Goal: Information Seeking & Learning: Learn about a topic

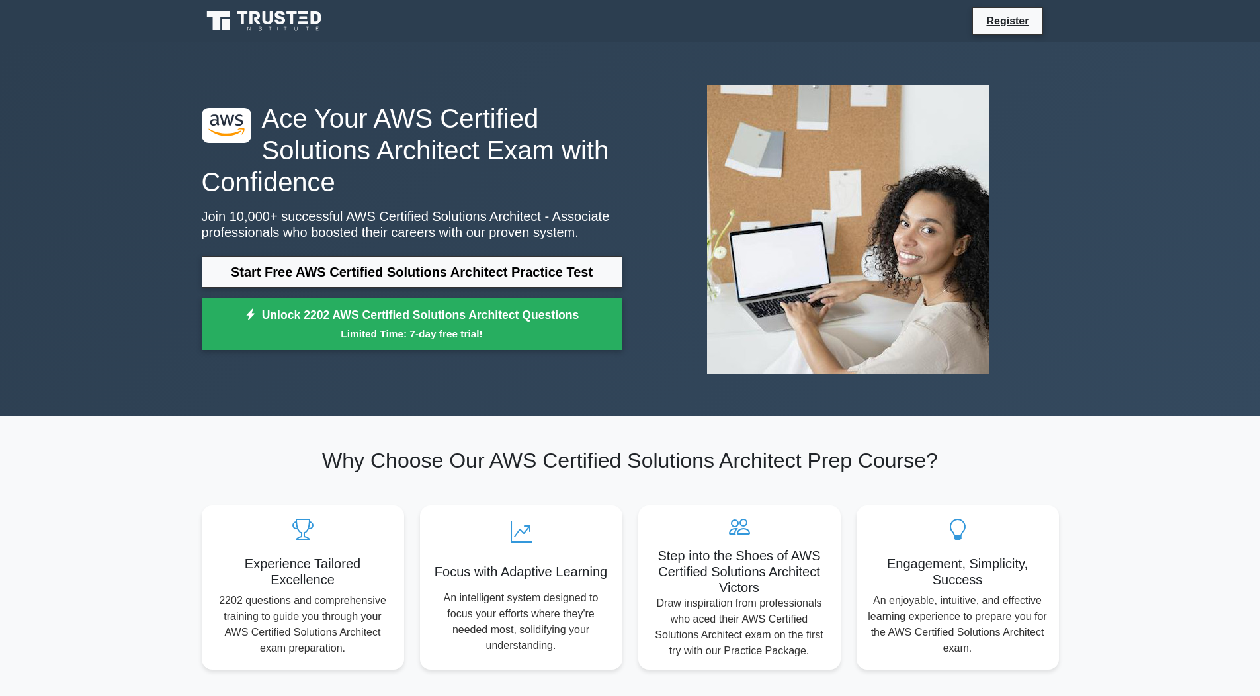
click at [489, 375] on div ".st0{fill:#252F3E;} .st1{fill-rule:evenodd;clip-rule:evenodd;fill:#FF9900;} Ace…" at bounding box center [630, 229] width 873 height 310
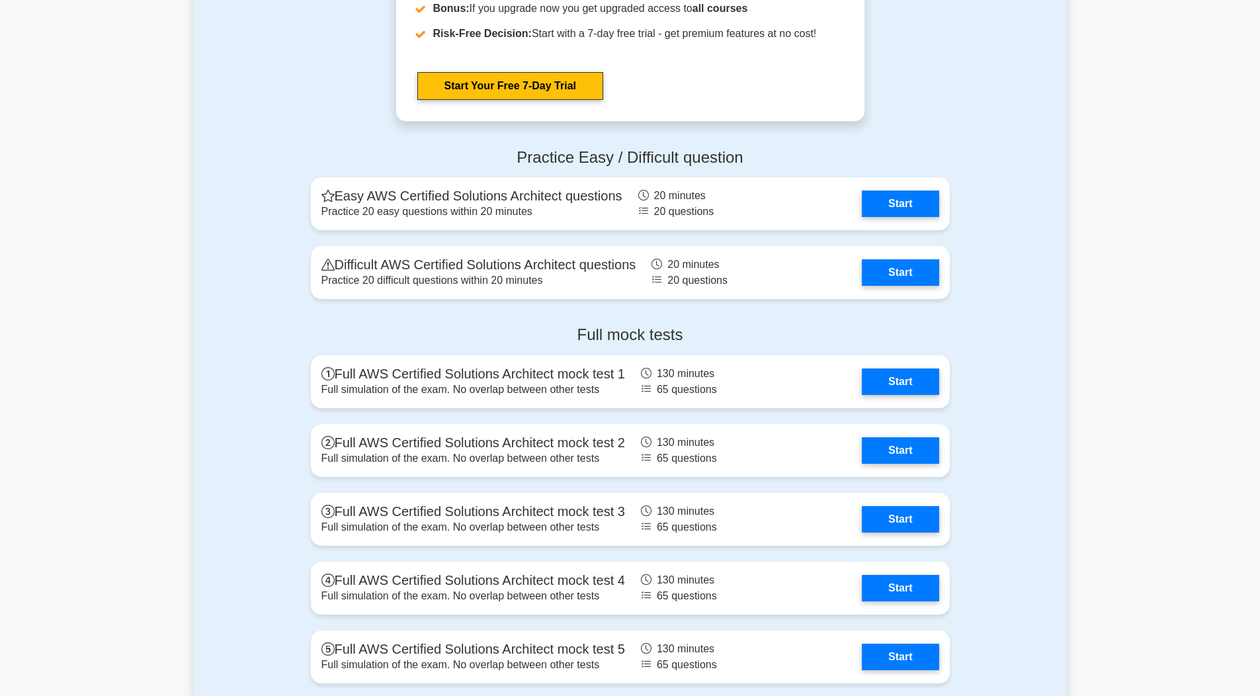
scroll to position [2753, 0]
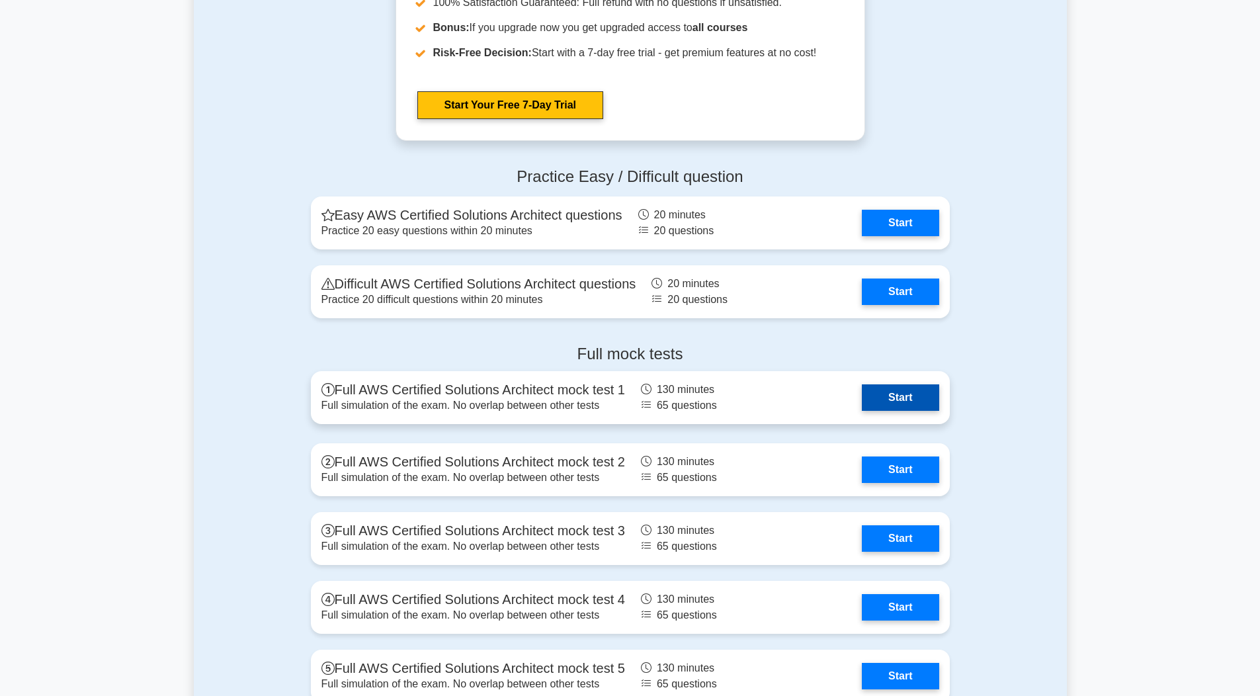
click at [893, 399] on link "Start" at bounding box center [899, 397] width 77 height 26
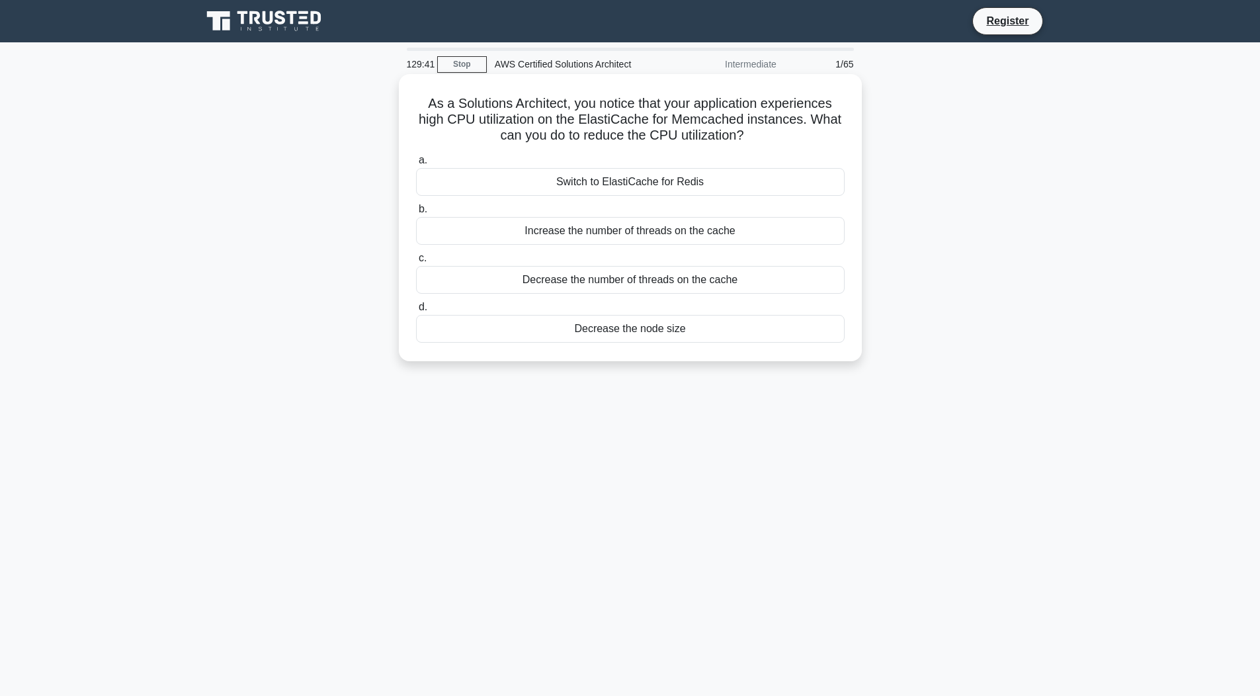
click at [677, 276] on div "Decrease the number of threads on the cache" at bounding box center [630, 280] width 428 height 28
click at [416, 262] on input "c. Decrease the number of threads on the cache" at bounding box center [416, 258] width 0 height 9
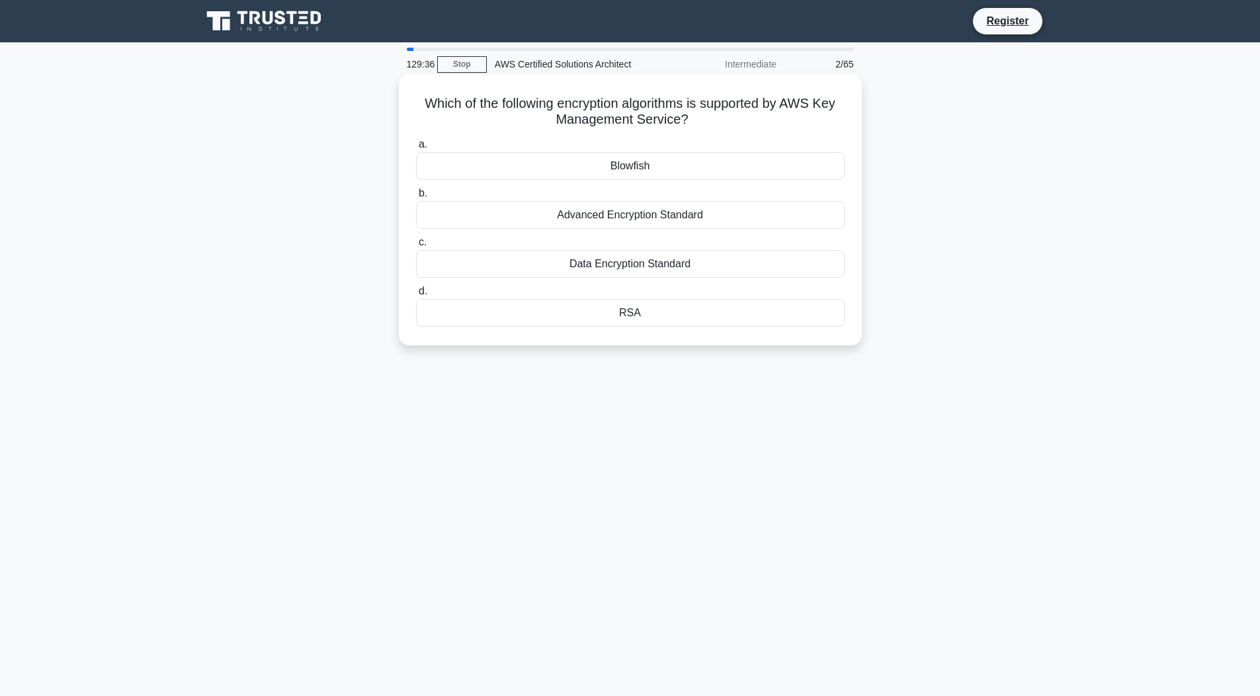
click at [647, 163] on div "Blowfish" at bounding box center [630, 166] width 428 height 28
click at [416, 149] on input "a. Blowfish" at bounding box center [416, 144] width 0 height 9
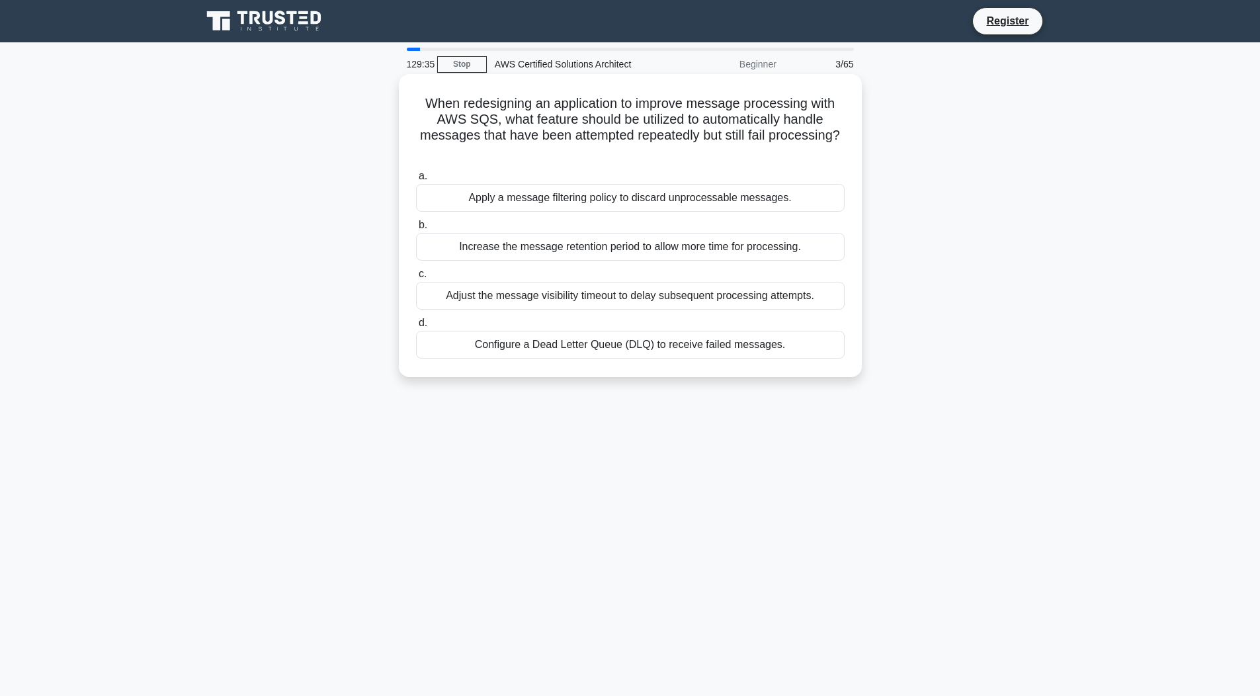
click at [616, 204] on div "Apply a message filtering policy to discard unprocessable messages." at bounding box center [630, 198] width 428 height 28
click at [416, 180] on input "a. Apply a message filtering policy to discard unprocessable messages." at bounding box center [416, 176] width 0 height 9
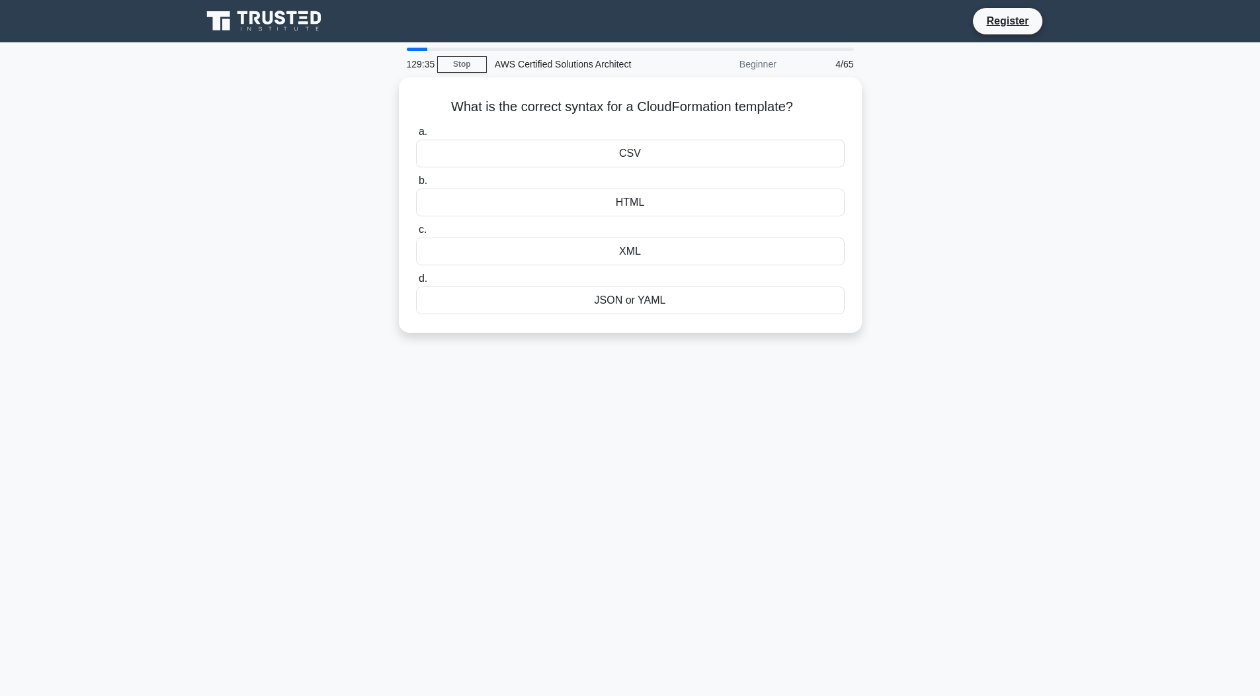
click at [616, 204] on div "HTML" at bounding box center [630, 202] width 428 height 28
click at [416, 185] on input "b. HTML" at bounding box center [416, 181] width 0 height 9
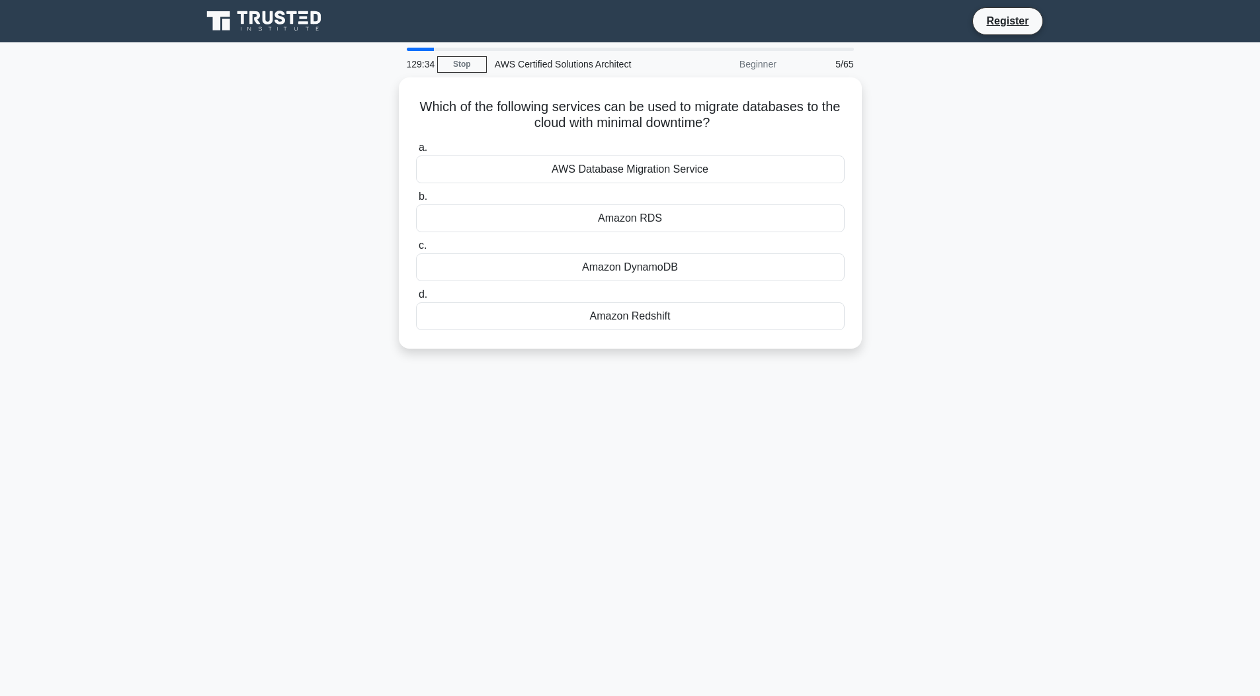
click at [616, 204] on div "Amazon RDS" at bounding box center [630, 218] width 428 height 28
click at [416, 201] on input "b. Amazon RDS" at bounding box center [416, 196] width 0 height 9
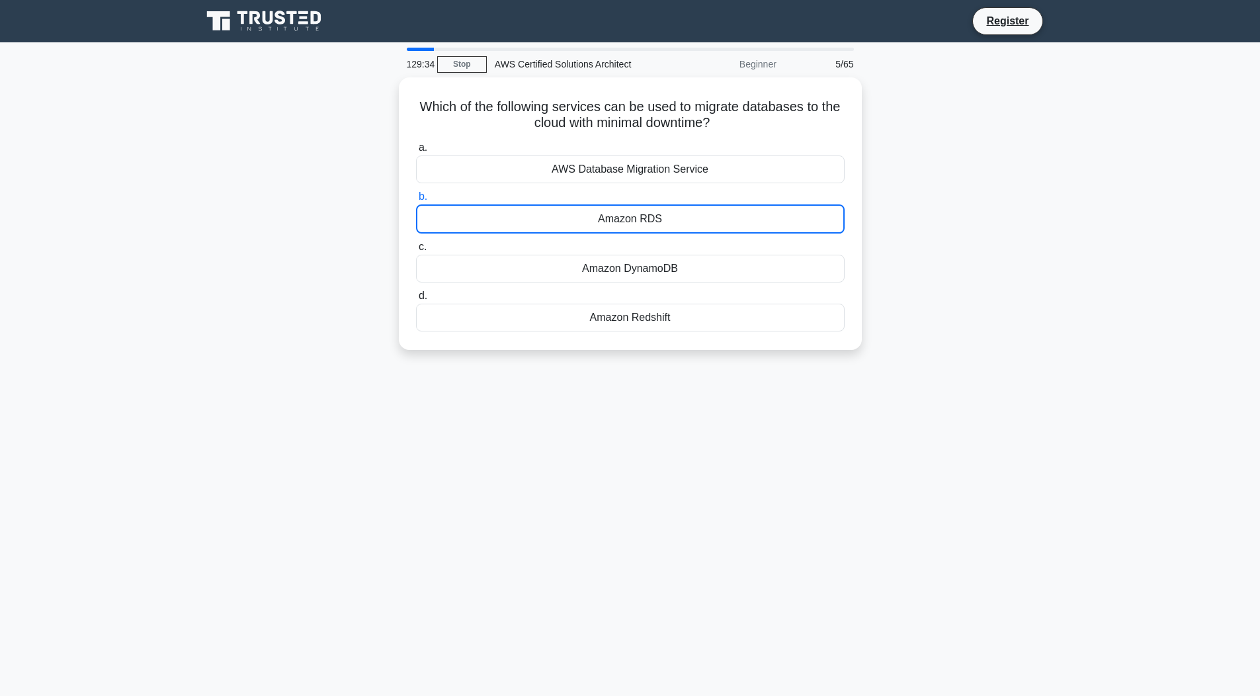
click at [616, 204] on div "Amazon RDS" at bounding box center [630, 218] width 428 height 29
click at [416, 201] on input "b. Amazon RDS" at bounding box center [416, 196] width 0 height 9
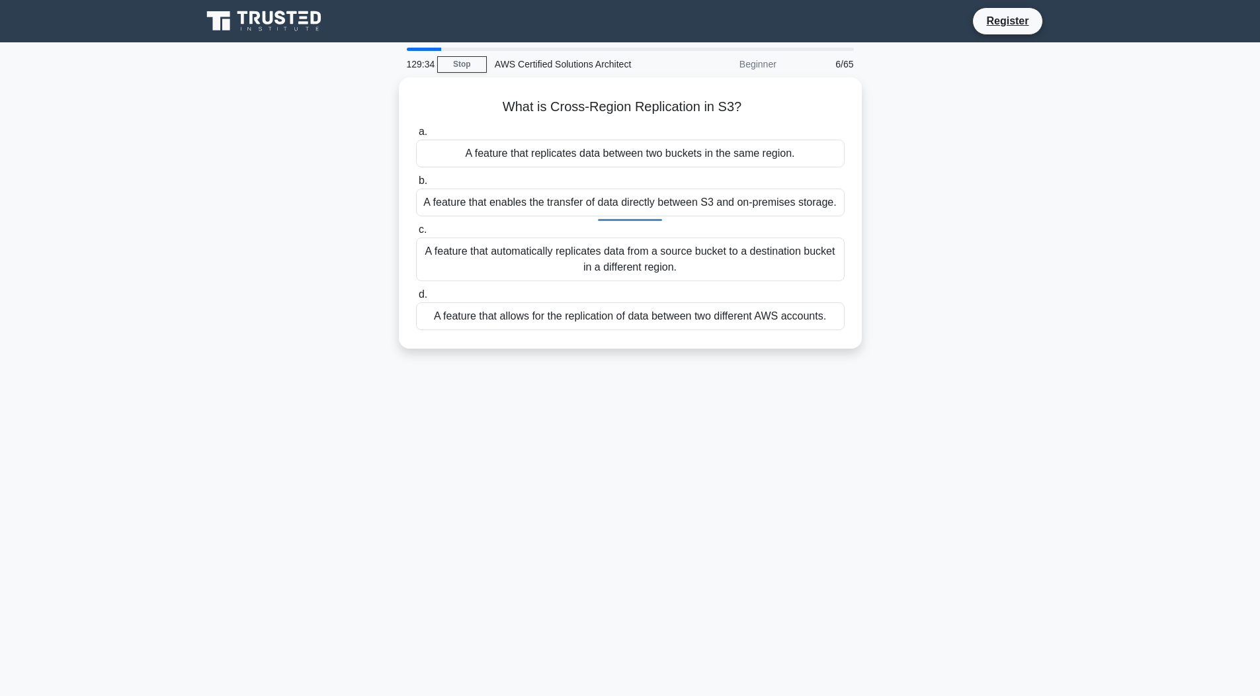
click at [616, 204] on div "A feature that enables the transfer of data directly between S3 and on-premises…" at bounding box center [630, 202] width 428 height 28
click at [416, 185] on input "b. A feature that enables the transfer of data directly between S3 and on-premi…" at bounding box center [416, 181] width 0 height 9
click at [616, 204] on div "A feature that enables the transfer of data directly between S3 and on-premises…" at bounding box center [630, 202] width 428 height 29
click at [416, 185] on input "b. A feature that enables the transfer of data directly between S3 and on-premi…" at bounding box center [416, 181] width 0 height 9
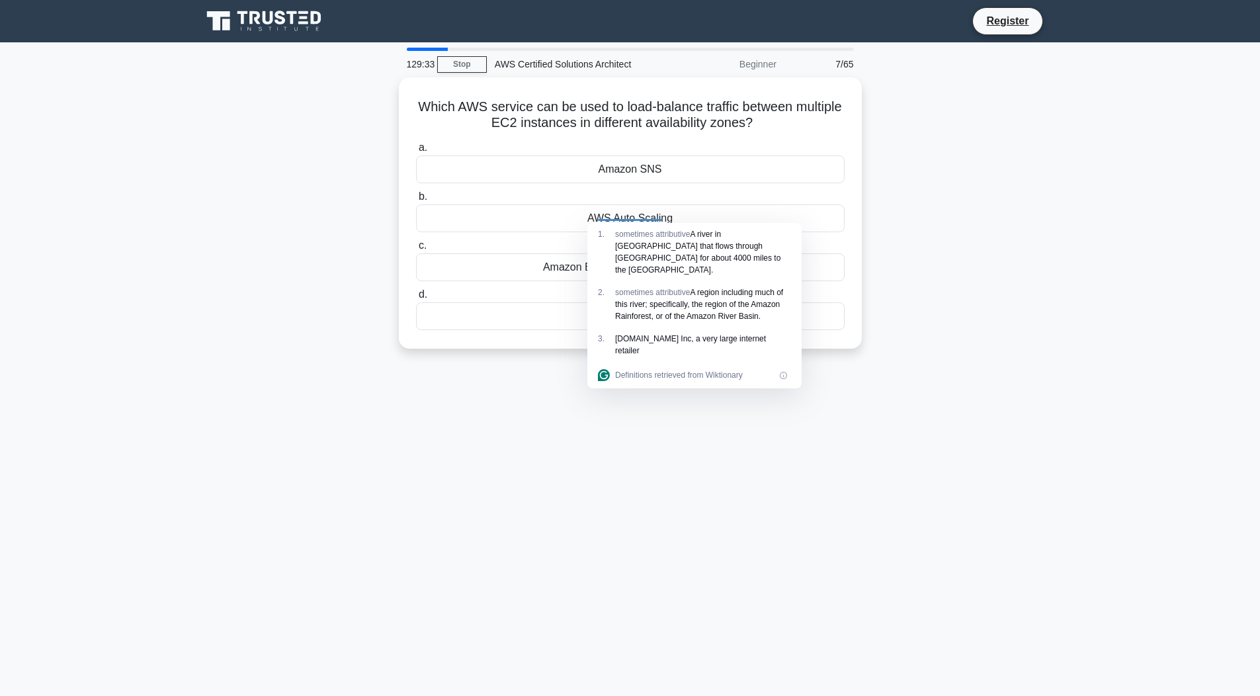
click at [616, 204] on div "AWS Auto Scaling" at bounding box center [630, 218] width 428 height 28
click at [416, 201] on input "b. AWS Auto Scaling" at bounding box center [416, 196] width 0 height 9
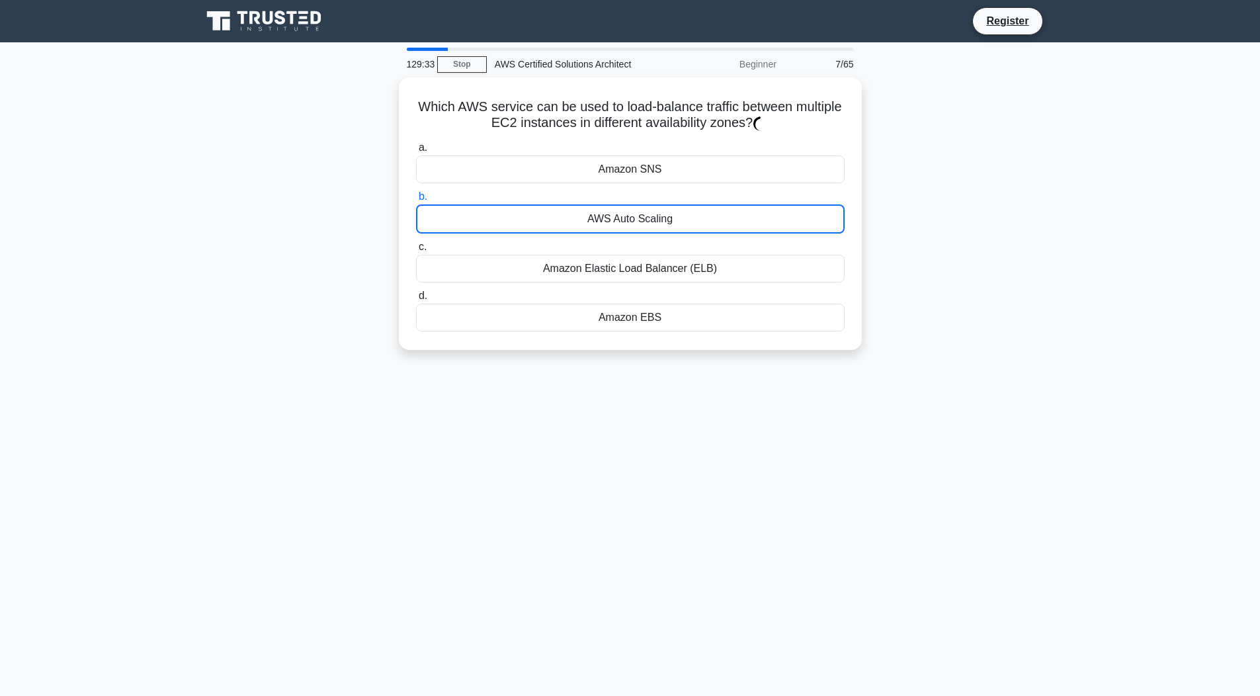
click at [616, 204] on div "AWS Auto Scaling" at bounding box center [630, 218] width 428 height 29
click at [416, 201] on input "b. AWS Auto Scaling" at bounding box center [416, 196] width 0 height 9
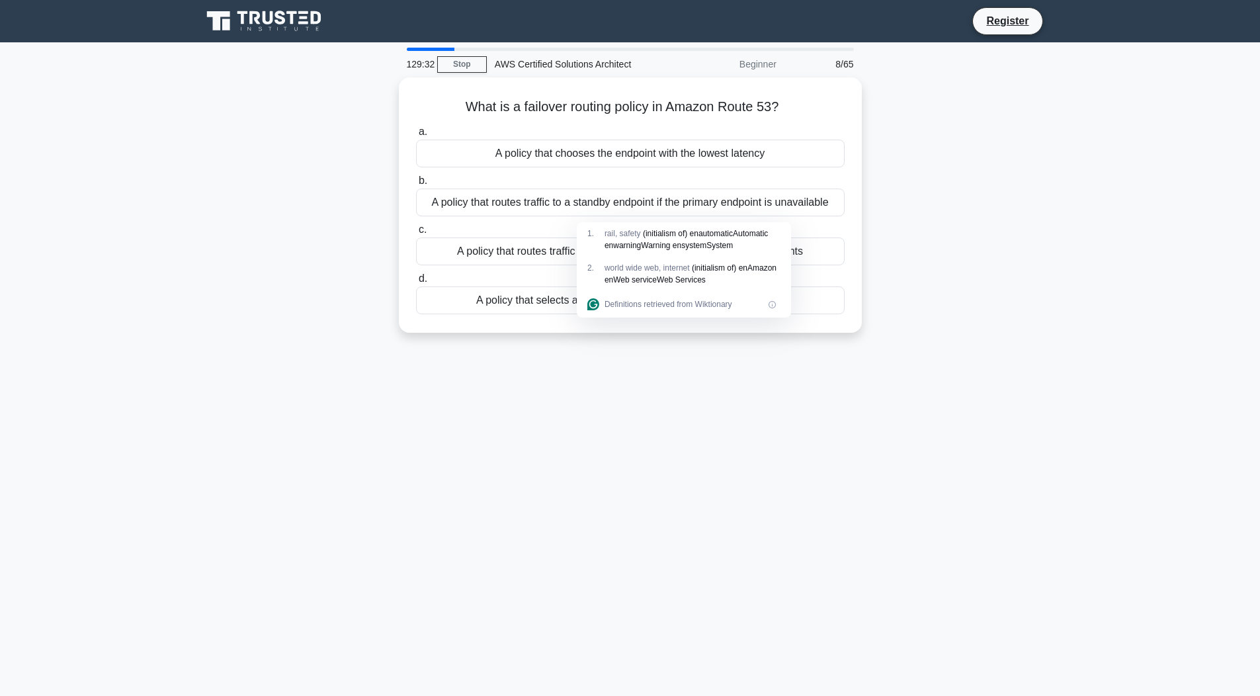
click at [616, 204] on div "A policy that routes traffic to a standby endpoint if the primary endpoint is u…" at bounding box center [630, 202] width 428 height 28
click at [416, 185] on input "b. A policy that routes traffic to a standby endpoint if the primary endpoint i…" at bounding box center [416, 181] width 0 height 9
click at [616, 204] on div "A policy that routes traffic to a standby endpoint if the primary endpoint is u…" at bounding box center [630, 202] width 428 height 29
click at [416, 185] on input "b. A policy that routes traffic to a standby endpoint if the primary endpoint i…" at bounding box center [416, 181] width 0 height 9
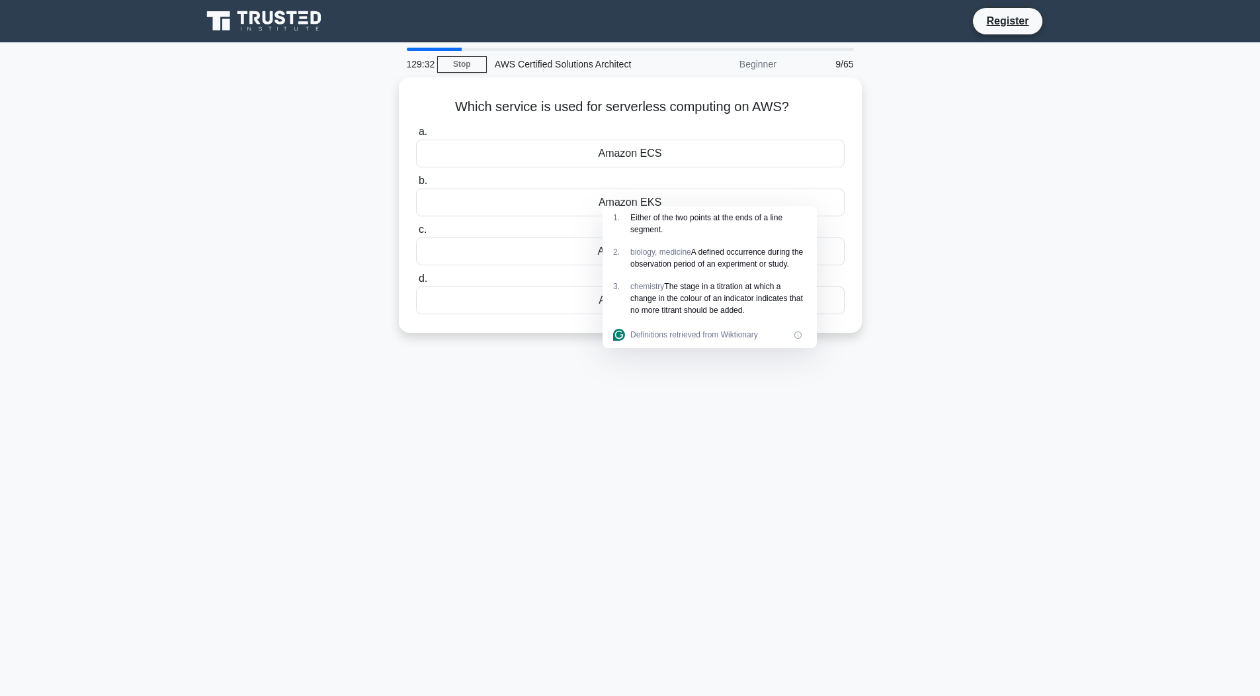
click at [616, 204] on div "Amazon EKS" at bounding box center [630, 202] width 428 height 28
click at [416, 185] on input "b. Amazon EKS" at bounding box center [416, 181] width 0 height 9
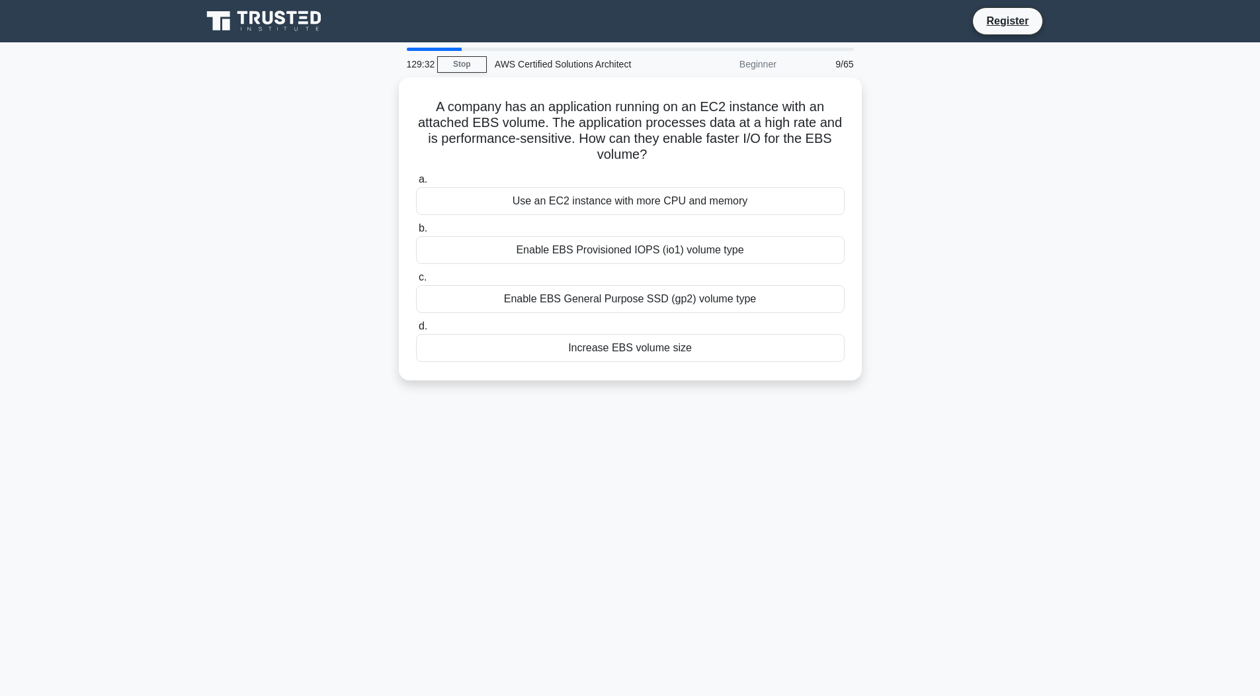
click at [616, 204] on div "Use an EC2 instance with more CPU and memory" at bounding box center [630, 201] width 428 height 28
click at [416, 184] on input "a. Use an EC2 instance with more CPU and memory" at bounding box center [416, 179] width 0 height 9
click at [616, 204] on div "Use an EC2 instance with more CPU and memory" at bounding box center [630, 201] width 428 height 29
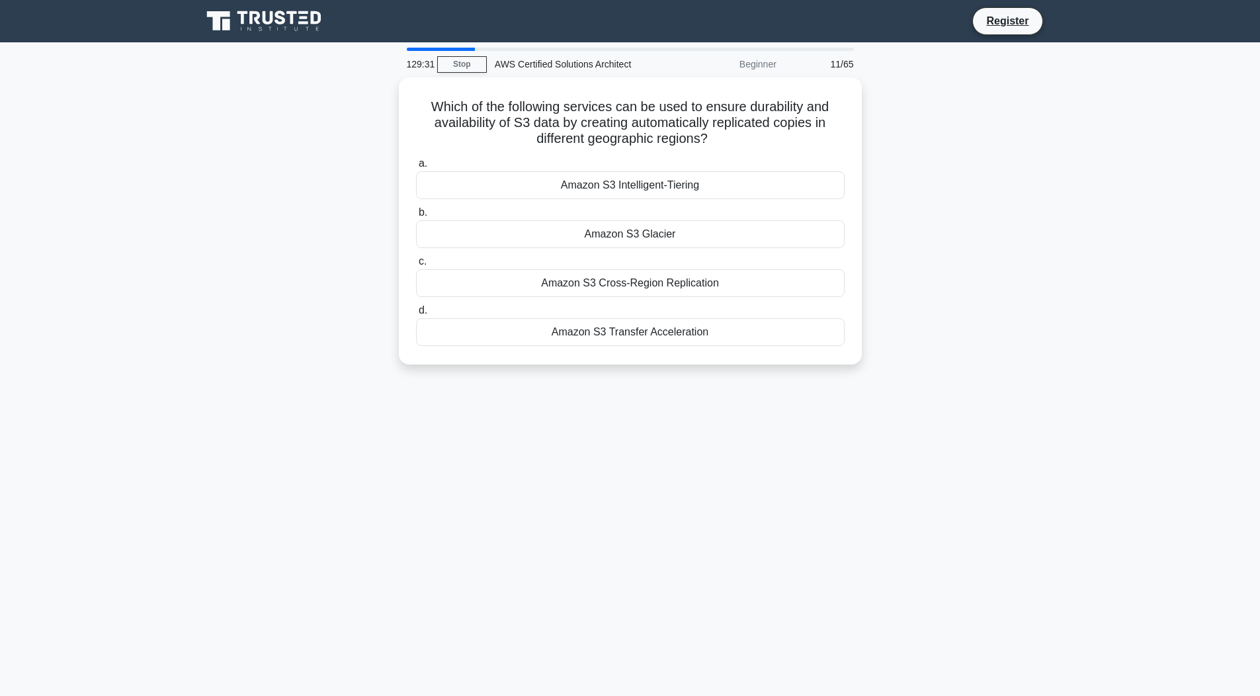
click at [616, 204] on label "b. Amazon S3 Glacier" at bounding box center [630, 226] width 428 height 44
click at [416, 208] on input "b. Amazon S3 Glacier" at bounding box center [416, 212] width 0 height 9
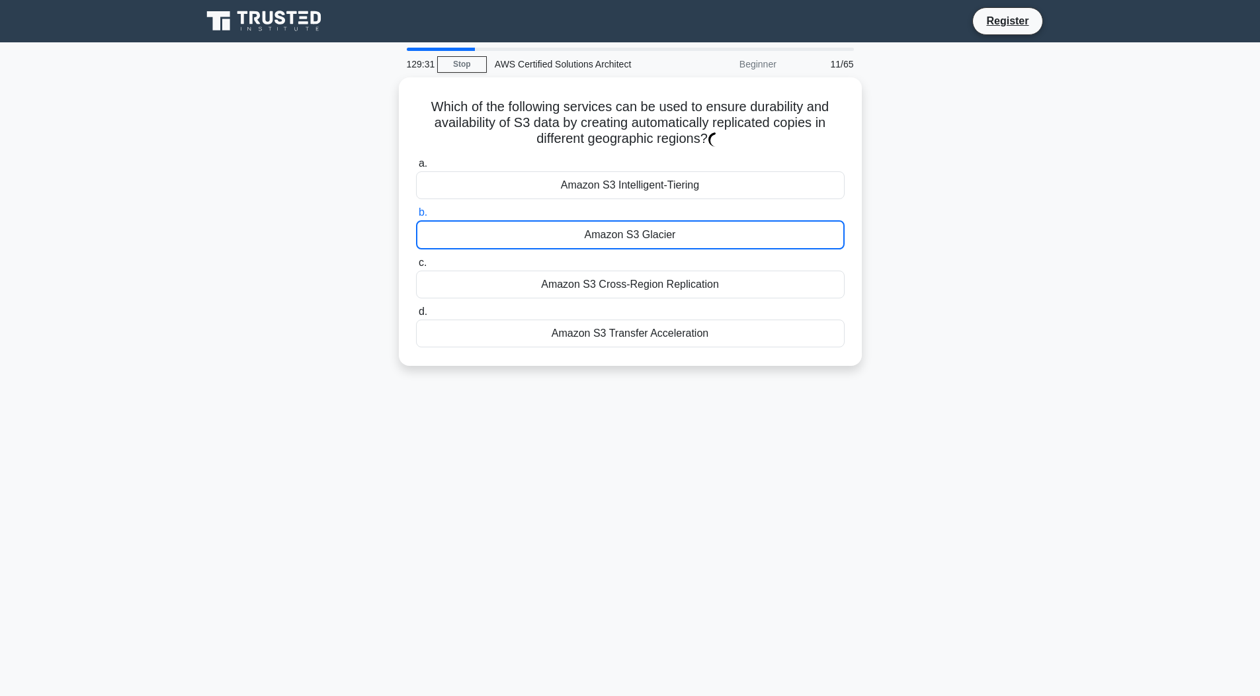
click at [616, 204] on label "b. Amazon S3 Glacier" at bounding box center [630, 226] width 428 height 45
click at [416, 208] on input "b. Amazon S3 Glacier" at bounding box center [416, 212] width 0 height 9
click at [616, 204] on label "b. Amazon S3 Glacier" at bounding box center [630, 226] width 428 height 45
click at [416, 208] on input "b. Amazon S3 Glacier" at bounding box center [416, 212] width 0 height 9
click at [616, 204] on label "b. Amazon S3 Glacier" at bounding box center [630, 226] width 428 height 45
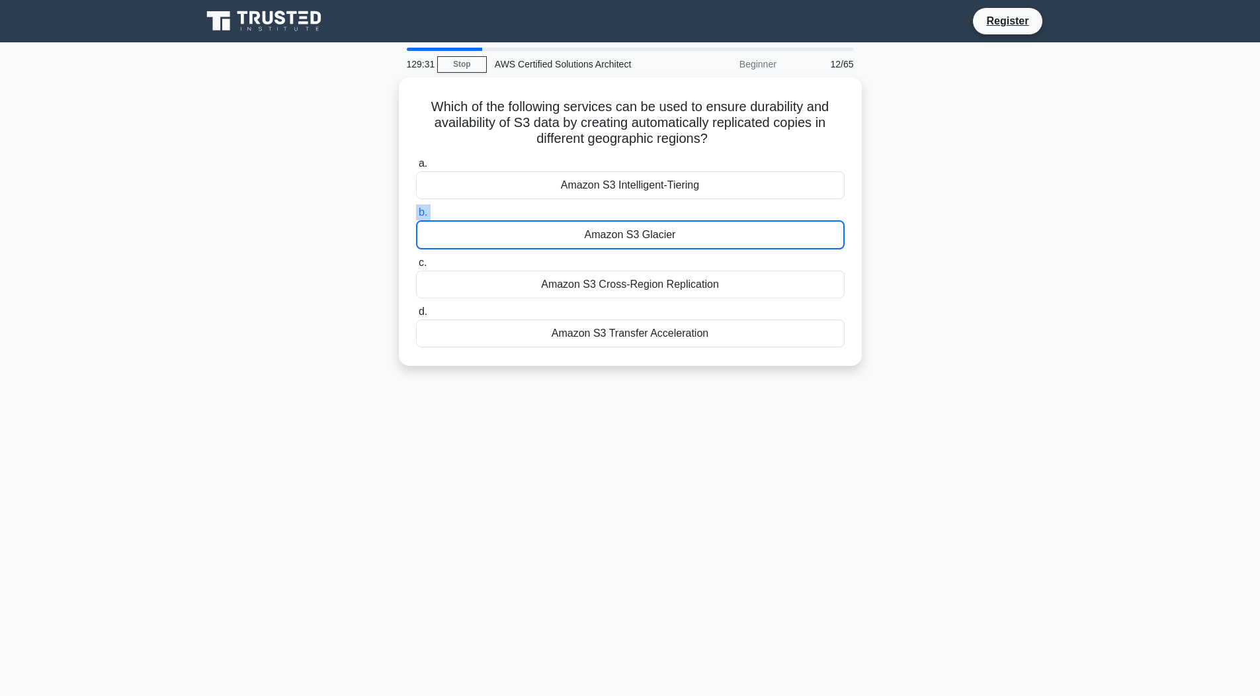
click at [416, 208] on input "b. Amazon S3 Glacier" at bounding box center [416, 212] width 0 height 9
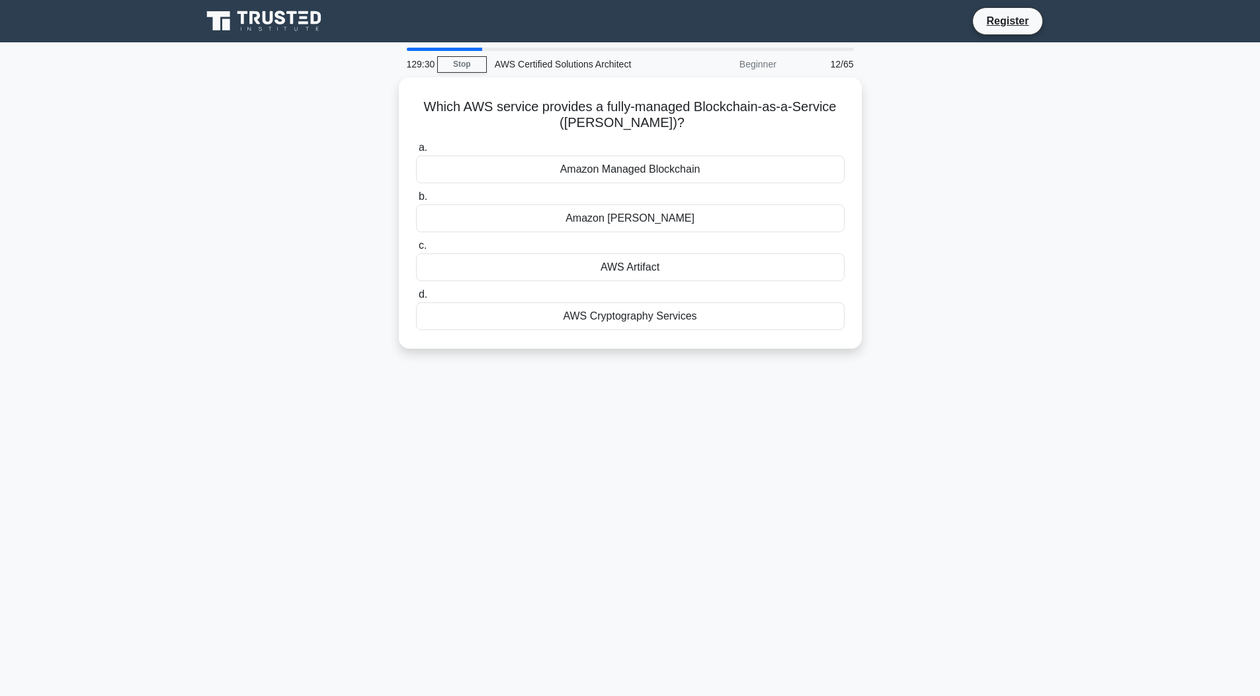
click at [616, 204] on div "Amazon Macie" at bounding box center [630, 218] width 428 height 28
click at [416, 201] on input "b. Amazon Macie" at bounding box center [416, 196] width 0 height 9
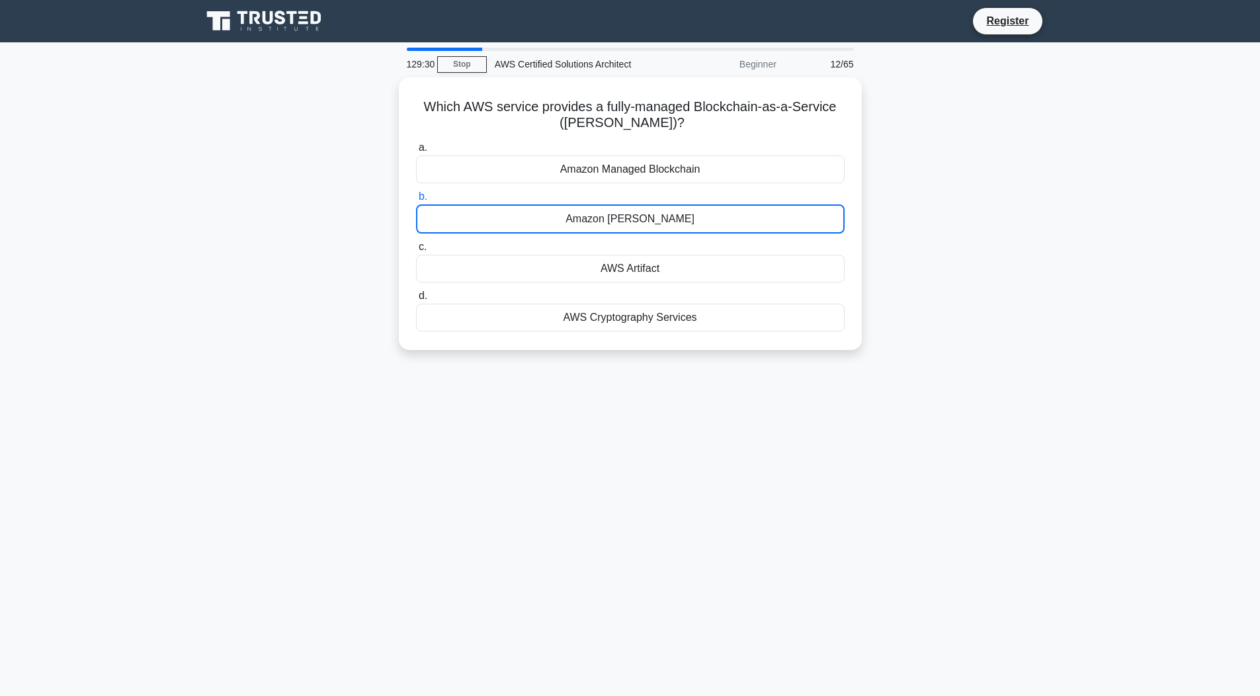
click at [616, 204] on div "Amazon Macie" at bounding box center [630, 218] width 428 height 29
click at [416, 201] on input "b. Amazon Macie" at bounding box center [416, 196] width 0 height 9
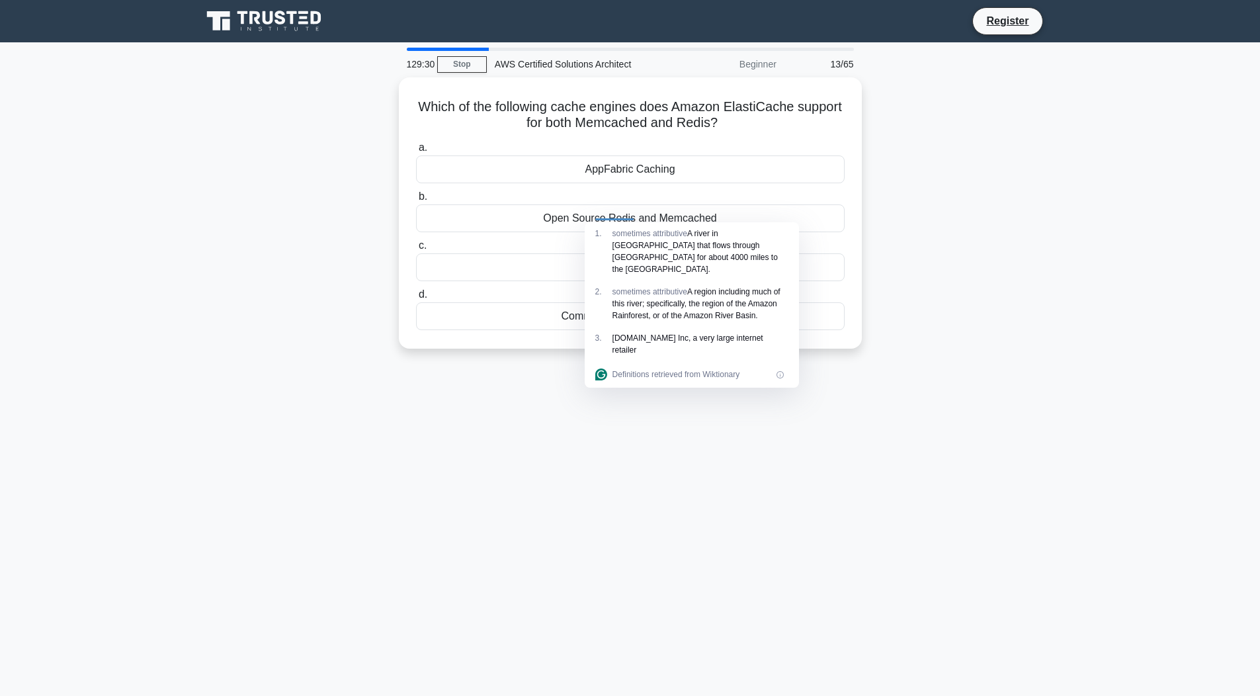
click at [616, 204] on div "Open Source Redis and Memcached" at bounding box center [630, 218] width 428 height 28
click at [416, 201] on input "b. Open Source Redis and Memcached" at bounding box center [416, 196] width 0 height 9
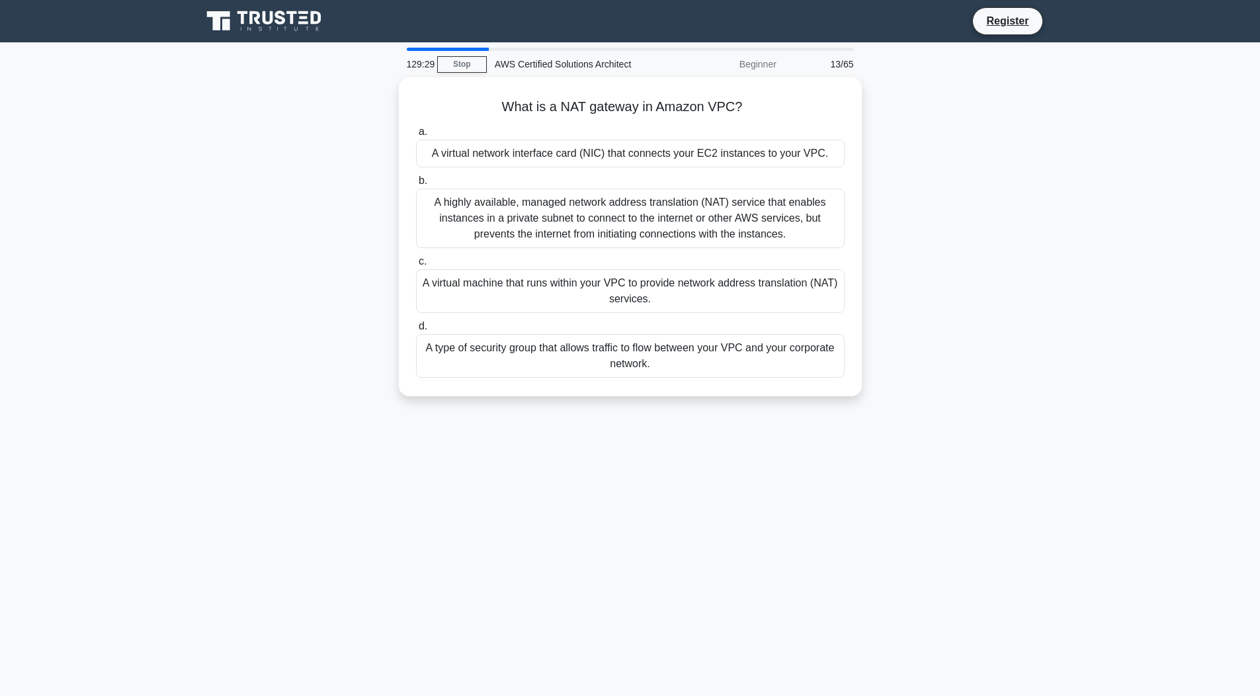
click at [616, 204] on div "A highly available, managed network address translation (NAT) service that enab…" at bounding box center [630, 218] width 428 height 60
click at [416, 185] on input "b. A highly available, managed network address translation (NAT) service that e…" at bounding box center [416, 181] width 0 height 9
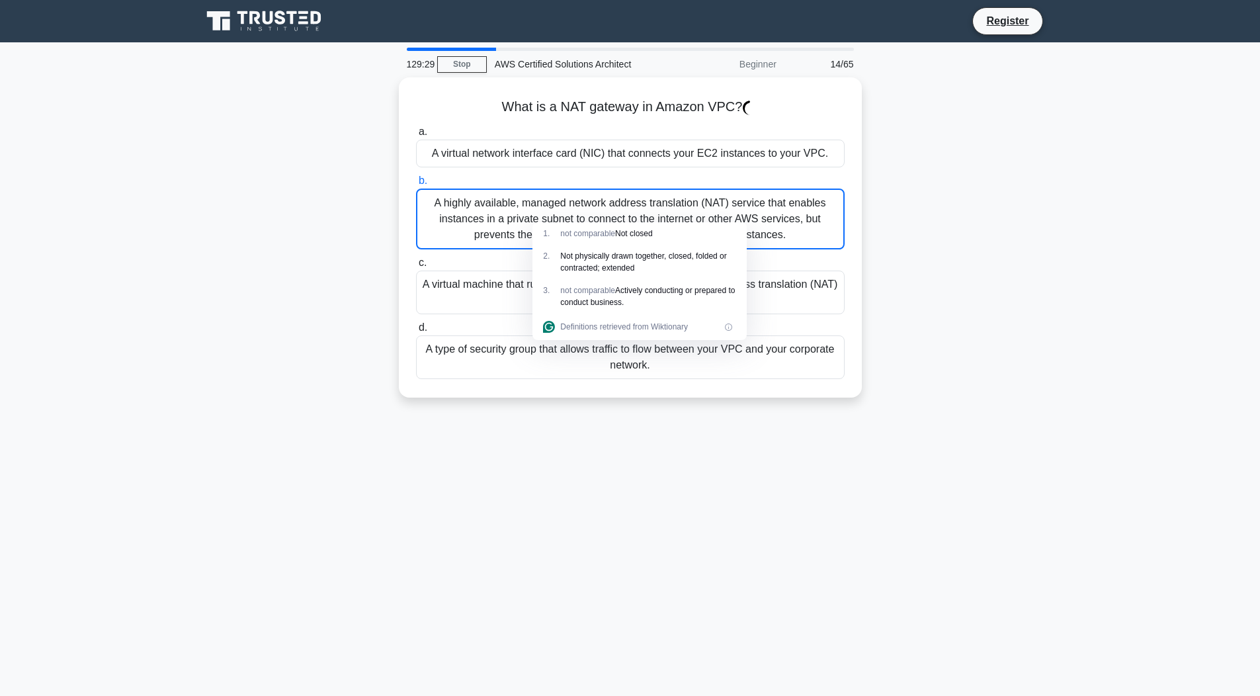
click at [616, 204] on div "A highly available, managed network address translation (NAT) service that enab…" at bounding box center [630, 218] width 428 height 61
click at [416, 185] on input "b. A highly available, managed network address translation (NAT) service that e…" at bounding box center [416, 181] width 0 height 9
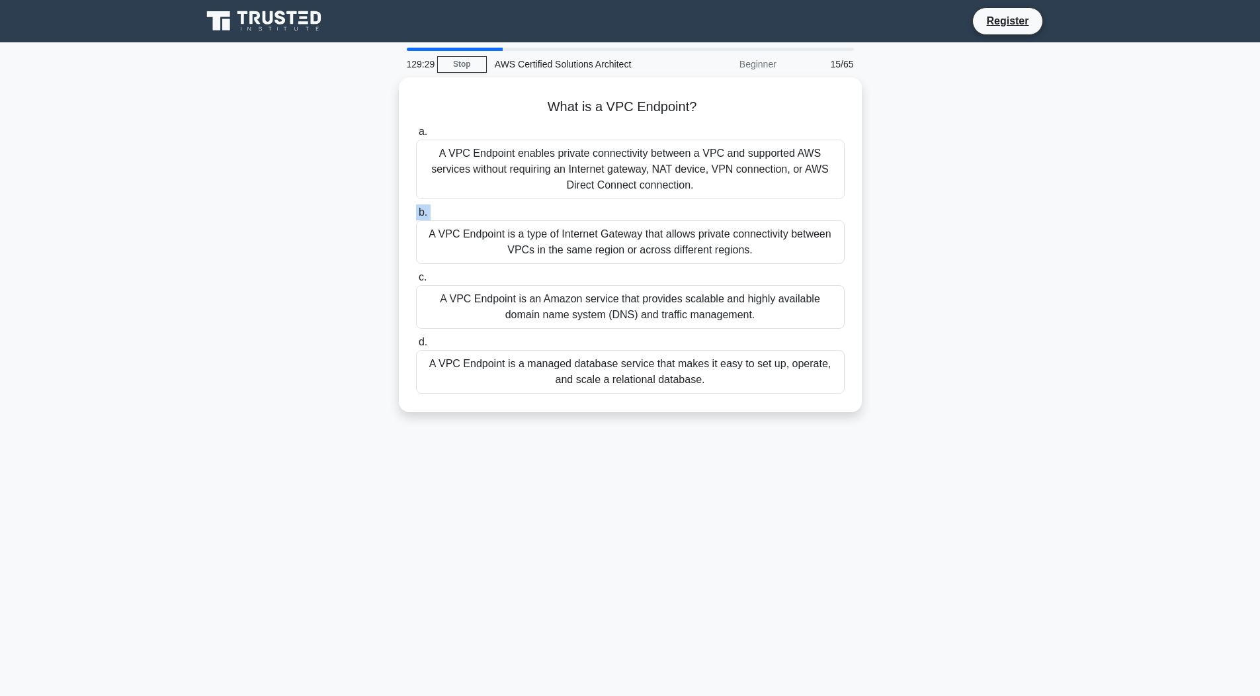
click at [616, 204] on label "b. A VPC Endpoint is a type of Internet Gateway that allows private connectivit…" at bounding box center [630, 234] width 428 height 60
click at [416, 208] on input "b. A VPC Endpoint is a type of Internet Gateway that allows private connectivit…" at bounding box center [416, 212] width 0 height 9
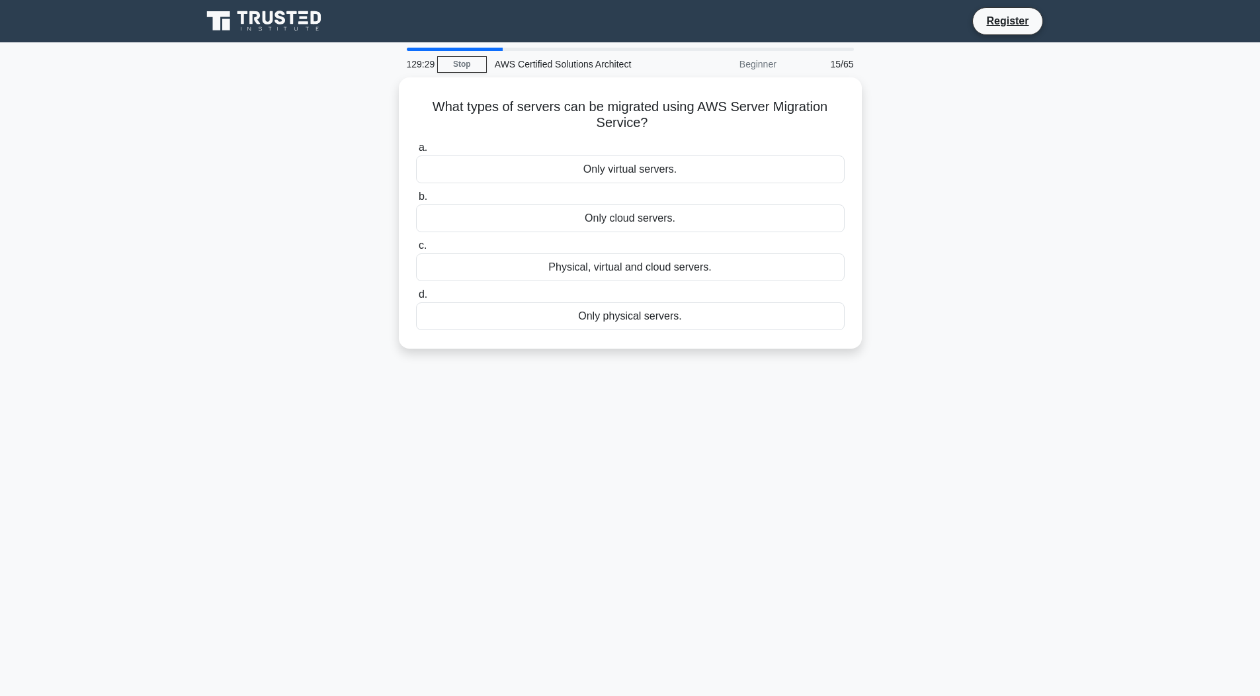
click at [616, 204] on div "Only cloud servers." at bounding box center [630, 218] width 428 height 28
click at [416, 201] on input "b. Only cloud servers." at bounding box center [416, 196] width 0 height 9
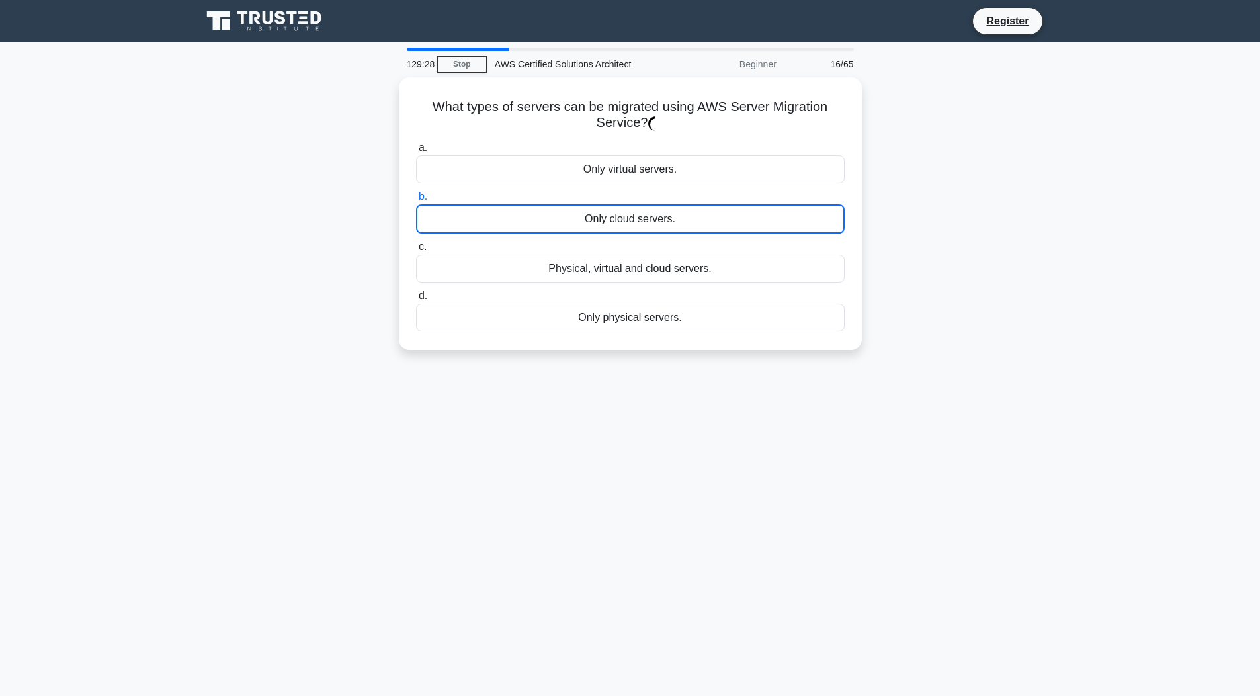
click at [616, 204] on div "Only cloud servers." at bounding box center [630, 218] width 428 height 29
click at [416, 201] on input "b. Only cloud servers." at bounding box center [416, 196] width 0 height 9
click at [616, 204] on div "Only cloud servers." at bounding box center [630, 218] width 428 height 29
click at [416, 201] on input "b. Only cloud servers." at bounding box center [416, 196] width 0 height 9
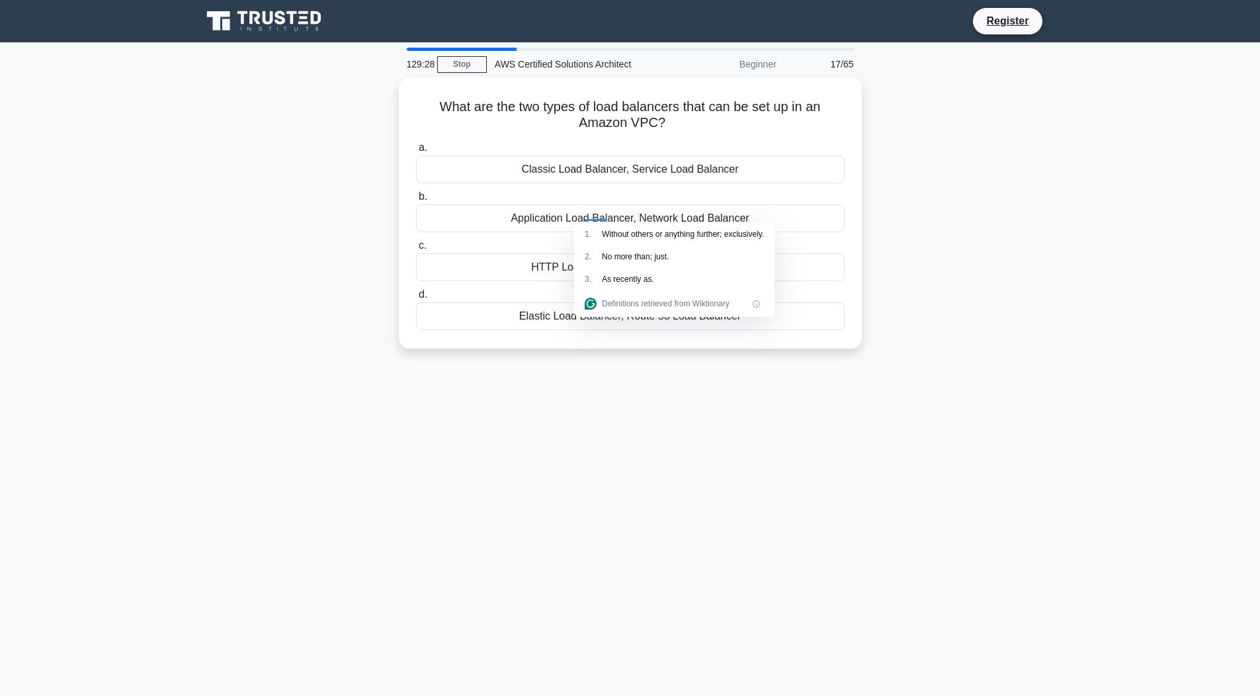
click at [616, 204] on div "Application Load Balancer, Network Load Balancer" at bounding box center [630, 218] width 428 height 28
click at [416, 201] on input "b. Application Load Balancer, Network Load Balancer" at bounding box center [416, 196] width 0 height 9
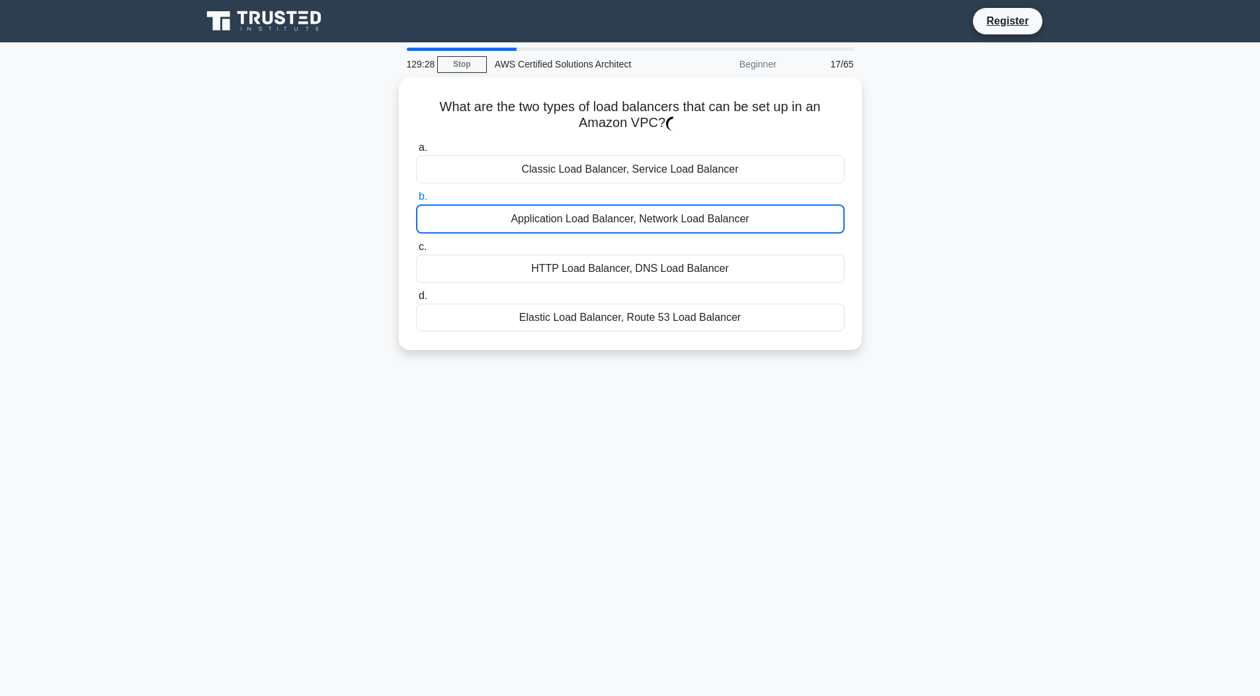
click at [616, 204] on div "Application Load Balancer, Network Load Balancer" at bounding box center [630, 218] width 428 height 29
click at [416, 201] on input "b. Application Load Balancer, Network Load Balancer" at bounding box center [416, 196] width 0 height 9
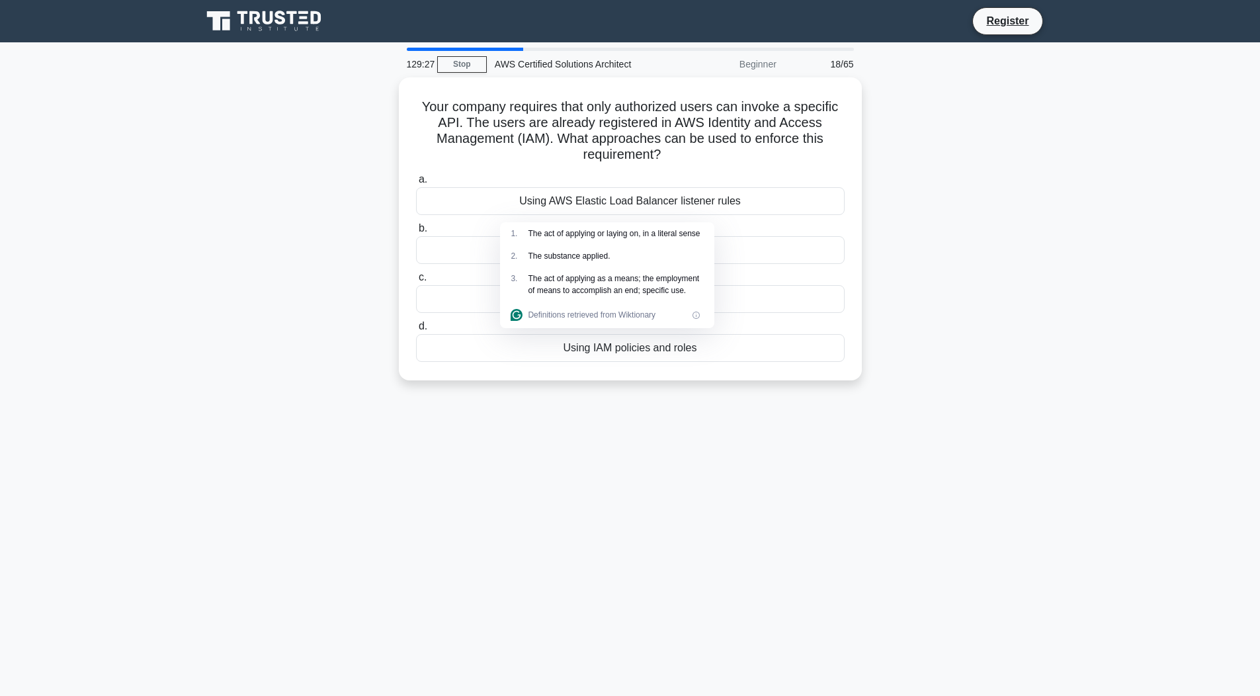
click at [616, 204] on div "Using AWS Elastic Load Balancer listener rules" at bounding box center [630, 201] width 428 height 28
click at [416, 184] on input "a. Using AWS Elastic Load Balancer listener rules" at bounding box center [416, 179] width 0 height 9
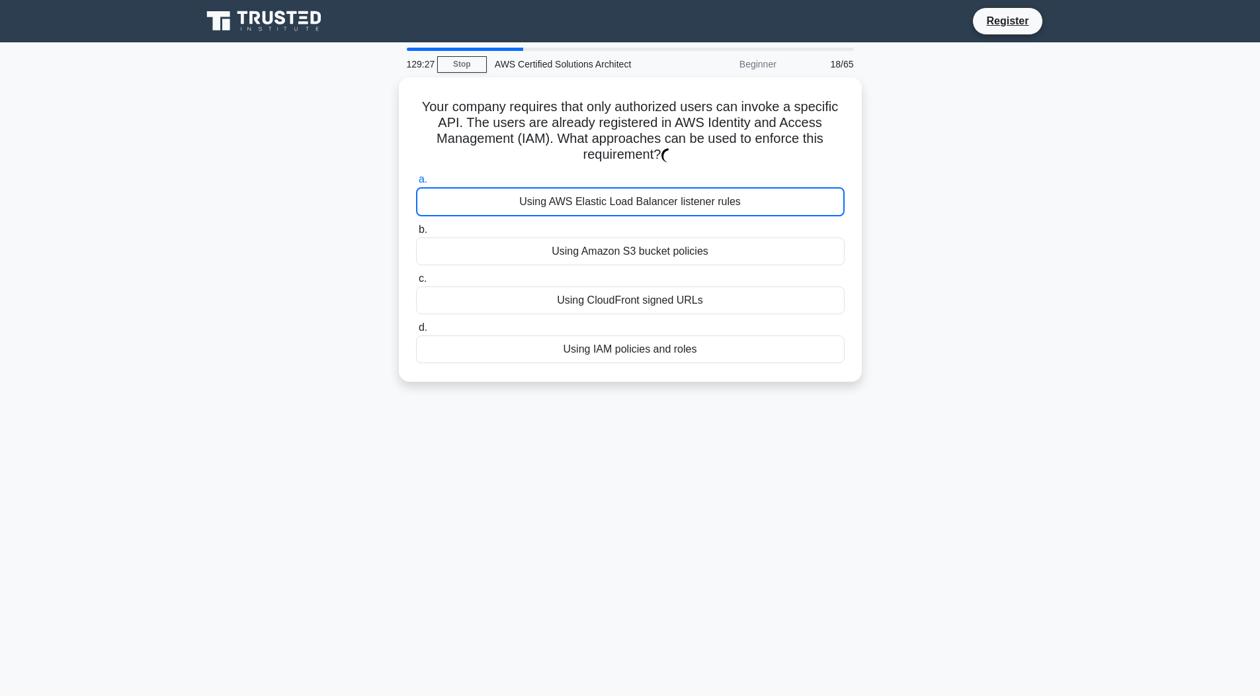
click at [616, 204] on div "Using AWS Elastic Load Balancer listener rules" at bounding box center [630, 201] width 428 height 29
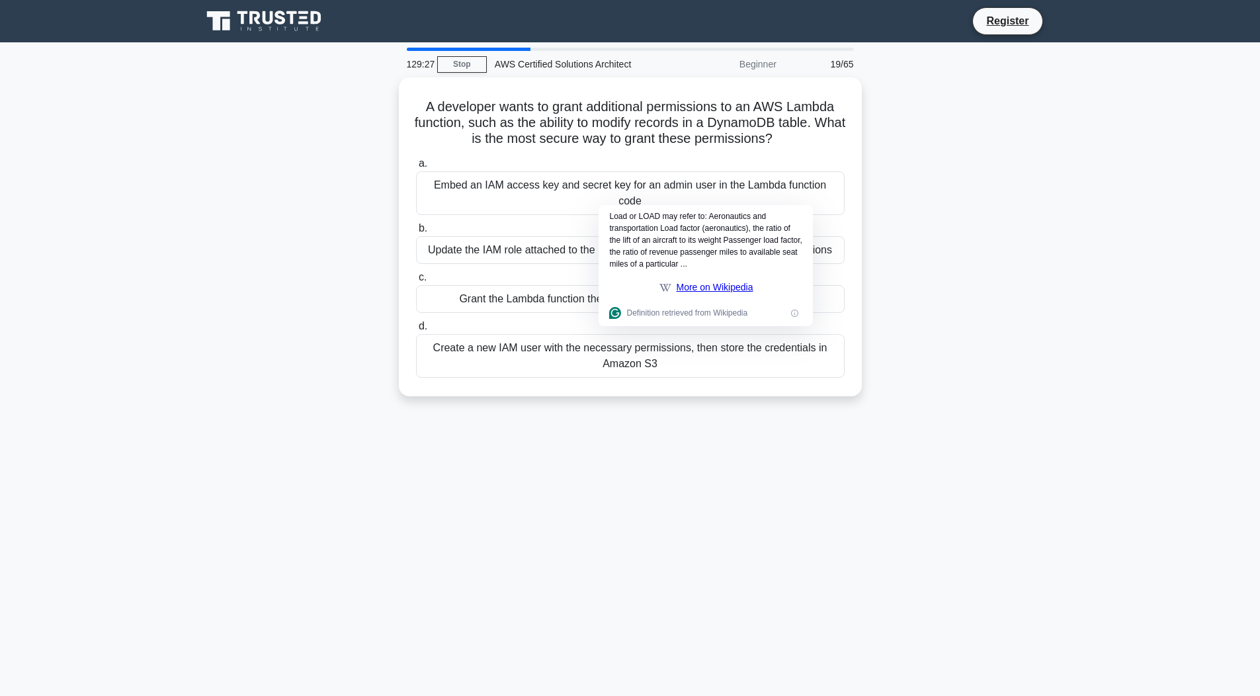
click at [616, 204] on div "Embed an IAM access key and secret key for an admin user in the Lambda function…" at bounding box center [630, 193] width 428 height 44
click at [416, 168] on input "a. Embed an IAM access key and secret key for an admin user in the Lambda funct…" at bounding box center [416, 163] width 0 height 9
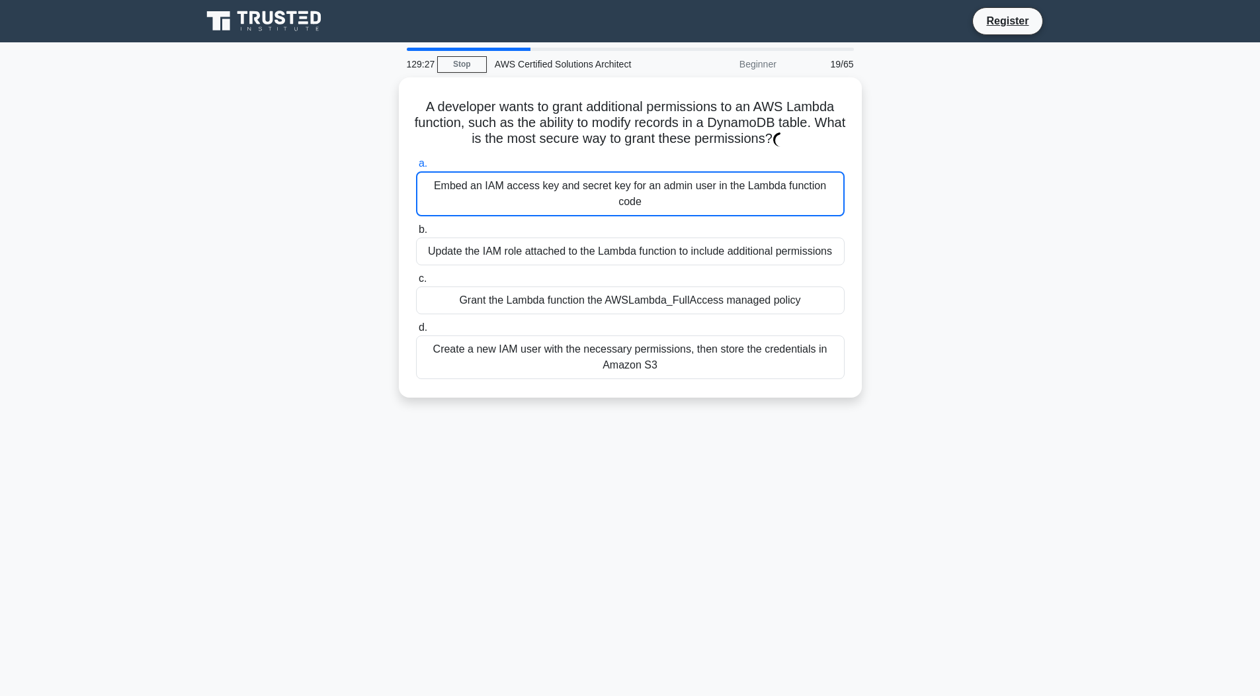
click at [616, 204] on div "Embed an IAM access key and secret key for an admin user in the Lambda function…" at bounding box center [630, 193] width 428 height 45
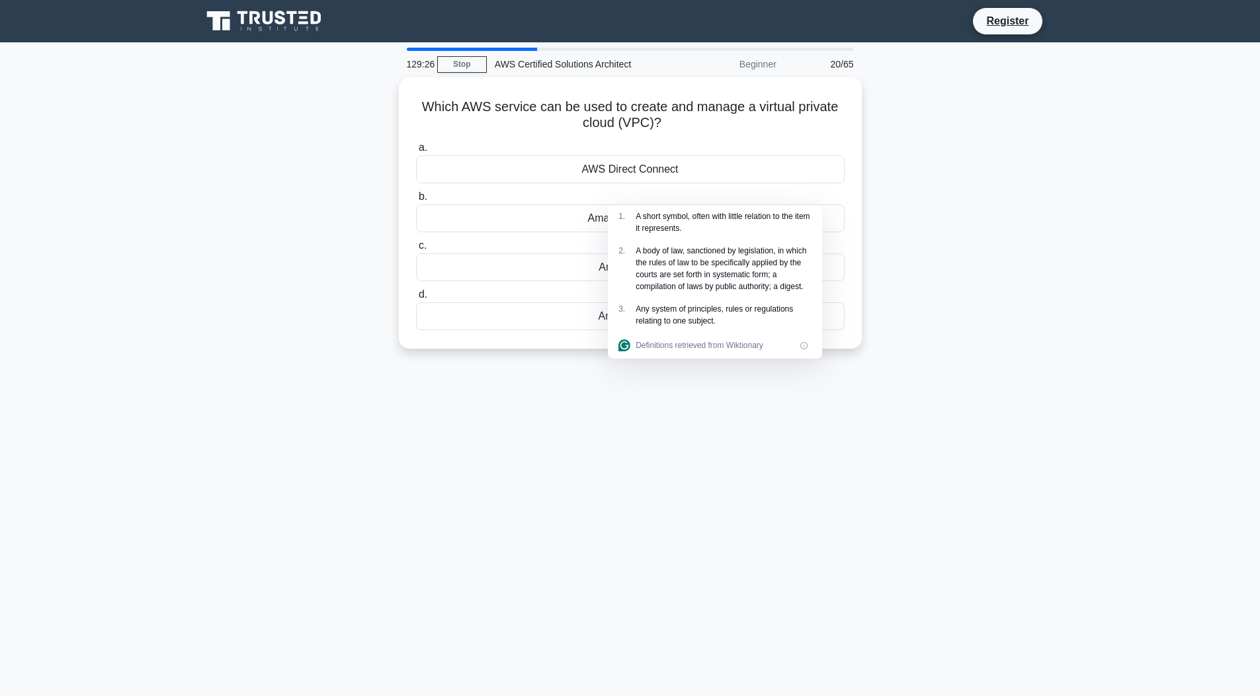
click at [616, 204] on div "Amazon Route 53" at bounding box center [630, 218] width 428 height 28
click at [416, 201] on input "b. Amazon Route 53" at bounding box center [416, 196] width 0 height 9
click at [616, 204] on div "Amazon Route 53" at bounding box center [630, 218] width 428 height 29
click at [416, 201] on input "b. Amazon Route 53" at bounding box center [416, 196] width 0 height 9
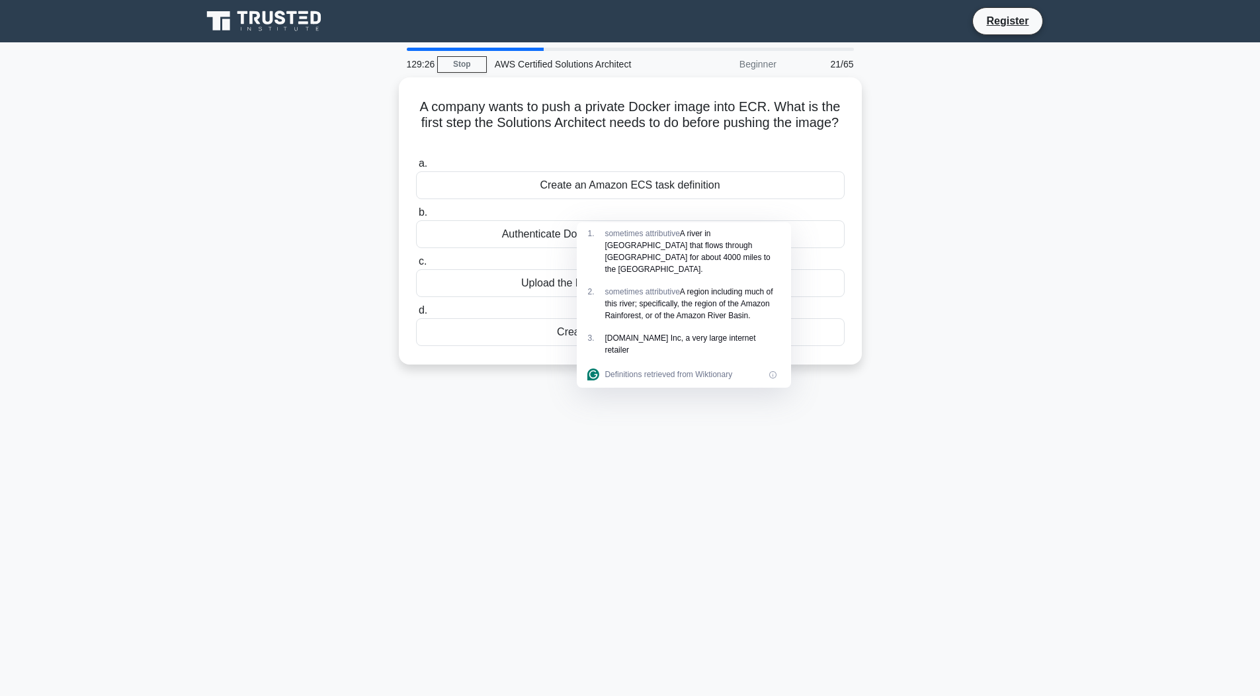
click at [616, 204] on label "b. Authenticate Docker client to the Amazon ECR registry" at bounding box center [630, 226] width 428 height 44
click at [416, 208] on input "b. Authenticate Docker client to the Amazon ECR registry" at bounding box center [416, 212] width 0 height 9
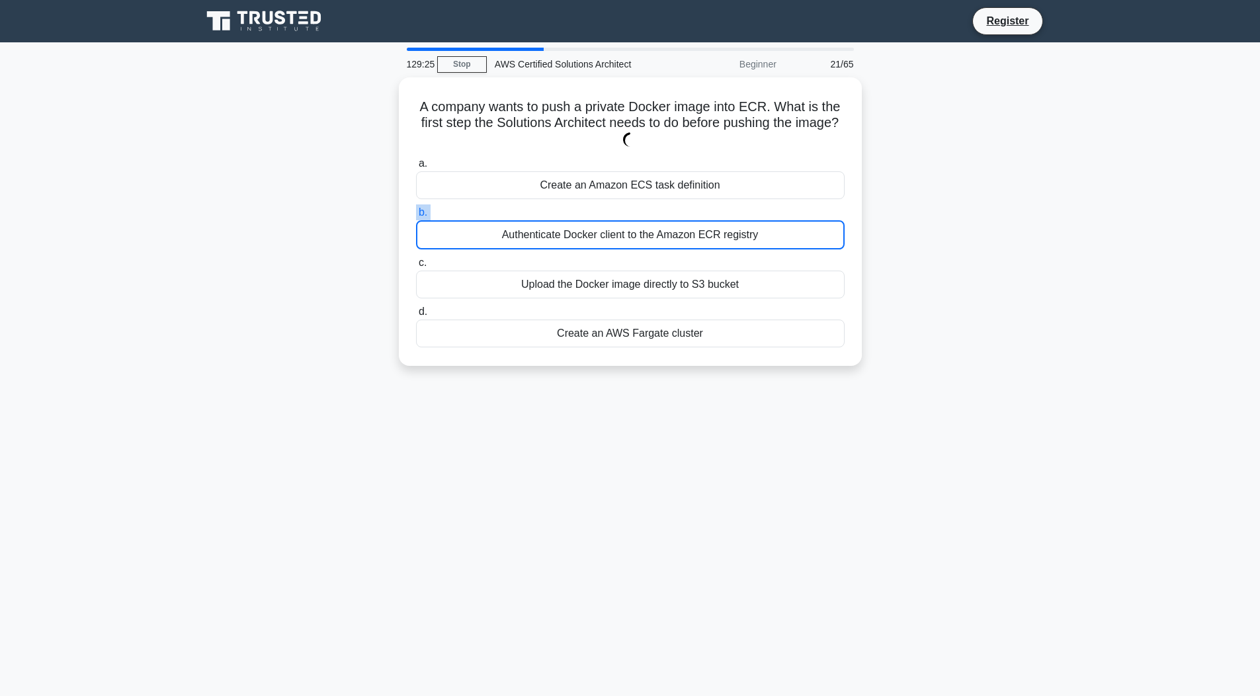
click at [616, 204] on label "b. Authenticate Docker client to the Amazon ECR registry" at bounding box center [630, 226] width 428 height 45
click at [416, 208] on input "b. Authenticate Docker client to the Amazon ECR registry" at bounding box center [416, 212] width 0 height 9
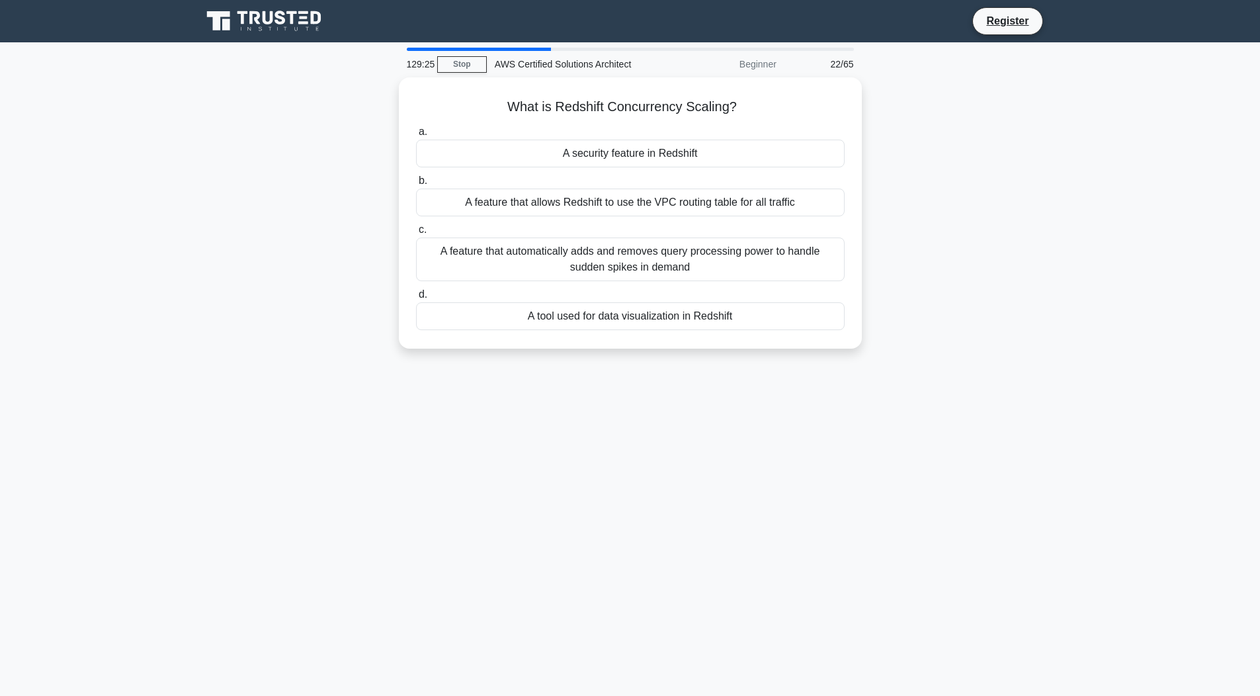
click at [616, 204] on div "A feature that allows Redshift to use the VPC routing table for all traffic" at bounding box center [630, 202] width 428 height 28
click at [416, 185] on input "b. A feature that allows Redshift to use the VPC routing table for all traffic" at bounding box center [416, 181] width 0 height 9
click at [616, 204] on div "A feature that allows Redshift to use the VPC routing table for all traffic" at bounding box center [630, 202] width 428 height 29
click at [416, 185] on input "b. A feature that allows Redshift to use the VPC routing table for all traffic" at bounding box center [416, 181] width 0 height 9
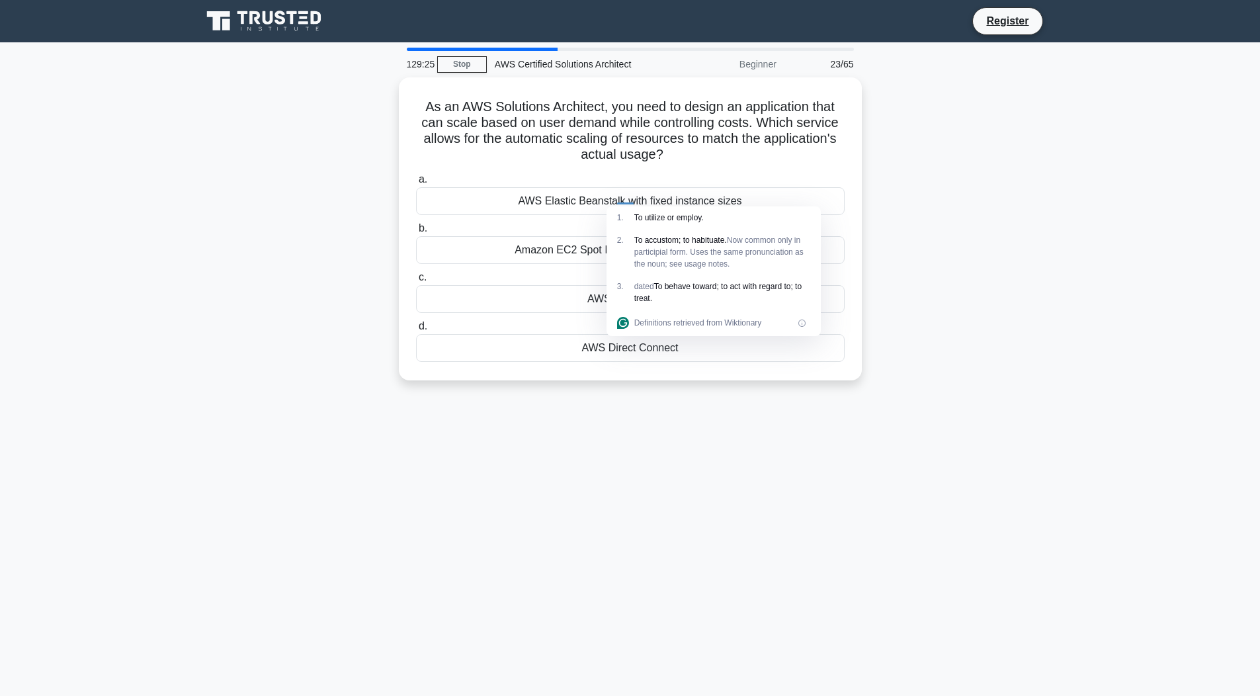
click at [616, 204] on div "AWS Elastic Beanstalk with fixed instance sizes" at bounding box center [630, 201] width 428 height 28
click at [416, 184] on input "a. AWS Elastic Beanstalk with fixed instance sizes" at bounding box center [416, 179] width 0 height 9
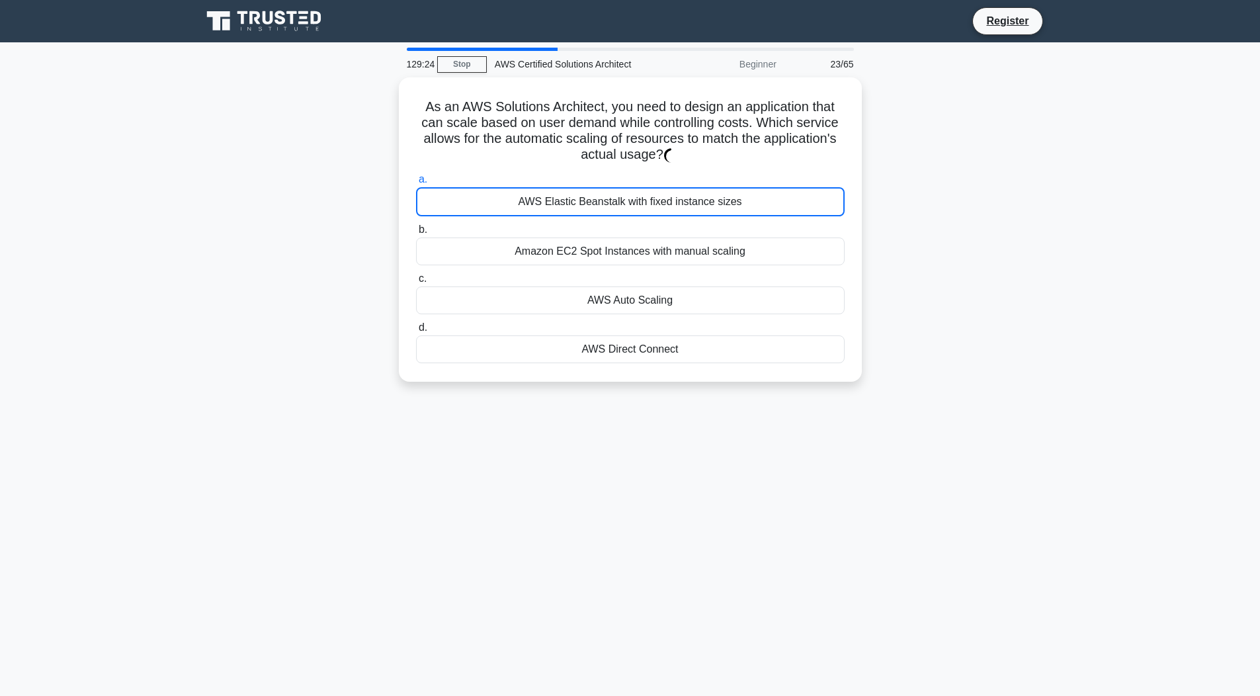
click at [616, 204] on div "AWS Elastic Beanstalk with fixed instance sizes" at bounding box center [630, 201] width 428 height 29
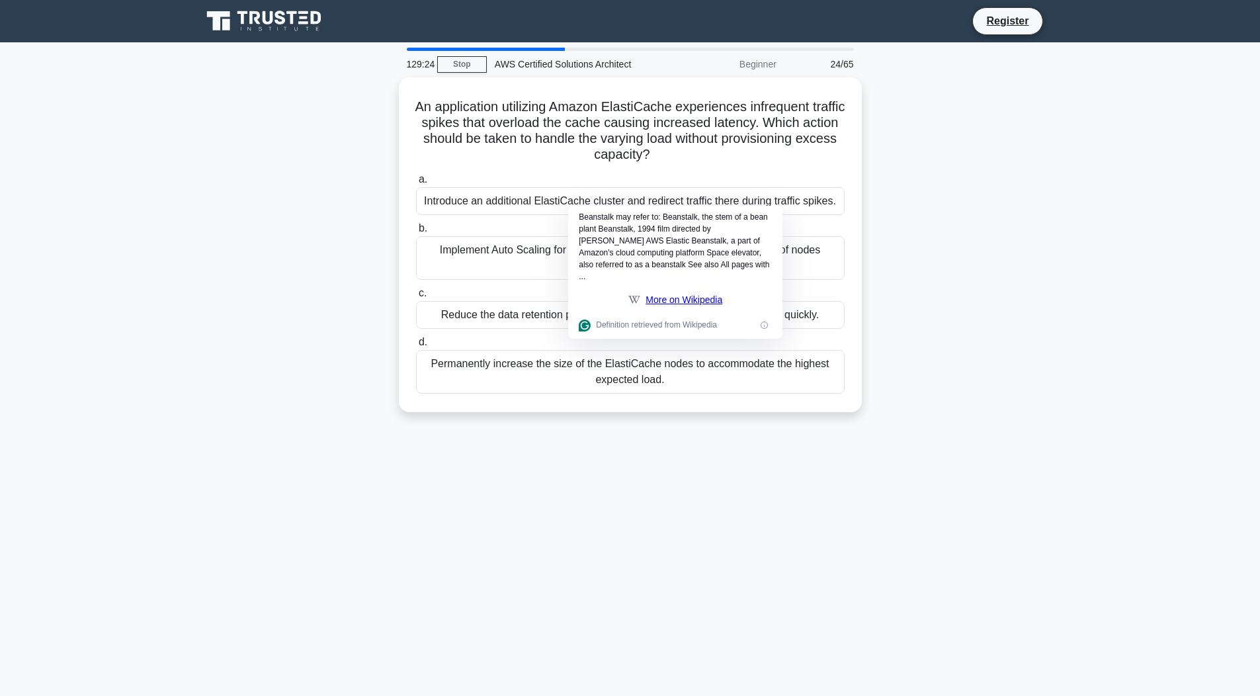
click at [616, 204] on div "Introduce an additional ElastiCache cluster and redirect traffic there during t…" at bounding box center [630, 201] width 428 height 28
click at [416, 184] on input "a. Introduce an additional ElastiCache cluster and redirect traffic there durin…" at bounding box center [416, 179] width 0 height 9
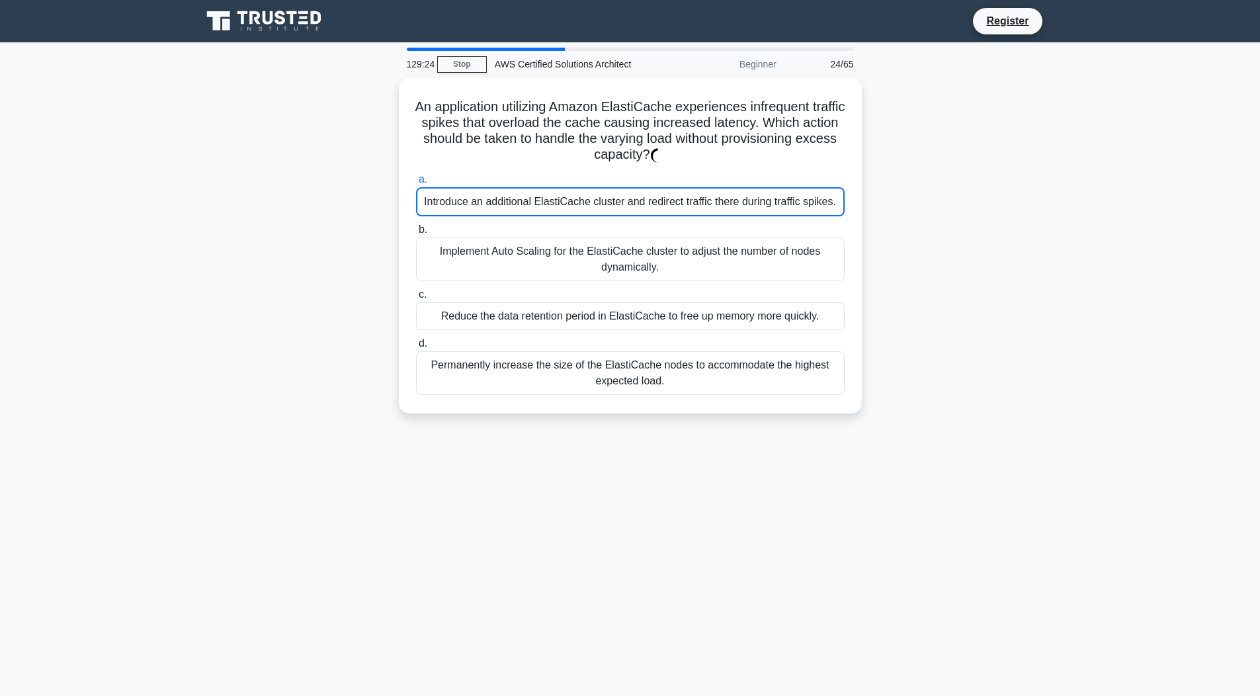
click at [616, 204] on div "Introduce an additional ElastiCache cluster and redirect traffic there during t…" at bounding box center [630, 201] width 428 height 29
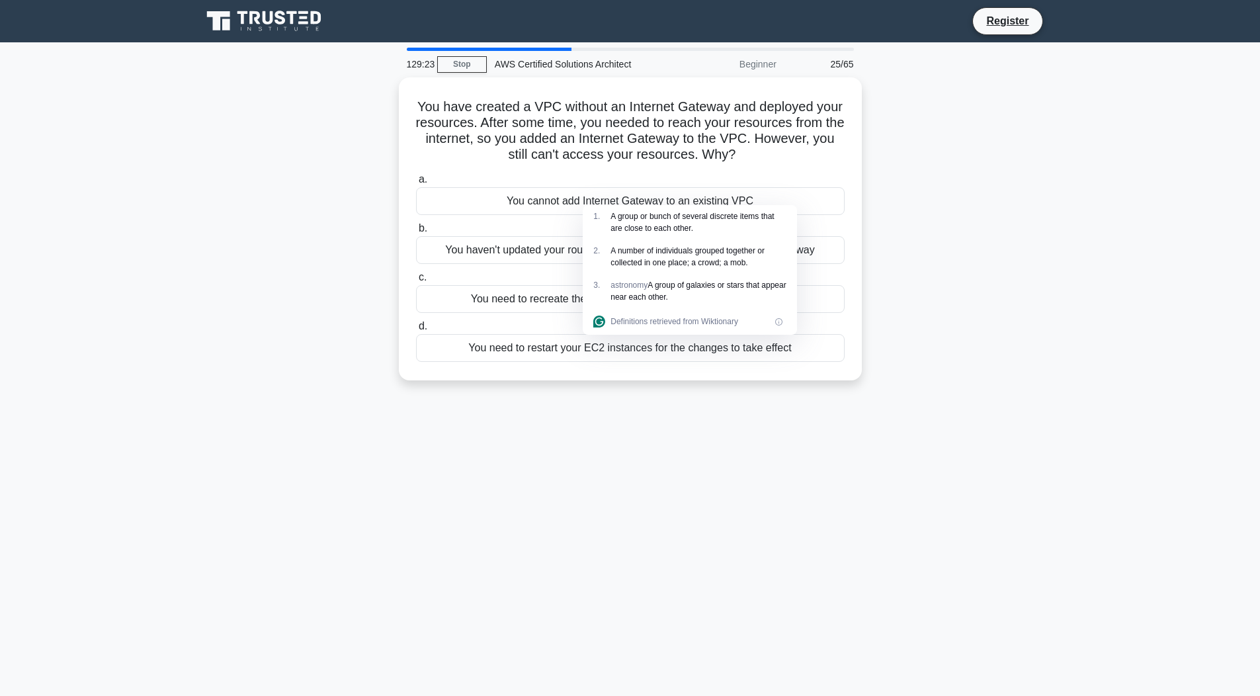
click at [616, 204] on div "You cannot add Internet Gateway to an existing VPC" at bounding box center [630, 201] width 428 height 28
click at [416, 184] on input "a. You cannot add Internet Gateway to an existing VPC" at bounding box center [416, 179] width 0 height 9
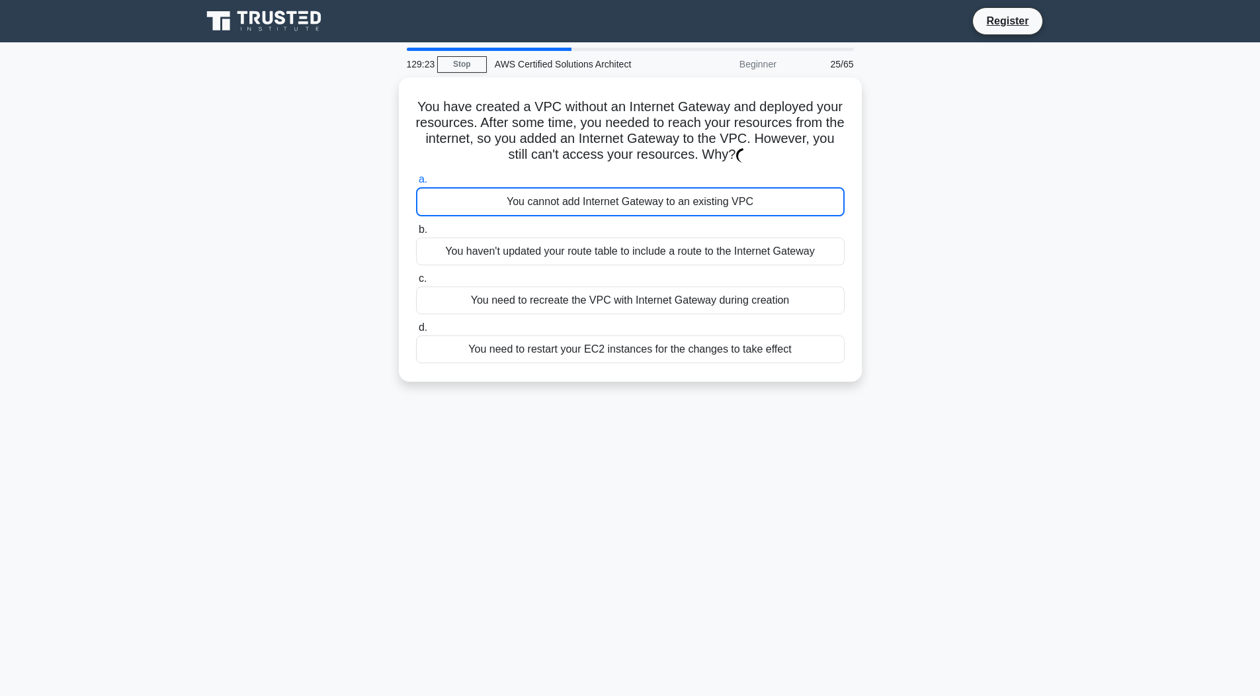
click at [616, 204] on div "You cannot add Internet Gateway to an existing VPC" at bounding box center [630, 201] width 428 height 29
click at [416, 184] on input "a. You cannot add Internet Gateway to an existing VPC" at bounding box center [416, 179] width 0 height 9
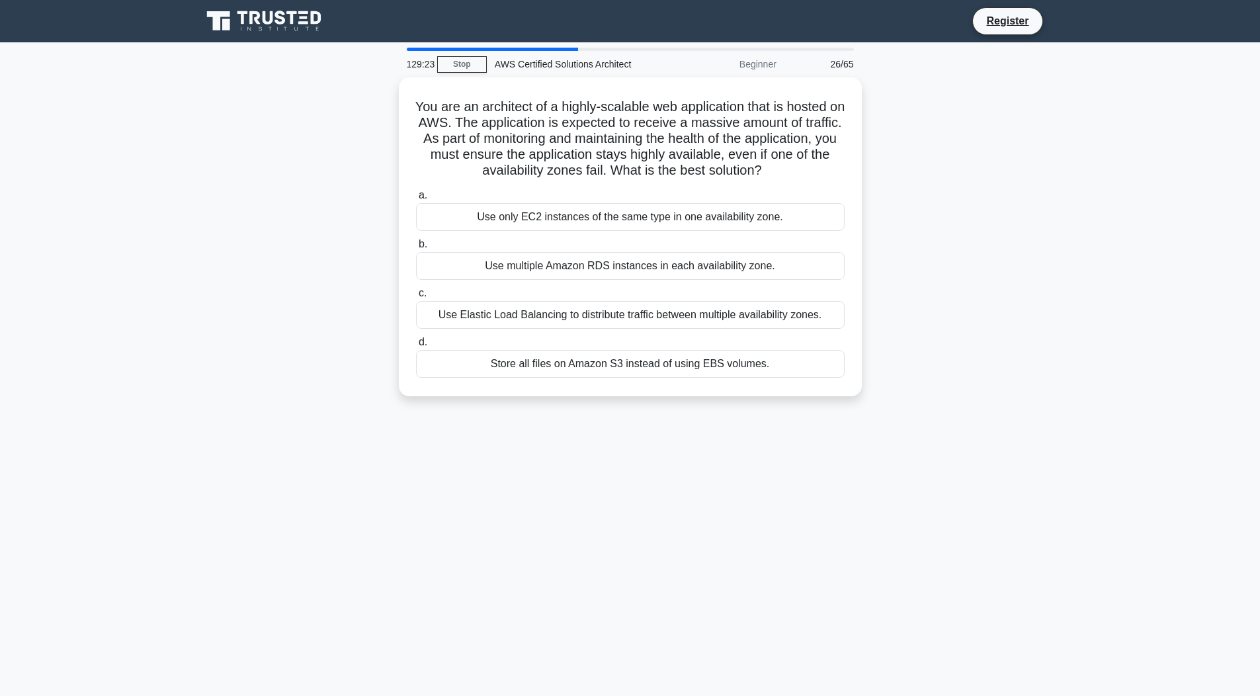
click at [616, 204] on div "Use only EC2 instances of the same type in one availability zone." at bounding box center [630, 217] width 428 height 28
click at [416, 200] on input "a. Use only EC2 instances of the same type in one availability zone." at bounding box center [416, 195] width 0 height 9
click at [616, 204] on div "Use only EC2 instances of the same type in one availability zone." at bounding box center [630, 217] width 428 height 29
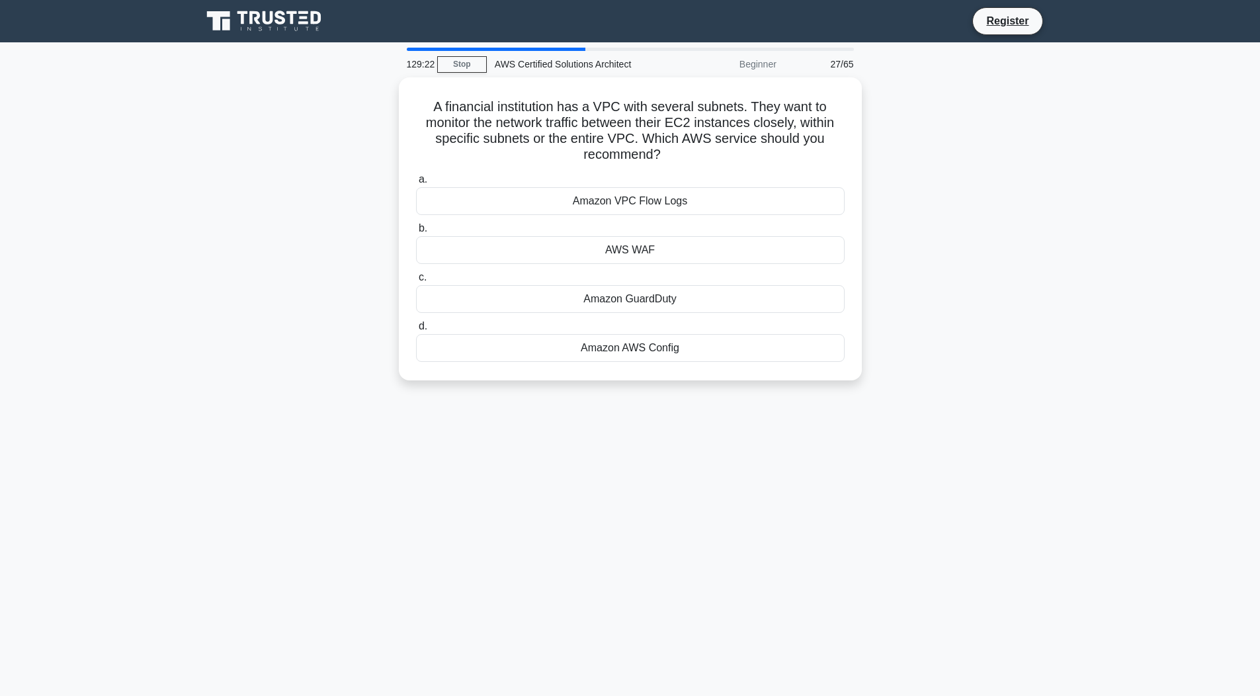
click at [616, 204] on div "Amazon VPC Flow Logs" at bounding box center [630, 201] width 428 height 28
click at [416, 184] on input "a. Amazon VPC Flow Logs" at bounding box center [416, 179] width 0 height 9
click at [616, 204] on div "Amazon VPC Flow Logs" at bounding box center [630, 201] width 428 height 29
click at [616, 204] on div "Provisioned IOPS storage for high performance" at bounding box center [630, 201] width 428 height 28
click at [416, 184] on input "a. Provisioned IOPS storage for high performance" at bounding box center [416, 179] width 0 height 9
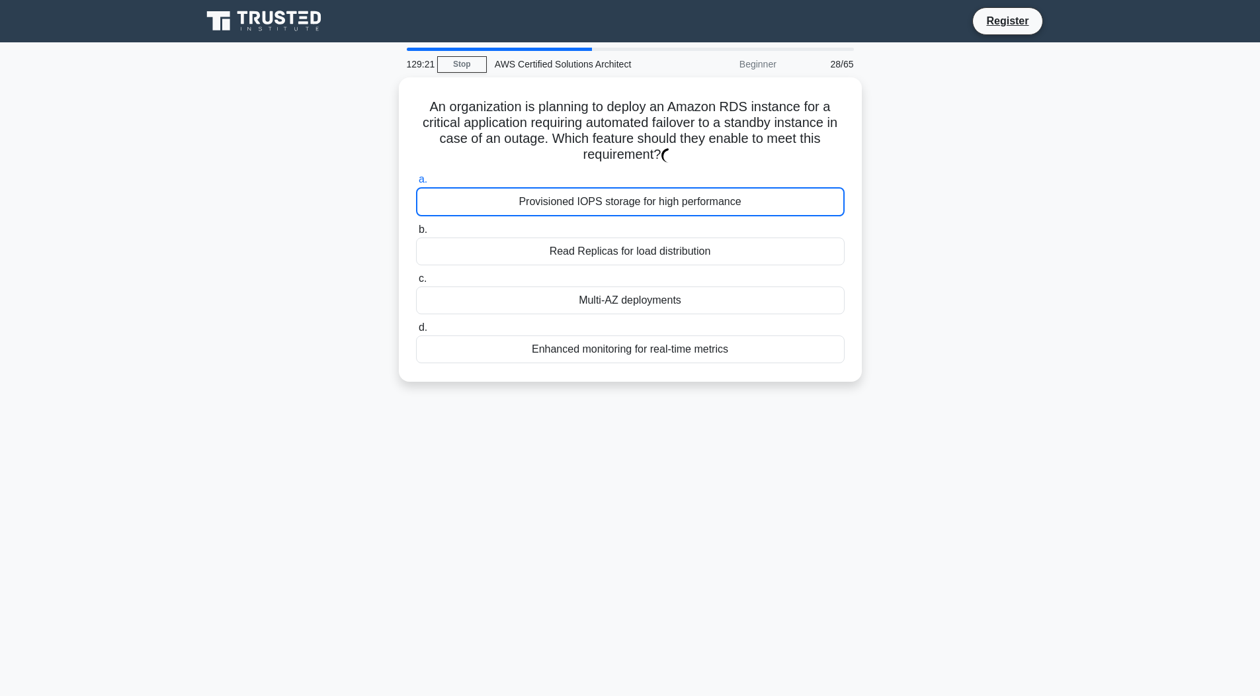
click at [616, 204] on div "Provisioned IOPS storage for high performance" at bounding box center [630, 201] width 428 height 29
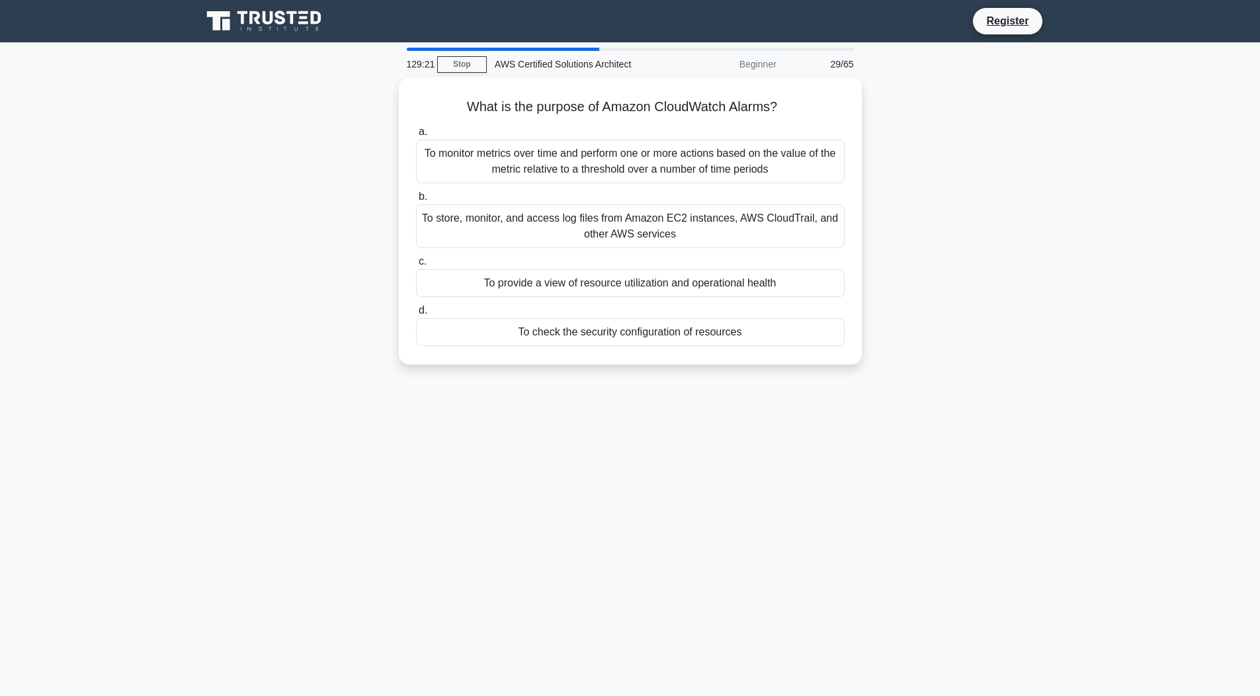
click at [616, 204] on div "To store, monitor, and access log files from Amazon EC2 instances, AWS CloudTra…" at bounding box center [630, 226] width 428 height 44
click at [416, 201] on input "b. To store, monitor, and access log files from Amazon EC2 instances, AWS Cloud…" at bounding box center [416, 196] width 0 height 9
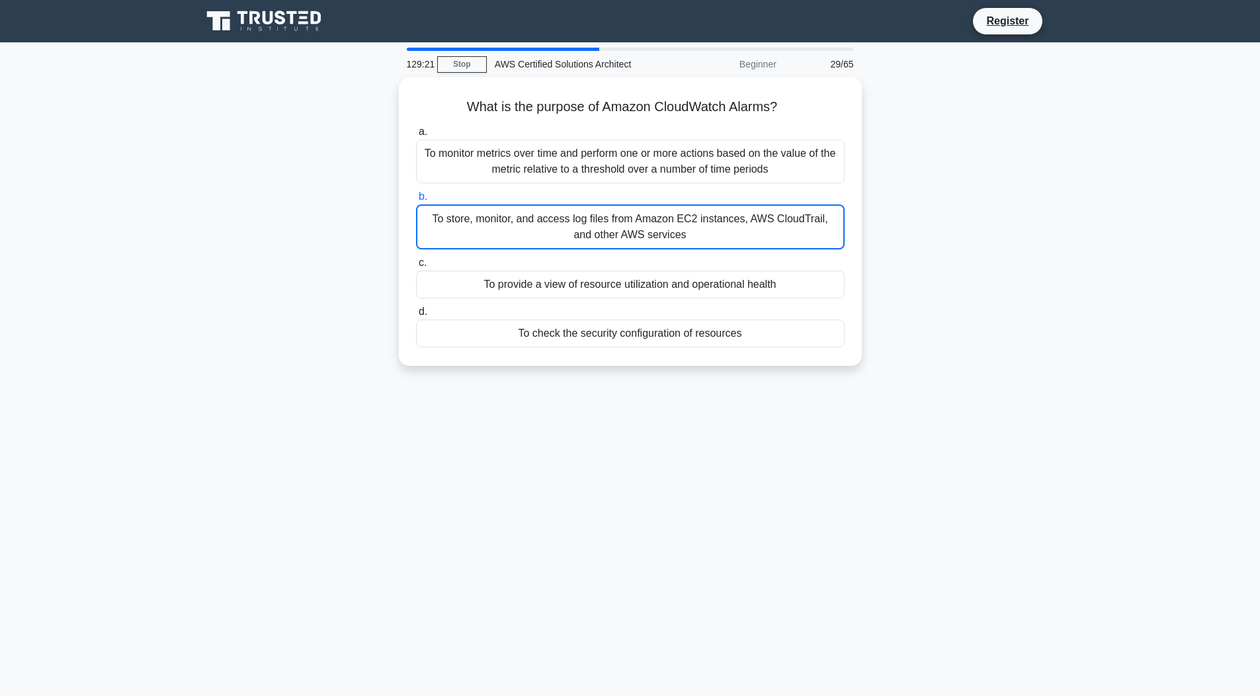
click at [616, 204] on div "To store, monitor, and access log files from Amazon EC2 instances, AWS CloudTra…" at bounding box center [630, 226] width 428 height 45
click at [416, 201] on input "b. To store, monitor, and access log files from Amazon EC2 instances, AWS Cloud…" at bounding box center [416, 196] width 0 height 9
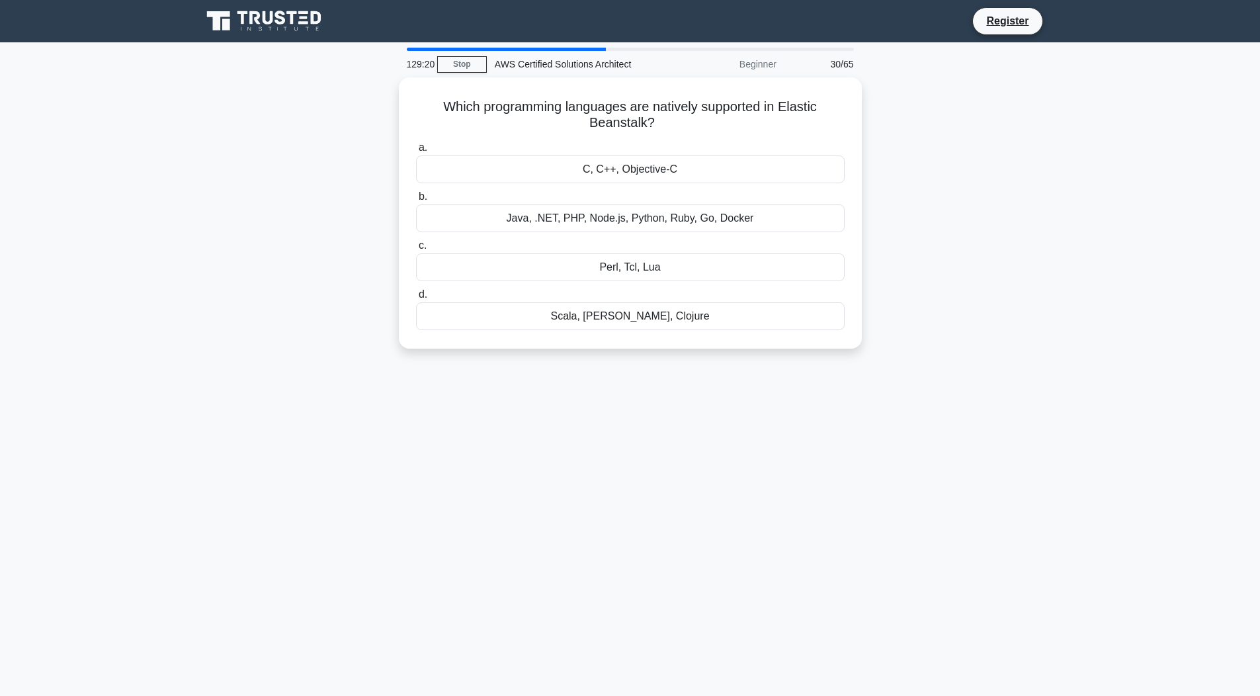
click at [616, 204] on div "Java, .NET, PHP, Node.js, Python, Ruby, Go, Docker" at bounding box center [630, 218] width 428 height 28
click at [416, 201] on input "b. Java, .NET, PHP, Node.js, Python, Ruby, Go, Docker" at bounding box center [416, 196] width 0 height 9
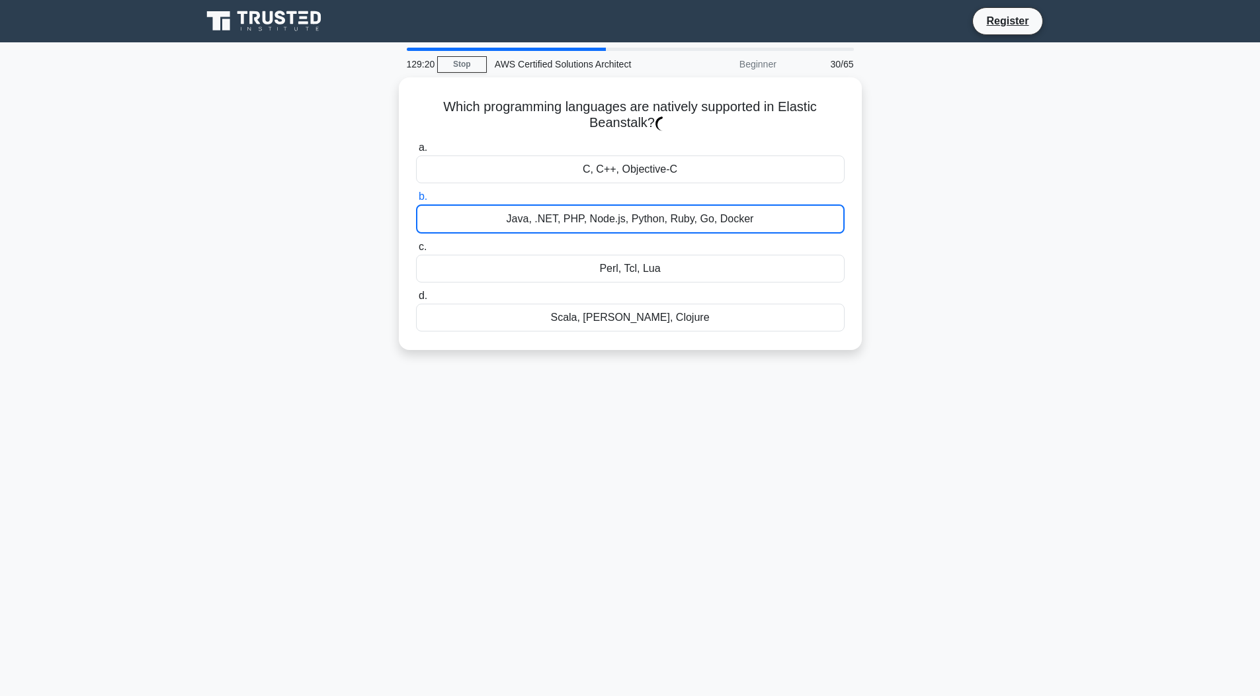
click at [616, 204] on div "Java, .NET, PHP, Node.js, Python, Ruby, Go, Docker" at bounding box center [630, 218] width 428 height 29
click at [416, 201] on input "b. Java, .NET, PHP, Node.js, Python, Ruby, Go, Docker" at bounding box center [416, 196] width 0 height 9
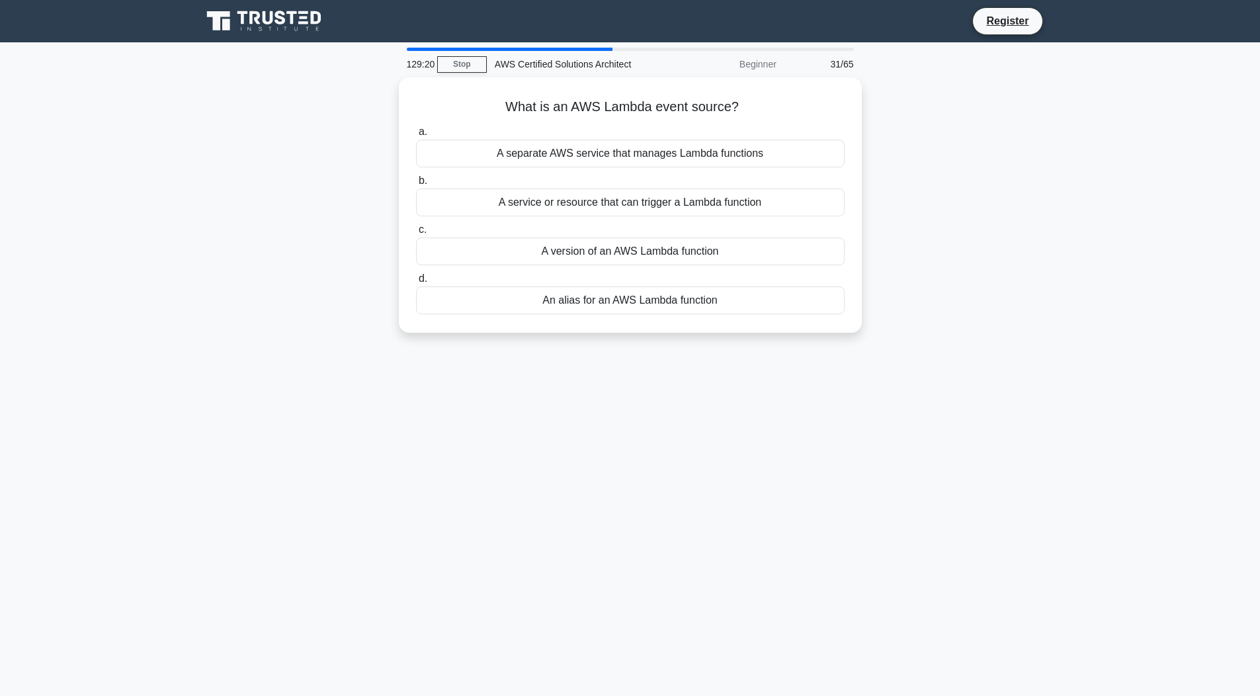
click at [616, 204] on div "A service or resource that can trigger a Lambda function" at bounding box center [630, 202] width 428 height 28
click at [416, 185] on input "b. A service or resource that can trigger a Lambda function" at bounding box center [416, 181] width 0 height 9
click at [616, 204] on div "A service or resource that can trigger a Lambda function" at bounding box center [630, 202] width 428 height 29
click at [416, 185] on input "b. A service or resource that can trigger a Lambda function" at bounding box center [416, 181] width 0 height 9
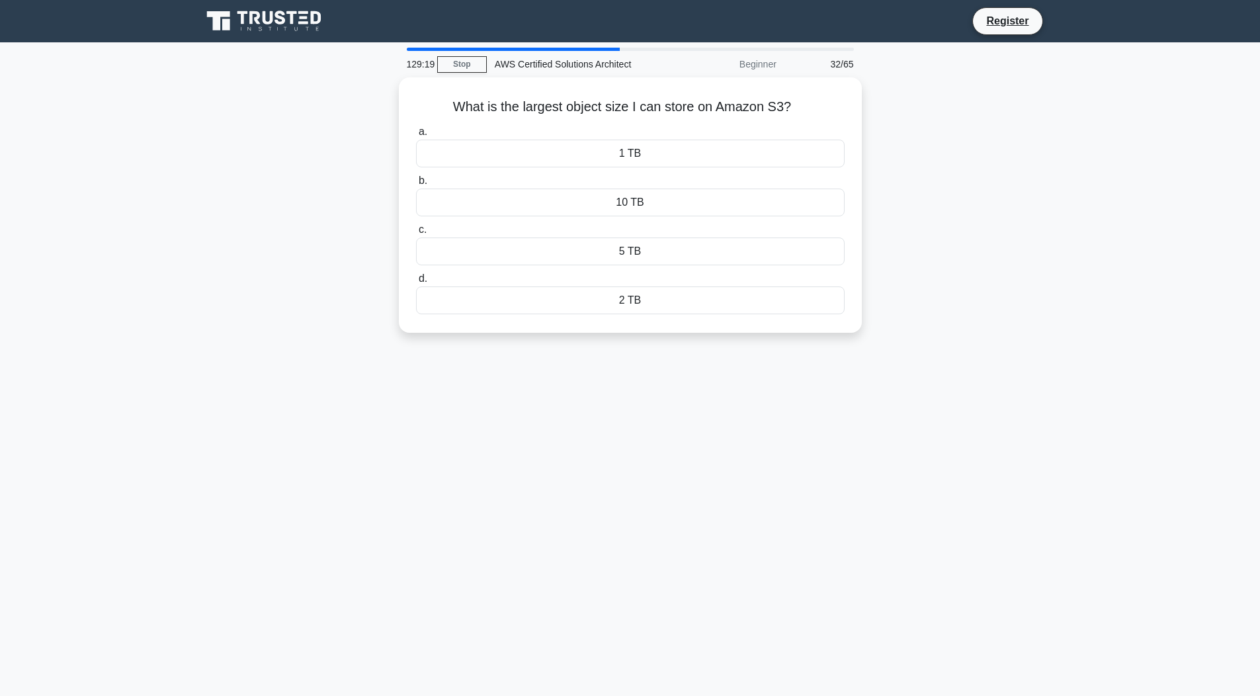
click at [616, 204] on div "10 TB" at bounding box center [630, 202] width 428 height 28
click at [416, 185] on input "b. 10 TB" at bounding box center [416, 181] width 0 height 9
click at [616, 204] on div "10 TB" at bounding box center [630, 202] width 428 height 29
click at [416, 185] on input "b. 10 TB" at bounding box center [416, 181] width 0 height 9
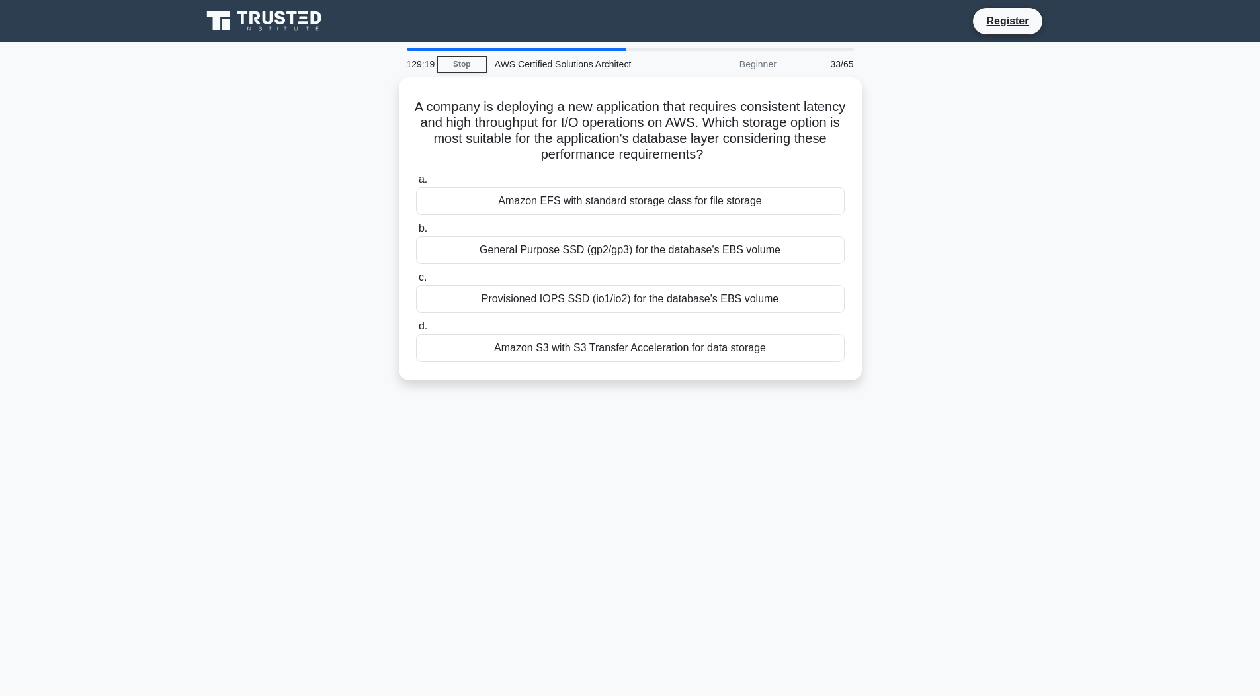
click at [616, 204] on div "Amazon EFS with standard storage class for file storage" at bounding box center [630, 201] width 428 height 28
click at [416, 184] on input "a. Amazon EFS with standard storage class for file storage" at bounding box center [416, 179] width 0 height 9
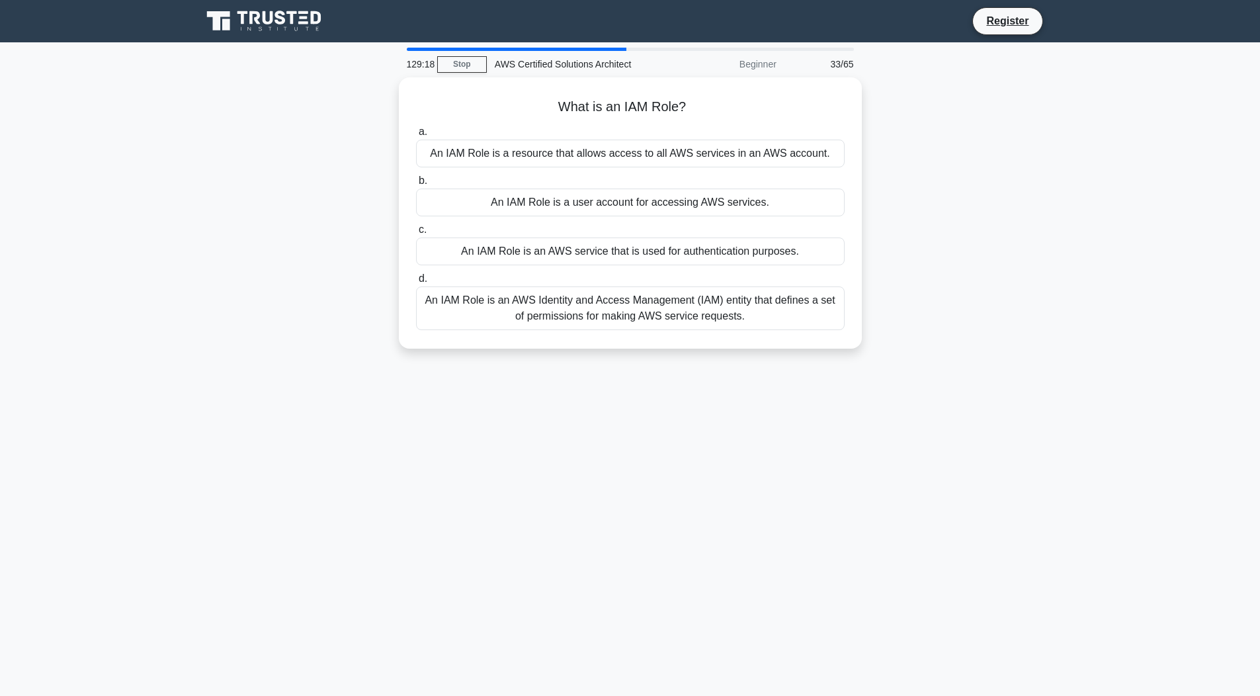
click at [616, 204] on div "An IAM Role is a user account for accessing AWS services." at bounding box center [630, 202] width 428 height 28
click at [416, 185] on input "b. An IAM Role is a user account for accessing AWS services." at bounding box center [416, 181] width 0 height 9
click at [616, 204] on div "An IAM Role is a user account for accessing AWS services." at bounding box center [630, 202] width 428 height 29
click at [416, 185] on input "b. An IAM Role is a user account for accessing AWS services." at bounding box center [416, 181] width 0 height 9
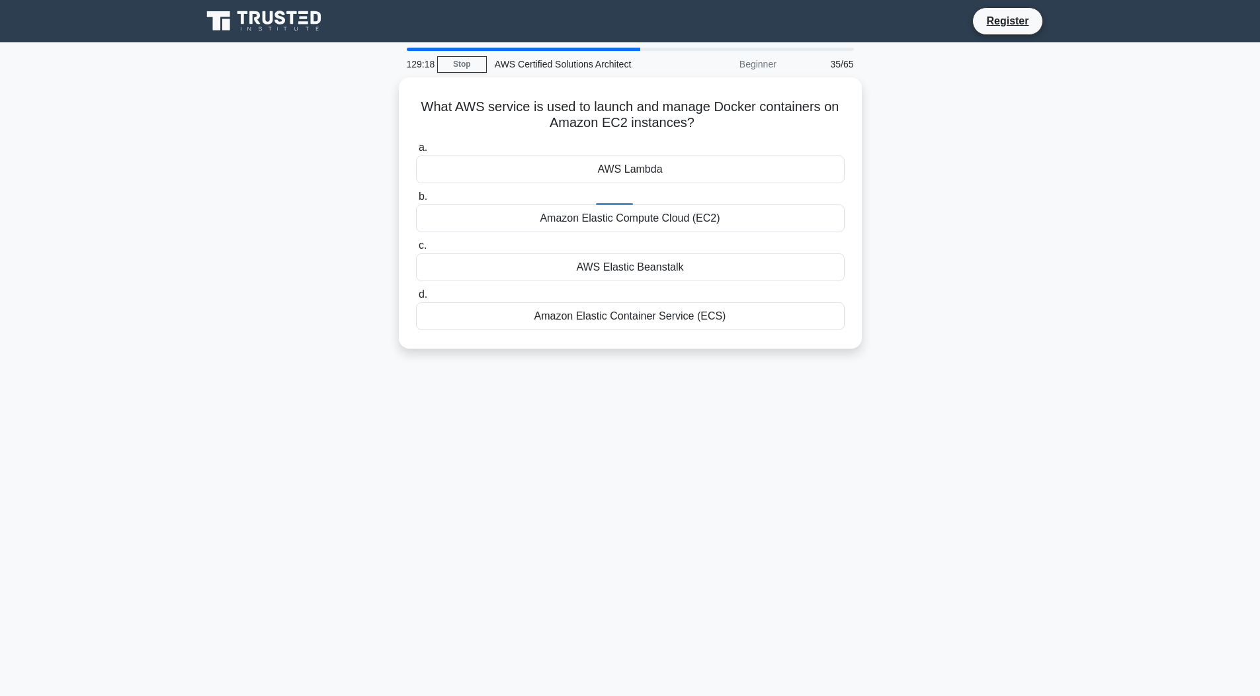
click at [616, 204] on div at bounding box center [614, 199] width 37 height 11
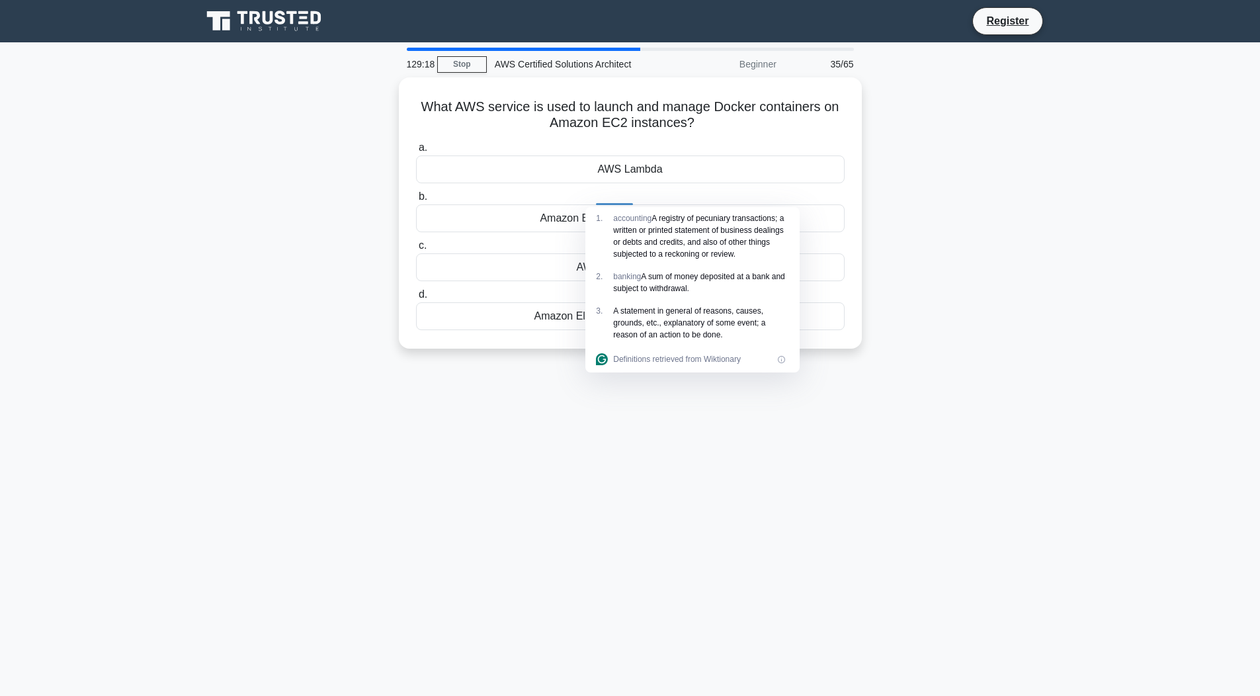
click at [616, 204] on div at bounding box center [614, 199] width 37 height 11
click at [592, 169] on div "AWS Lambda" at bounding box center [630, 166] width 428 height 28
click at [416, 149] on input "a. AWS Lambda" at bounding box center [416, 144] width 0 height 9
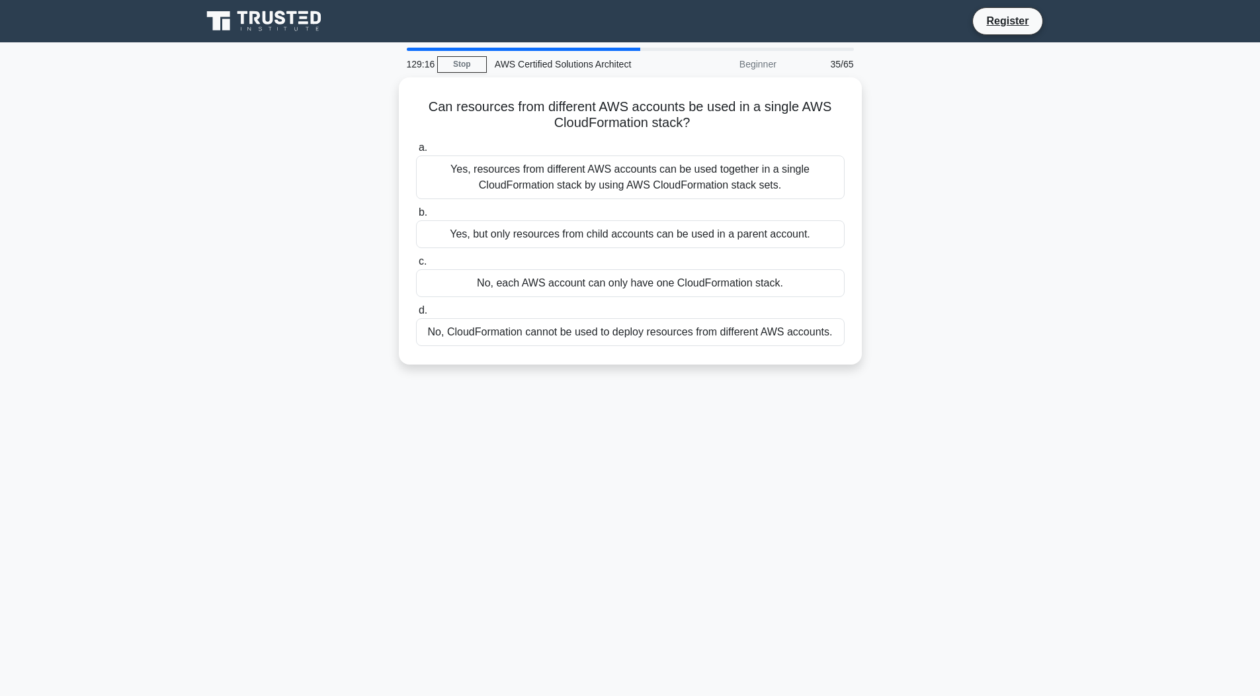
click at [592, 169] on div "Yes, resources from different AWS accounts can be used together in a single Clo…" at bounding box center [630, 177] width 428 height 44
click at [416, 152] on input "a. Yes, resources from different AWS accounts can be used together in a single …" at bounding box center [416, 147] width 0 height 9
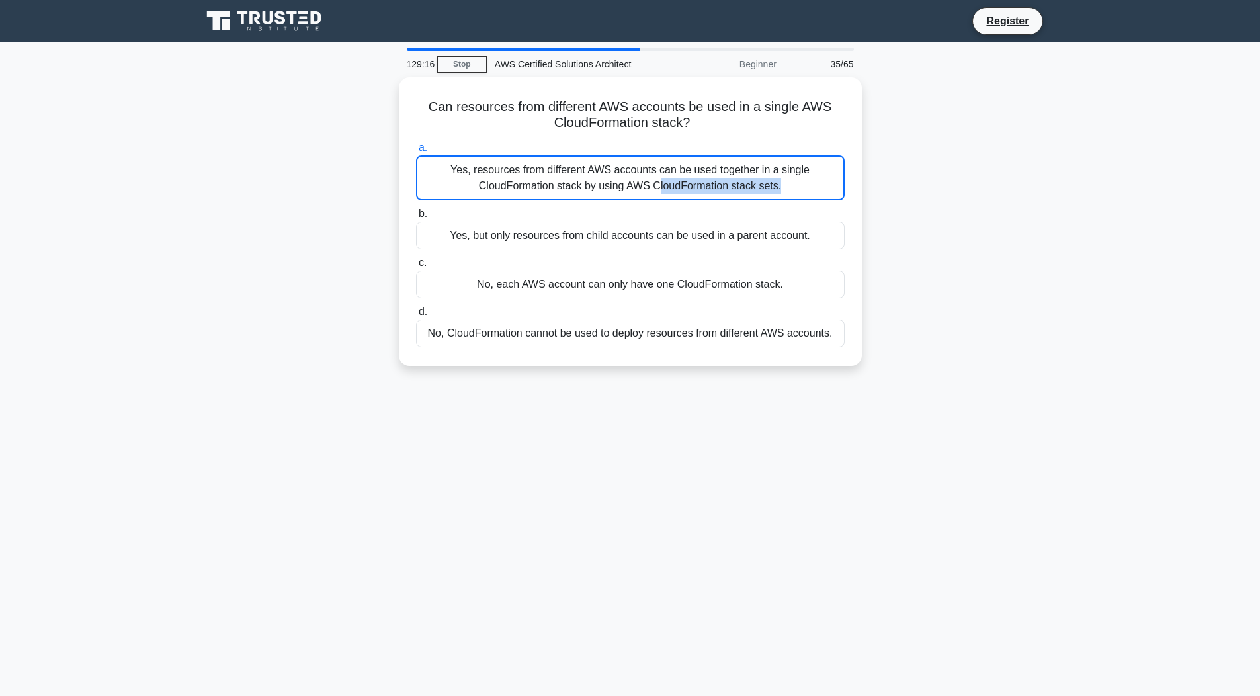
click at [592, 169] on div "Yes, resources from different AWS accounts can be used together in a single Clo…" at bounding box center [630, 177] width 428 height 45
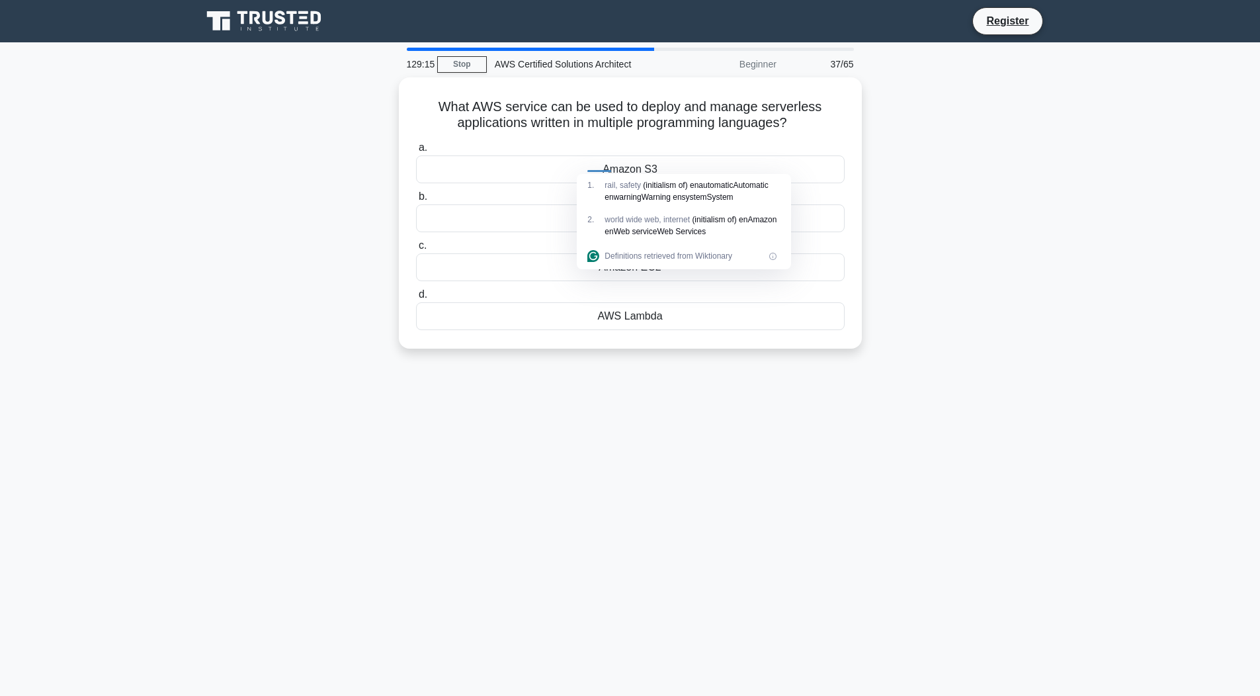
click at [592, 169] on div "Amazon S3" at bounding box center [630, 169] width 428 height 28
click at [416, 152] on input "a. Amazon S3" at bounding box center [416, 147] width 0 height 9
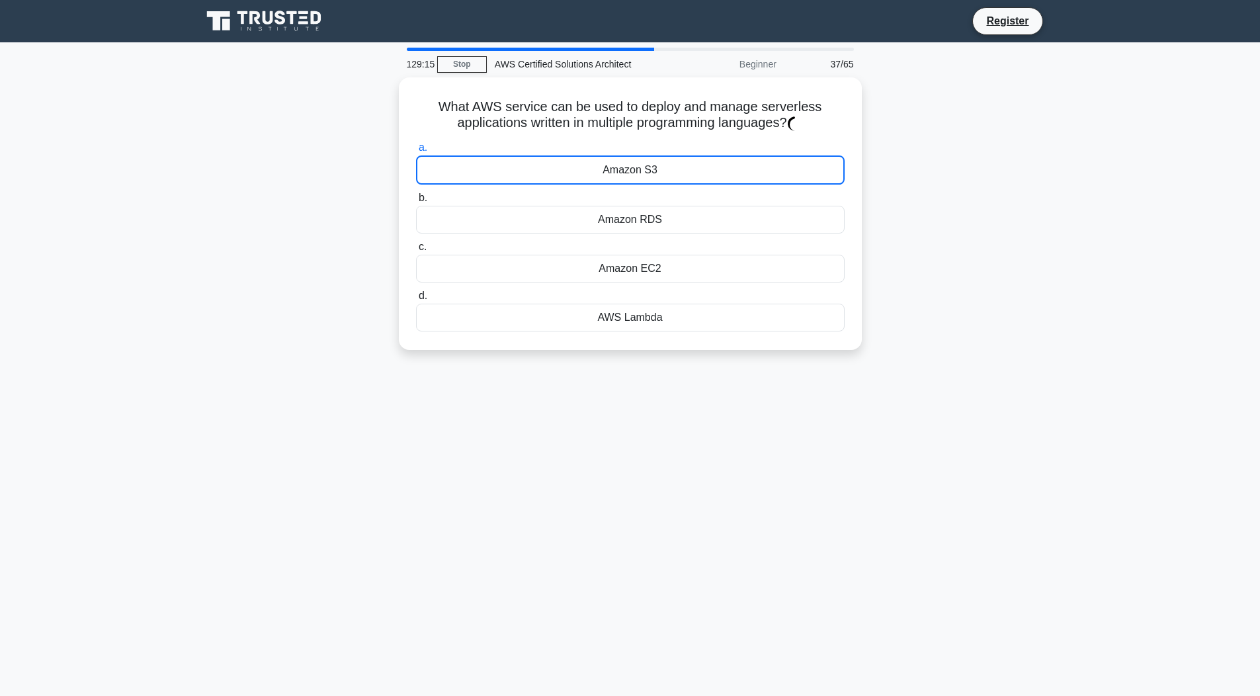
click at [592, 169] on div "Amazon S3" at bounding box center [630, 169] width 428 height 29
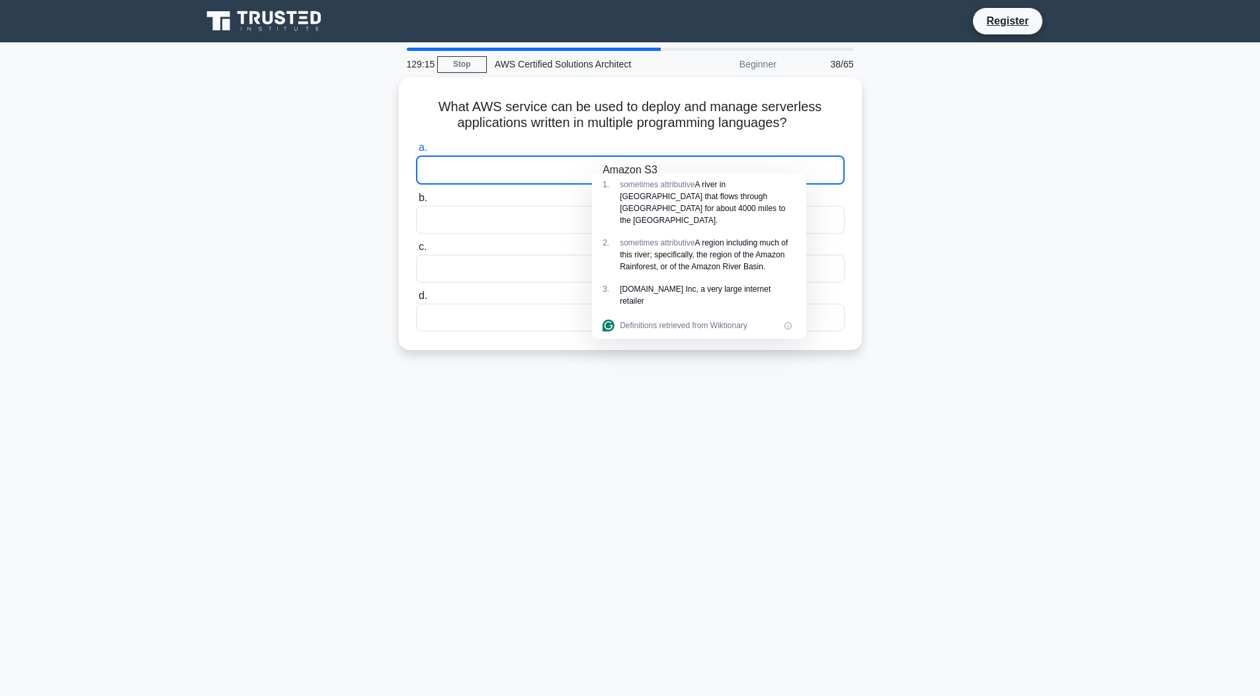
click at [592, 169] on div "Amazon S3" at bounding box center [630, 169] width 428 height 29
click at [416, 152] on input "a. Amazon S3" at bounding box center [416, 147] width 0 height 9
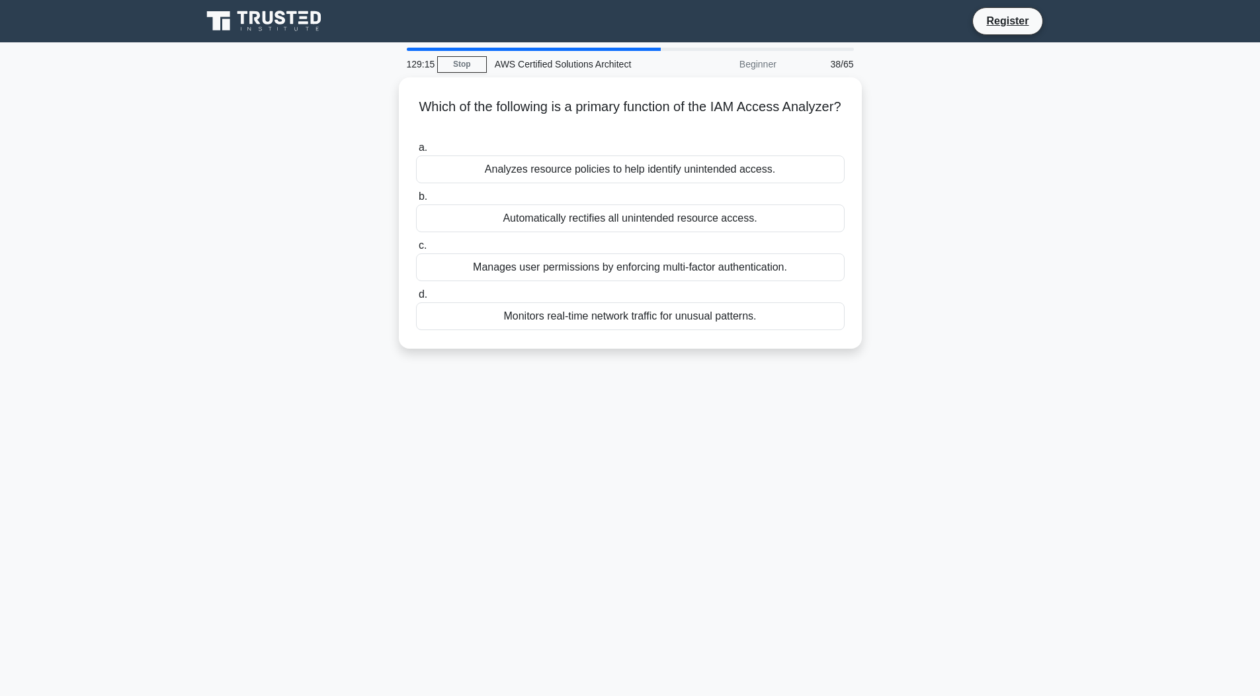
click at [592, 169] on div "Analyzes resource policies to help identify unintended access." at bounding box center [630, 169] width 428 height 28
click at [416, 152] on input "a. Analyzes resource policies to help identify unintended access." at bounding box center [416, 147] width 0 height 9
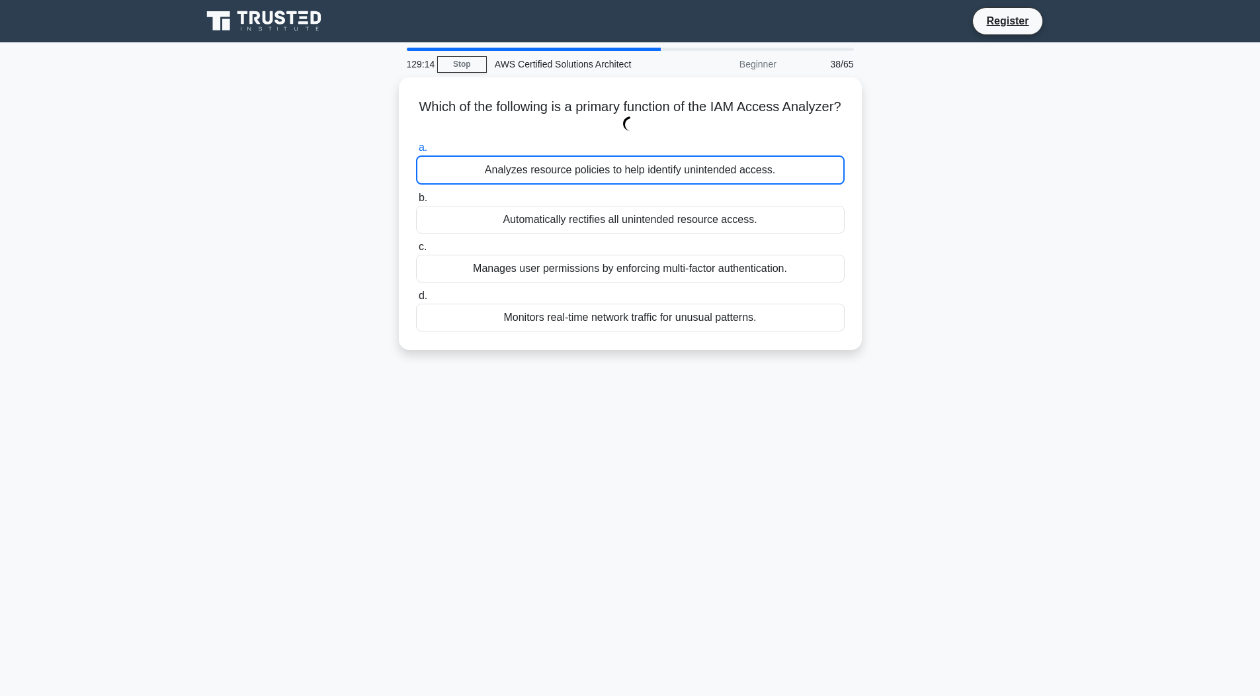
click at [592, 169] on div "Analyzes resource policies to help identify unintended access." at bounding box center [630, 169] width 428 height 29
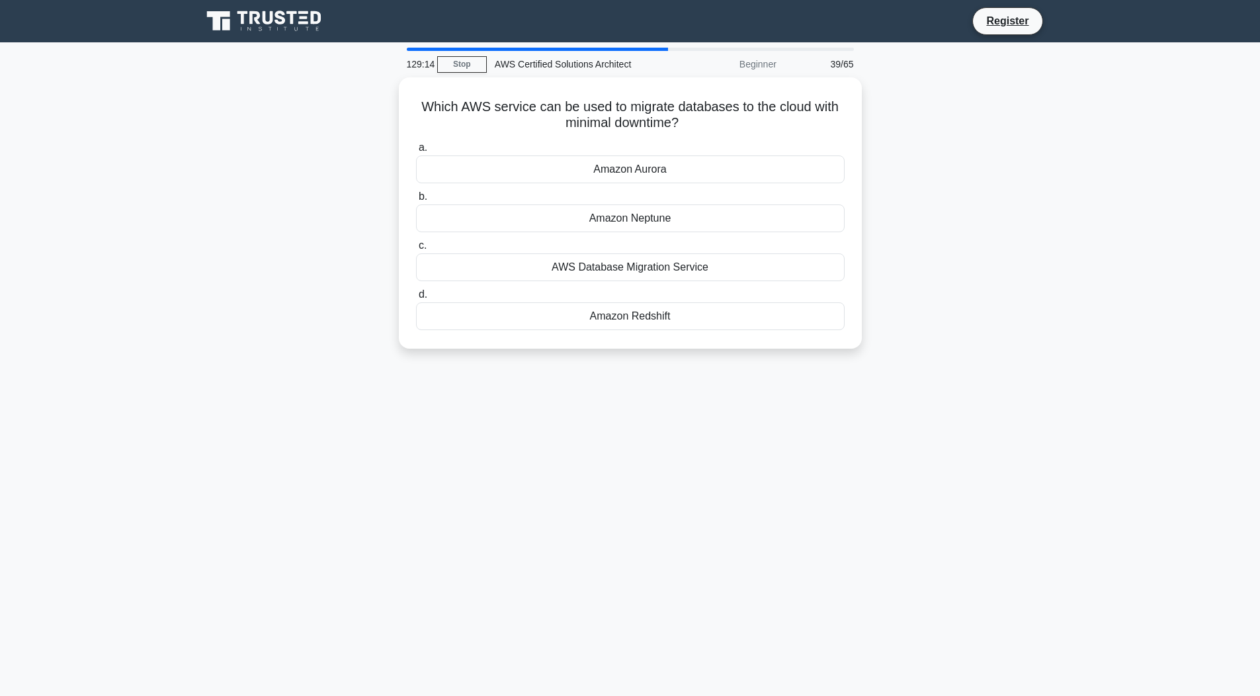
click at [592, 169] on div "Amazon Aurora" at bounding box center [630, 169] width 428 height 28
click at [416, 152] on input "a. Amazon Aurora" at bounding box center [416, 147] width 0 height 9
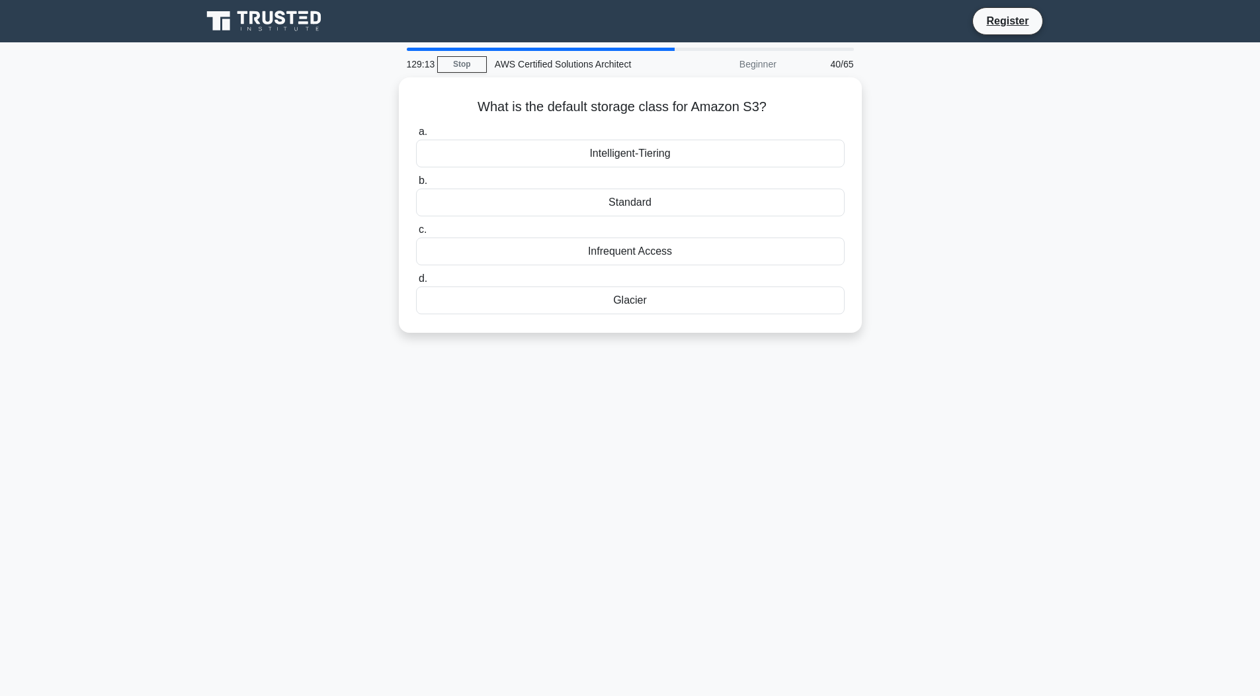
click at [592, 169] on div "a. Intelligent-Tiering b. Standard c. d." at bounding box center [630, 219] width 444 height 196
click at [612, 160] on div "Intelligent-Tiering" at bounding box center [630, 150] width 428 height 28
click at [416, 133] on input "a. Intelligent-Tiering" at bounding box center [416, 128] width 0 height 9
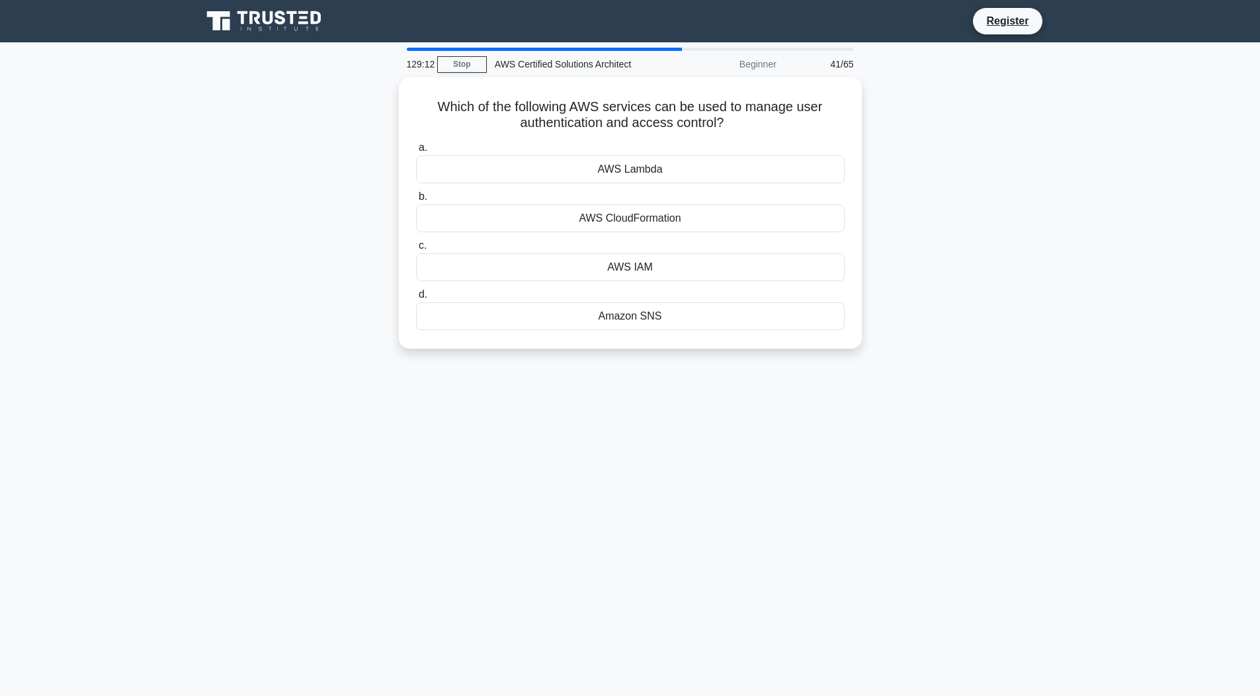
click at [612, 160] on div "AWS Lambda" at bounding box center [630, 169] width 428 height 28
click at [416, 152] on input "a. AWS Lambda" at bounding box center [416, 147] width 0 height 9
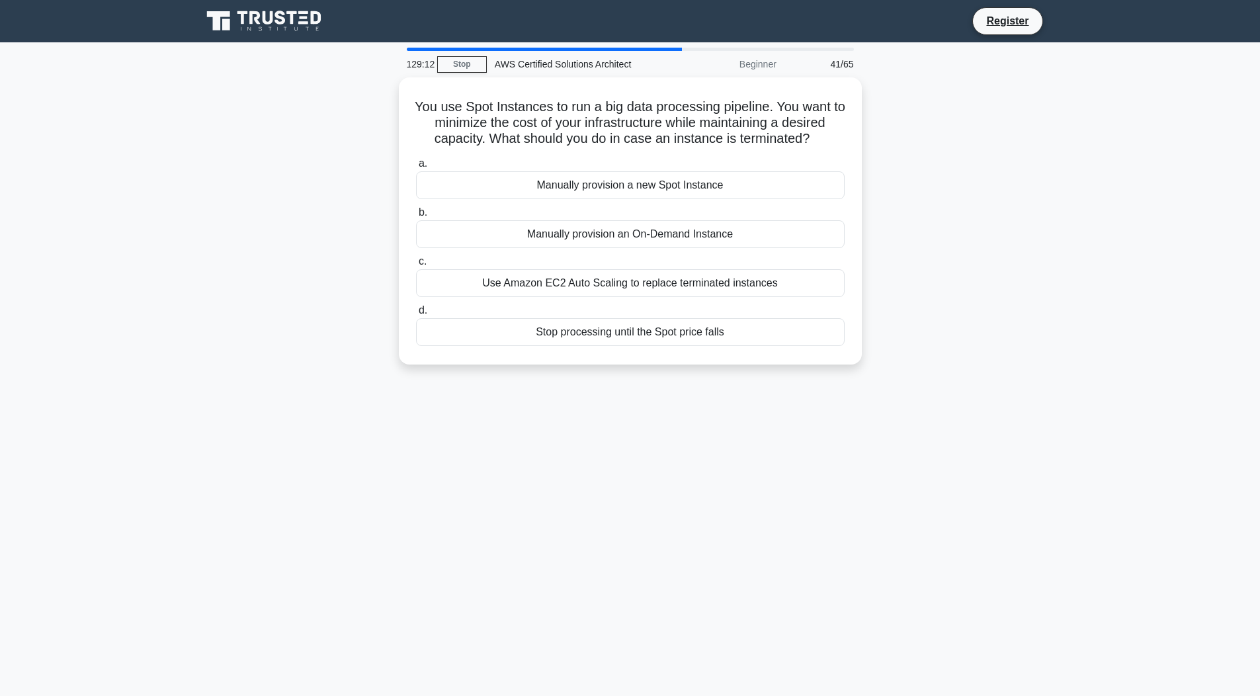
click at [612, 160] on label "a. Manually provision a new Spot Instance" at bounding box center [630, 177] width 428 height 44
click at [416, 160] on input "a. Manually provision a new Spot Instance" at bounding box center [416, 163] width 0 height 9
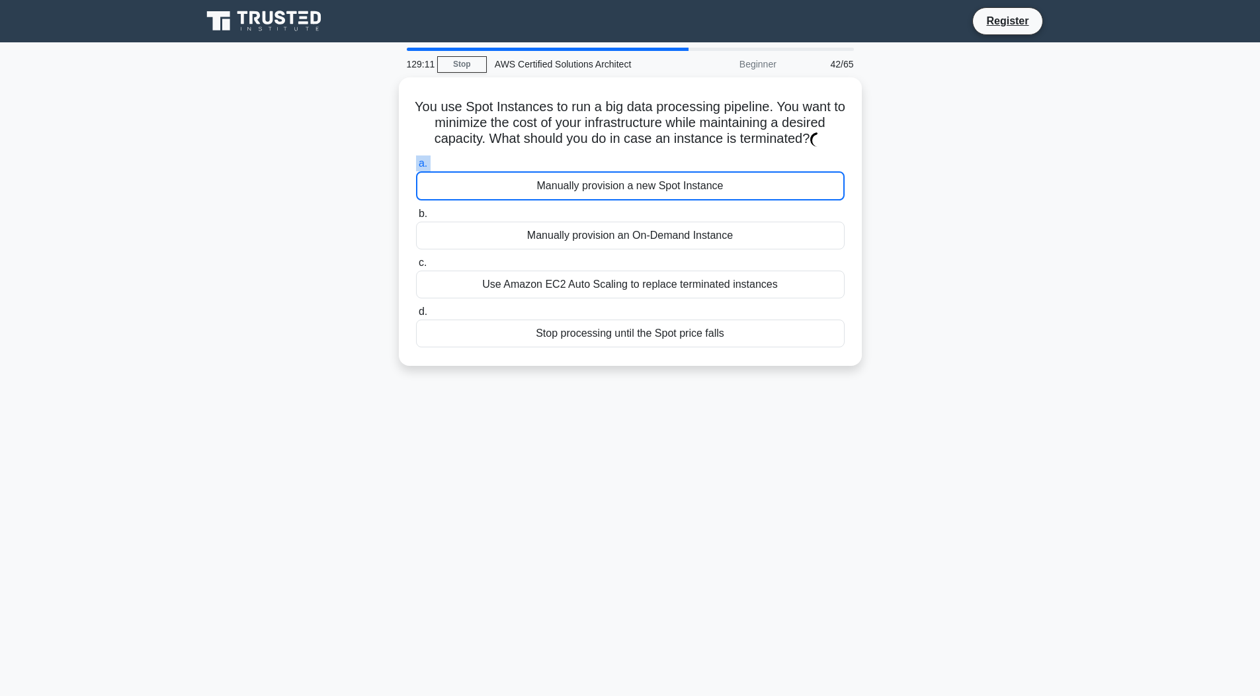
click at [612, 160] on label "a. Manually provision a new Spot Instance" at bounding box center [630, 177] width 428 height 45
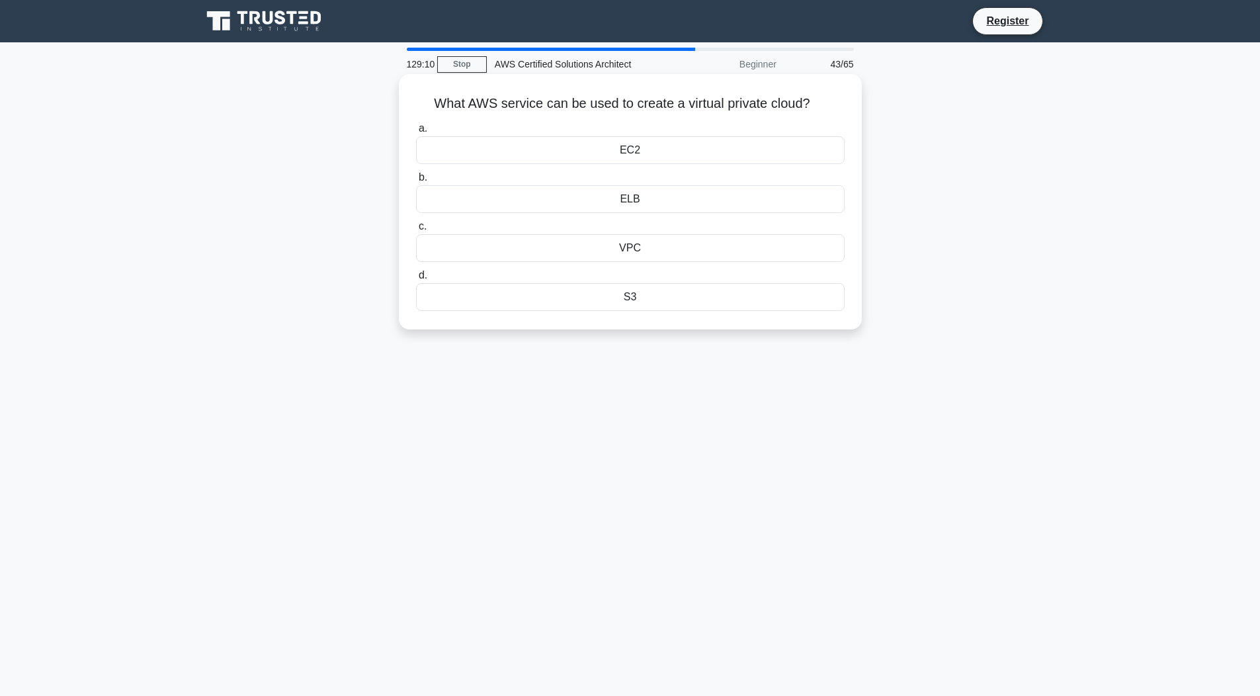
click at [635, 154] on div "EC2" at bounding box center [630, 150] width 428 height 28
click at [416, 133] on input "a. EC2" at bounding box center [416, 128] width 0 height 9
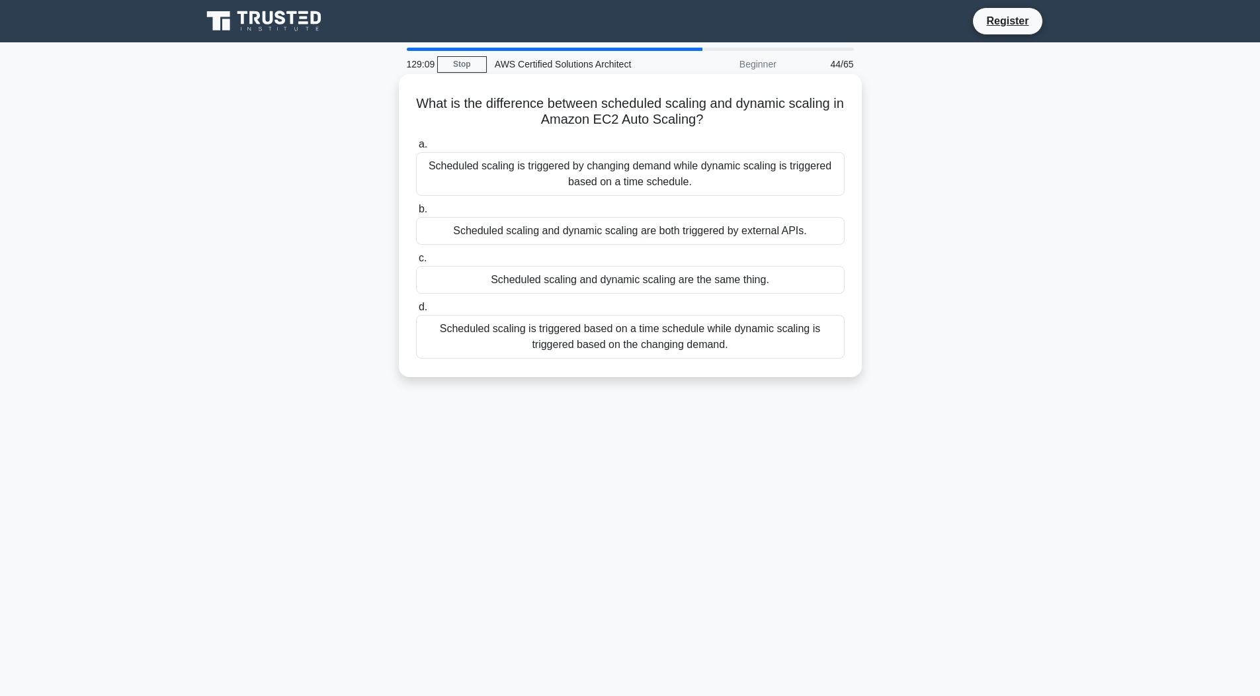
click at [609, 171] on div "Scheduled scaling is triggered by changing demand while dynamic scaling is trig…" at bounding box center [630, 174] width 428 height 44
click at [416, 149] on input "a. Scheduled scaling is triggered by changing demand while dynamic scaling is t…" at bounding box center [416, 144] width 0 height 9
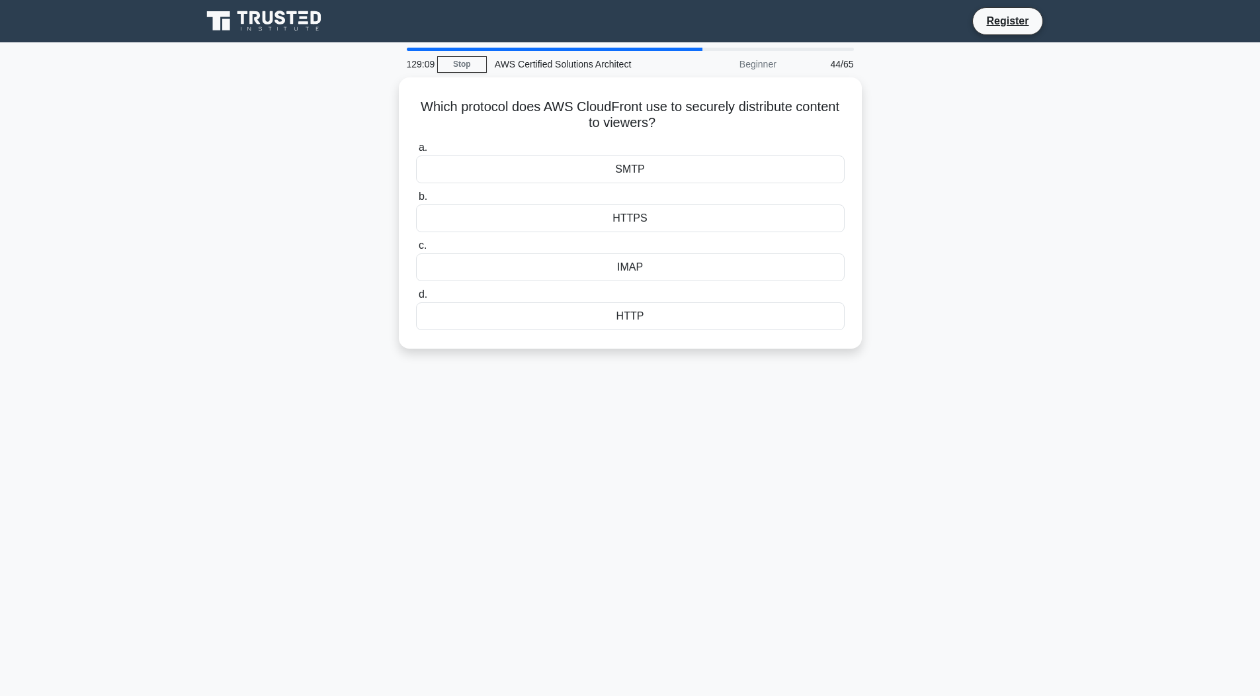
click at [609, 171] on div "SMTP" at bounding box center [630, 169] width 428 height 28
click at [416, 152] on input "a. SMTP" at bounding box center [416, 147] width 0 height 9
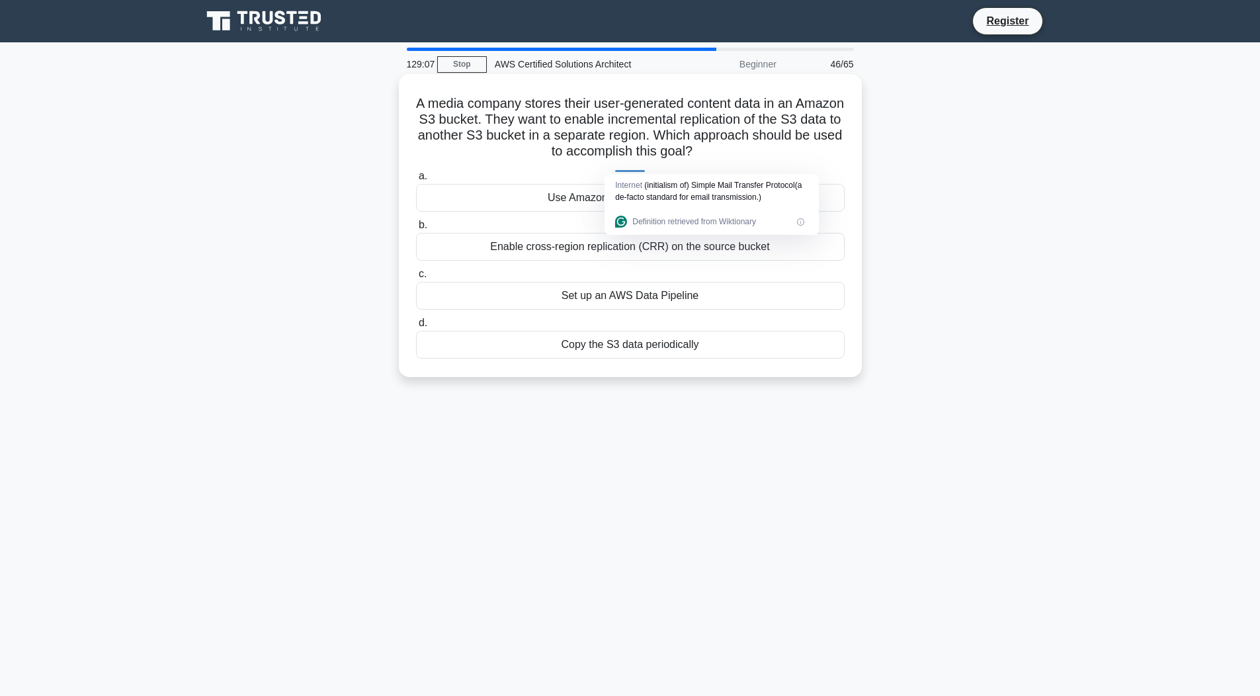
click at [641, 286] on div "Set up an AWS Data Pipeline" at bounding box center [630, 296] width 428 height 28
click at [416, 278] on input "c. Set up an AWS Data Pipeline" at bounding box center [416, 274] width 0 height 9
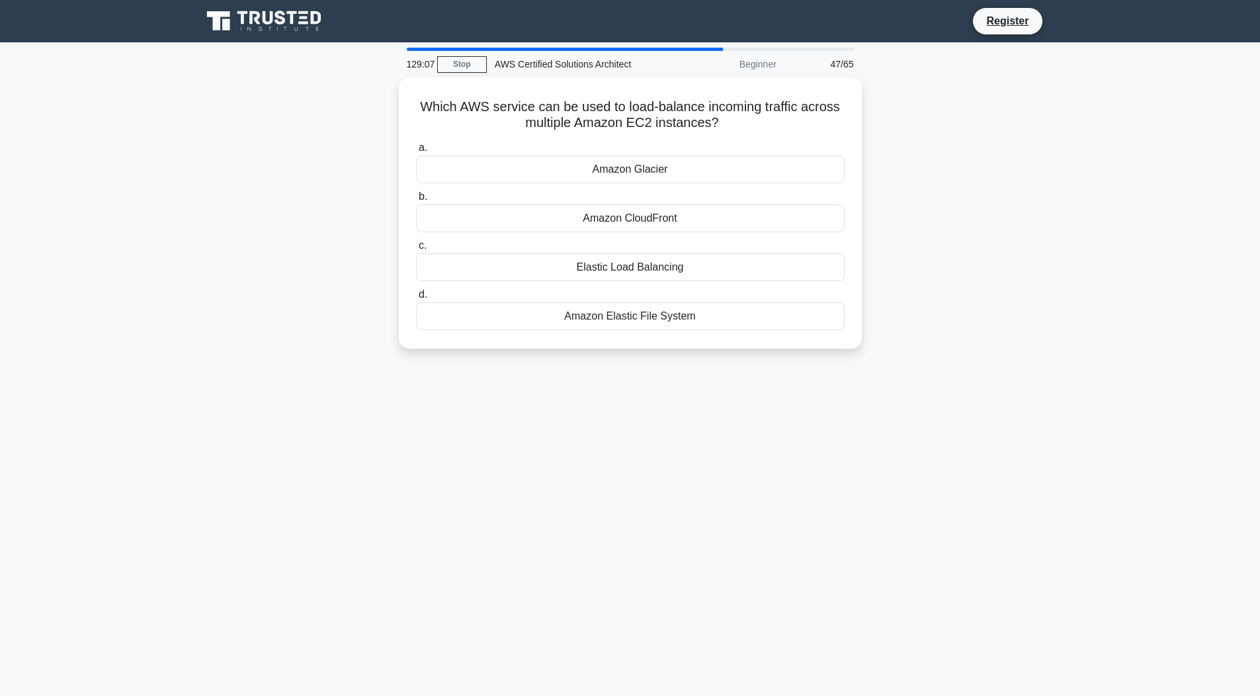
click at [641, 286] on label "d. Amazon Elastic File System" at bounding box center [630, 308] width 428 height 44
click at [416, 290] on input "d. Amazon Elastic File System" at bounding box center [416, 294] width 0 height 9
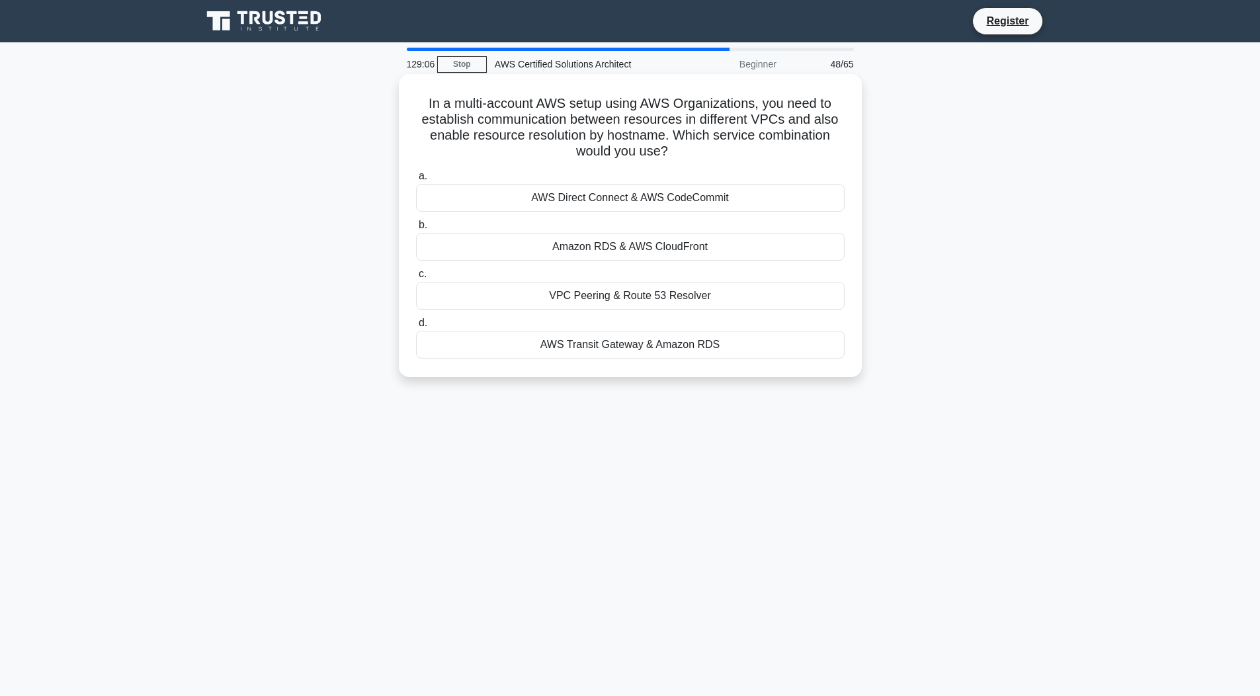
drag, startPoint x: 649, startPoint y: 282, endPoint x: 656, endPoint y: 277, distance: 8.1
click at [656, 277] on label "c. VPC Peering & Route 53 Resolver" at bounding box center [630, 288] width 428 height 44
click at [416, 277] on input "c. VPC Peering & Route 53 Resolver" at bounding box center [416, 274] width 0 height 9
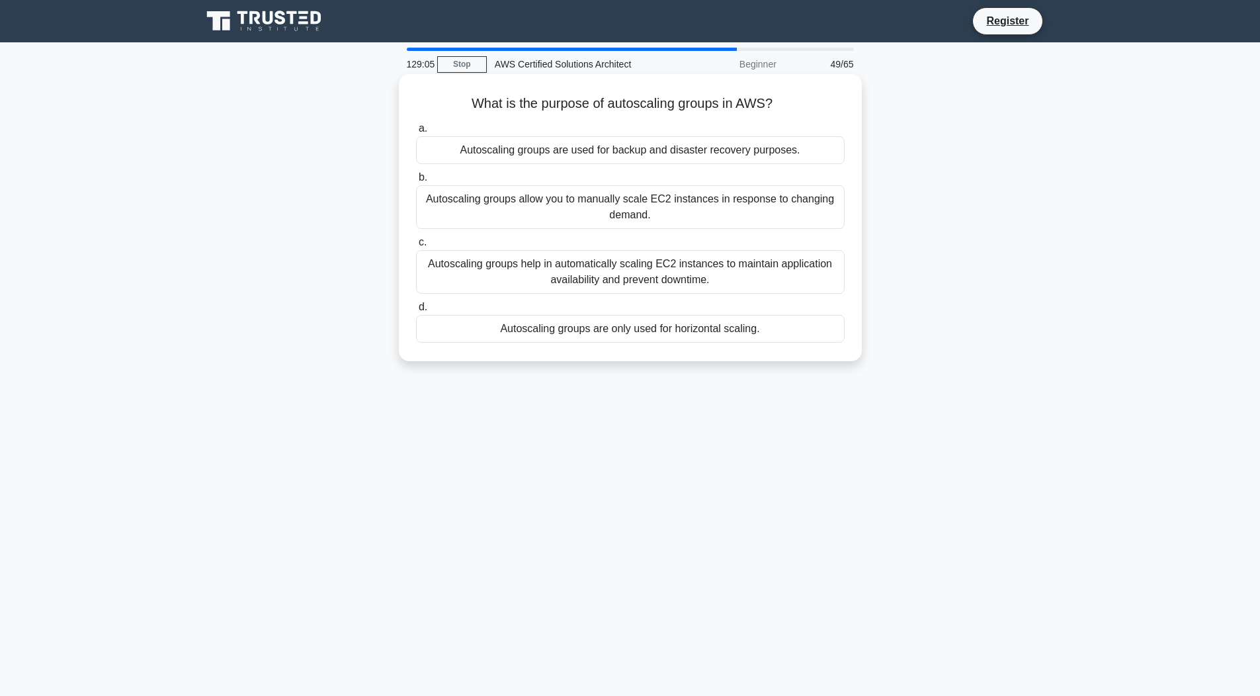
click at [676, 253] on div "Autoscaling groups help in automatically scaling EC2 instances to maintain appl…" at bounding box center [630, 272] width 428 height 44
click at [416, 247] on input "c. Autoscaling groups help in automatically scaling EC2 instances to maintain a…" at bounding box center [416, 242] width 0 height 9
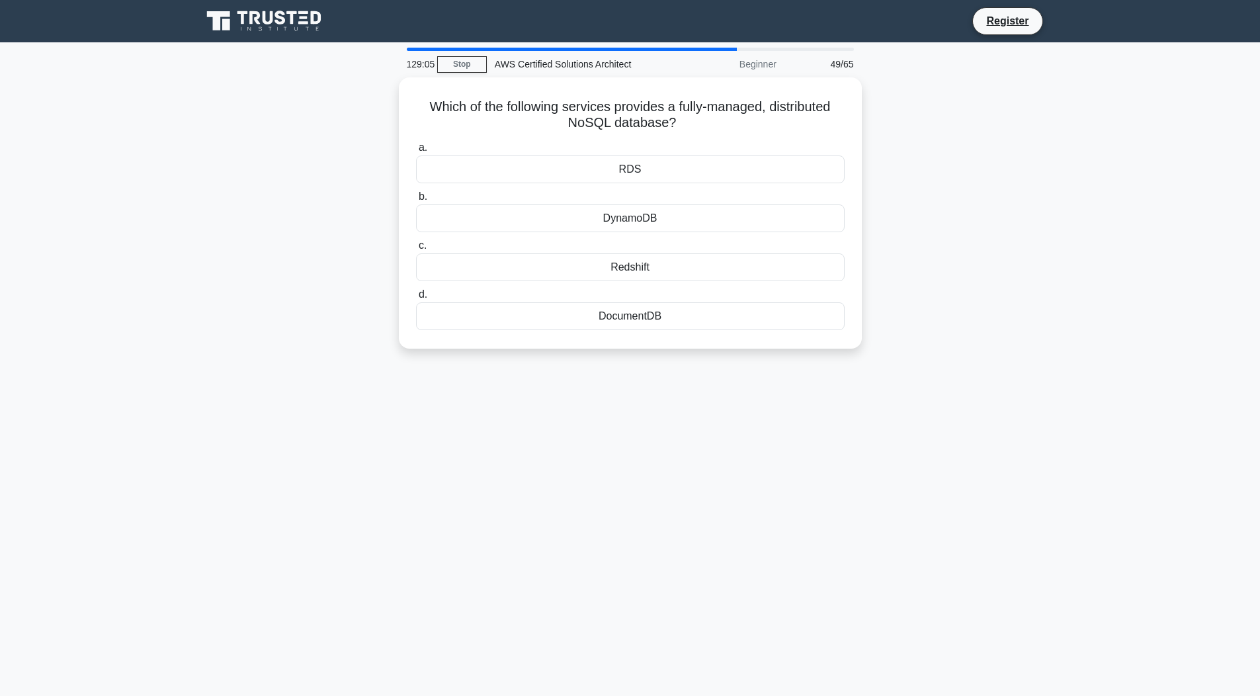
click at [676, 253] on label "c. Redshift" at bounding box center [630, 259] width 428 height 44
click at [416, 250] on input "c. Redshift" at bounding box center [416, 245] width 0 height 9
click at [676, 253] on div "Redshift" at bounding box center [630, 267] width 428 height 29
click at [416, 250] on input "c. Redshift" at bounding box center [416, 245] width 0 height 9
click at [676, 253] on div "Amazon S3" at bounding box center [630, 267] width 428 height 28
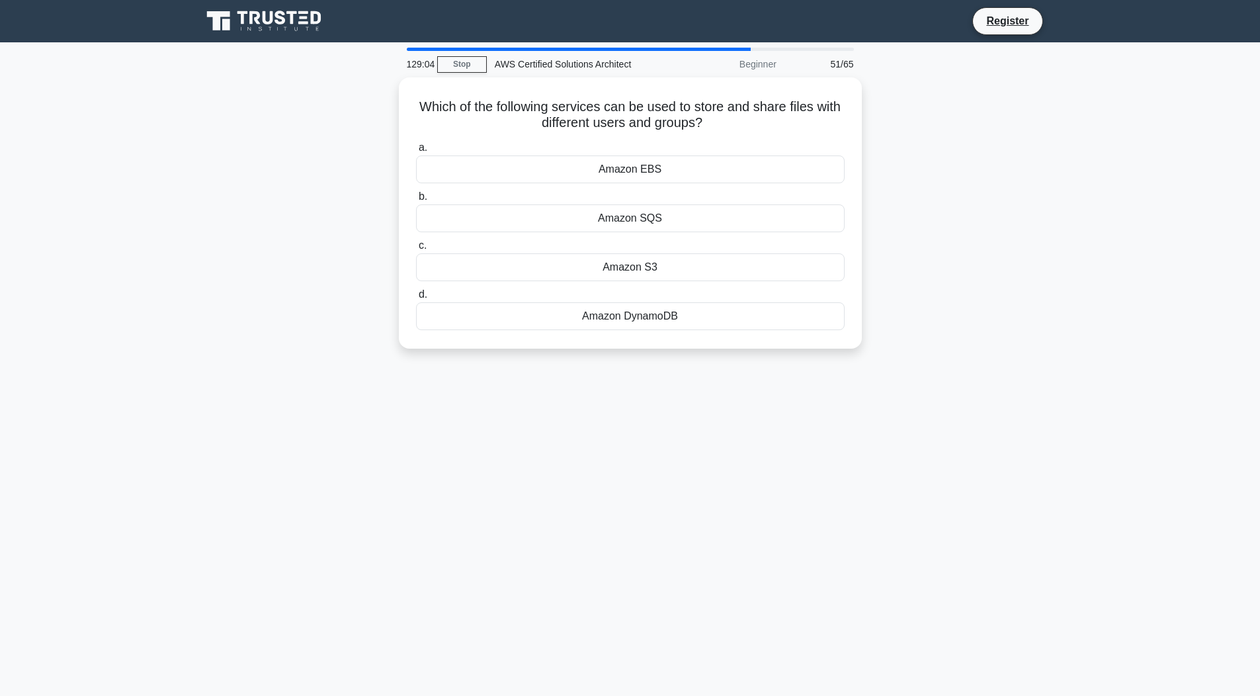
click at [416, 250] on input "c. Amazon S3" at bounding box center [416, 245] width 0 height 9
click at [676, 253] on div "Amazon S3" at bounding box center [630, 267] width 428 height 29
click at [416, 250] on input "c. Amazon S3" at bounding box center [416, 245] width 0 height 9
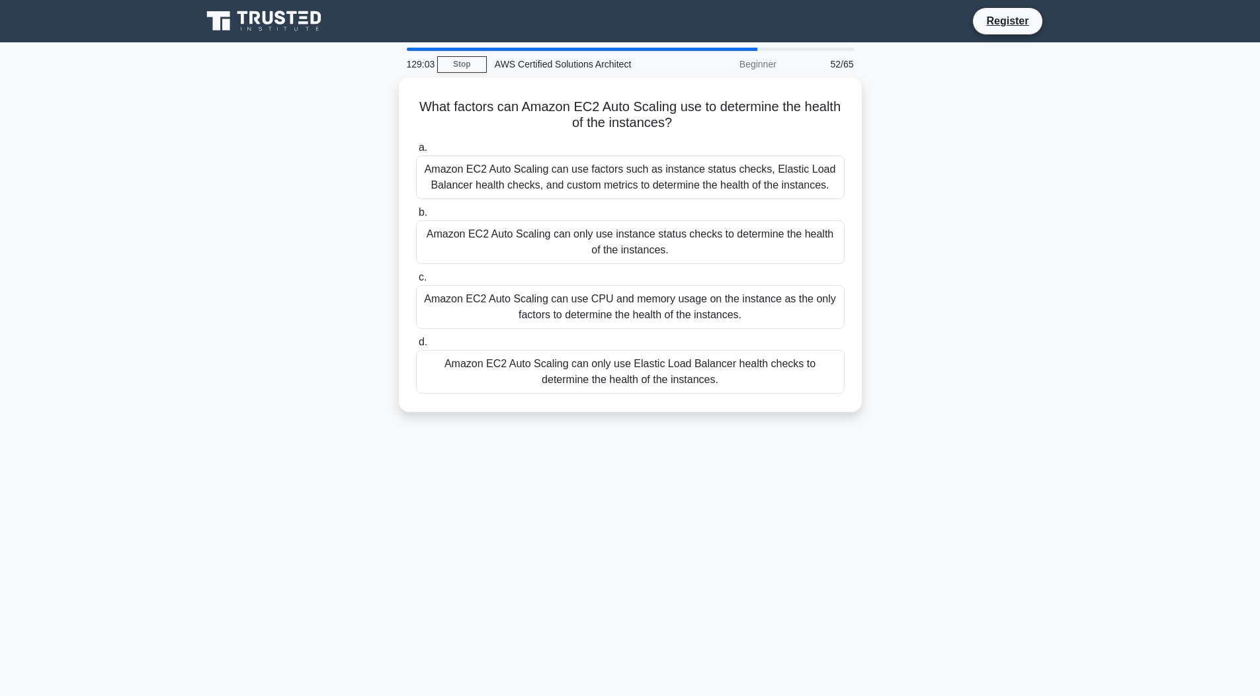
click at [676, 253] on div "Amazon EC2 Auto Scaling can only use instance status checks to determine the he…" at bounding box center [630, 242] width 428 height 44
click at [416, 217] on input "b. Amazon EC2 Auto Scaling can only use instance status checks to determine the…" at bounding box center [416, 212] width 0 height 9
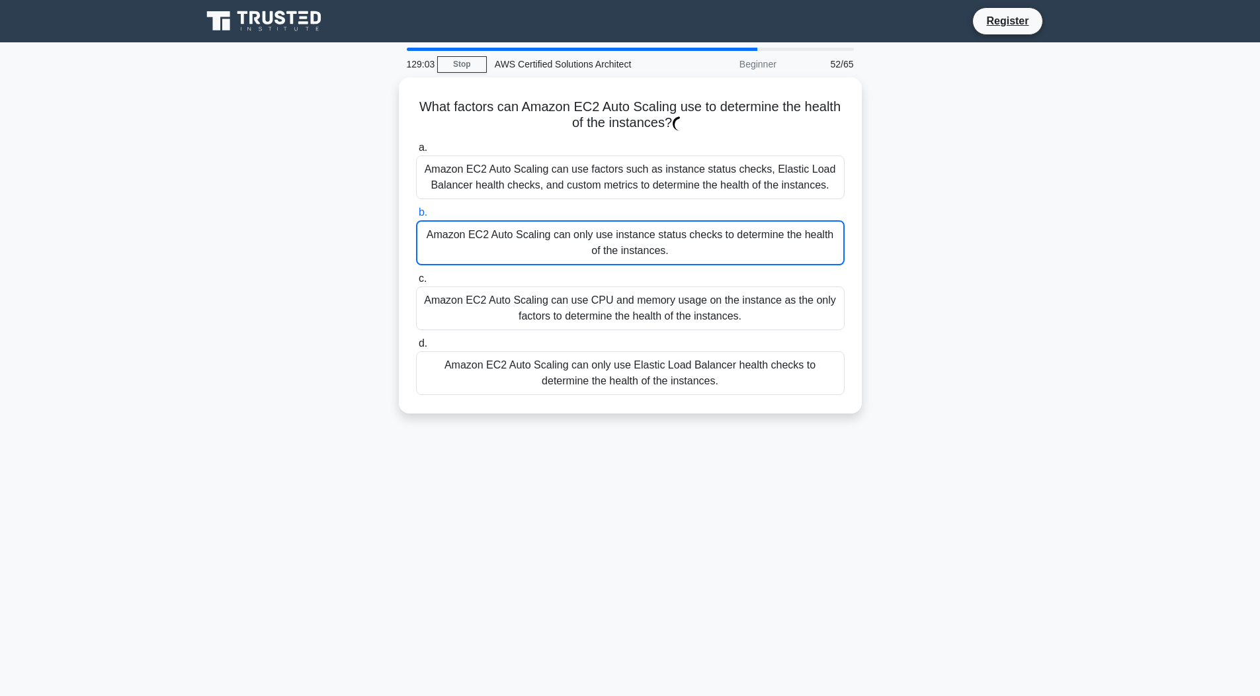
click at [676, 253] on div "Amazon EC2 Auto Scaling can only use instance status checks to determine the he…" at bounding box center [630, 242] width 428 height 45
click at [416, 217] on input "b. Amazon EC2 Auto Scaling can only use instance status checks to determine the…" at bounding box center [416, 212] width 0 height 9
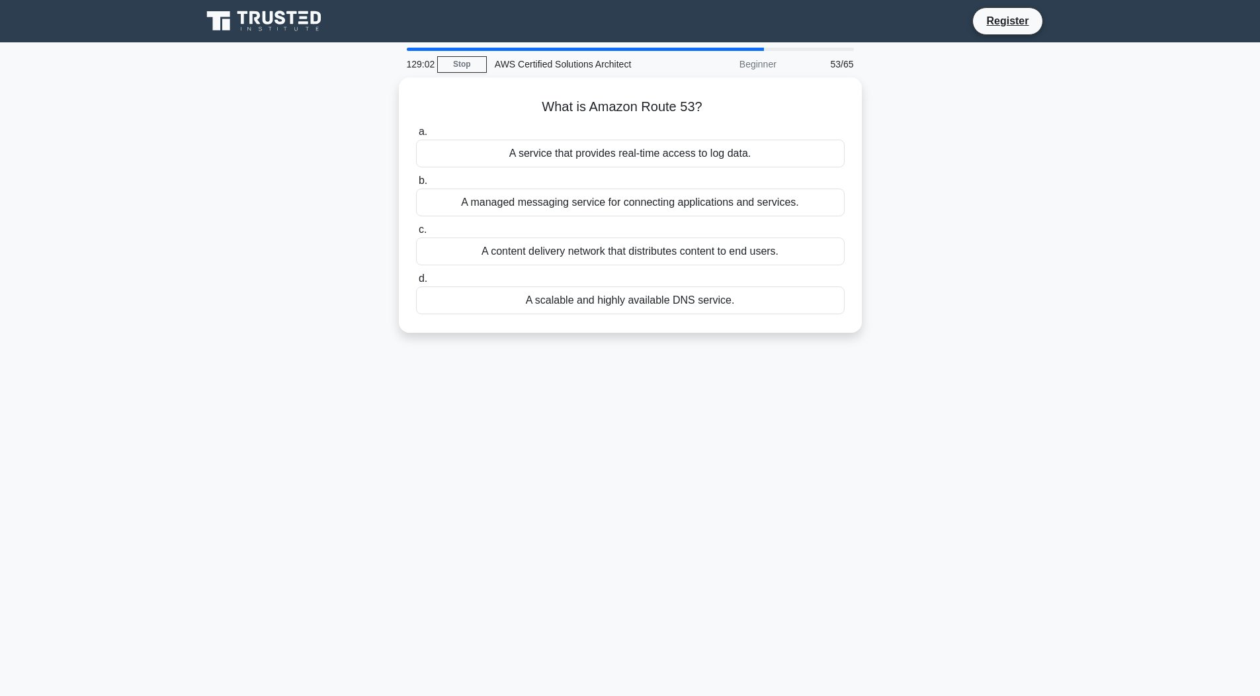
click at [676, 253] on div "A content delivery network that distributes content to end users." at bounding box center [630, 251] width 428 height 28
click at [416, 234] on input "c. A content delivery network that distributes content to end users." at bounding box center [416, 229] width 0 height 9
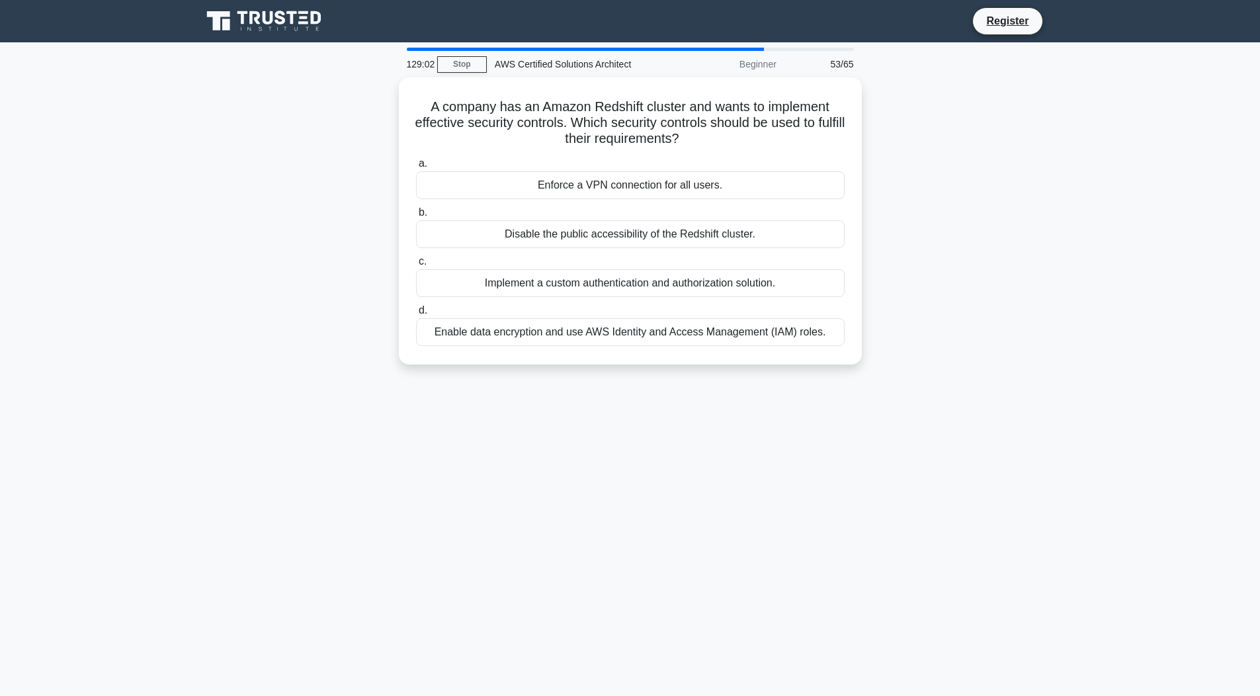
click at [676, 253] on div "a. Enforce a VPN connection for all users. b. Disable the public accessibility …" at bounding box center [630, 251] width 444 height 196
click at [676, 253] on label "c. Implement a custom authentication and authorization solution." at bounding box center [630, 275] width 428 height 44
click at [416, 257] on input "c. Implement a custom authentication and authorization solution." at bounding box center [416, 261] width 0 height 9
click at [676, 253] on label "c. Implement a custom authentication and authorization solution." at bounding box center [630, 275] width 428 height 45
click at [416, 257] on input "c. Implement a custom authentication and authorization solution." at bounding box center [416, 261] width 0 height 9
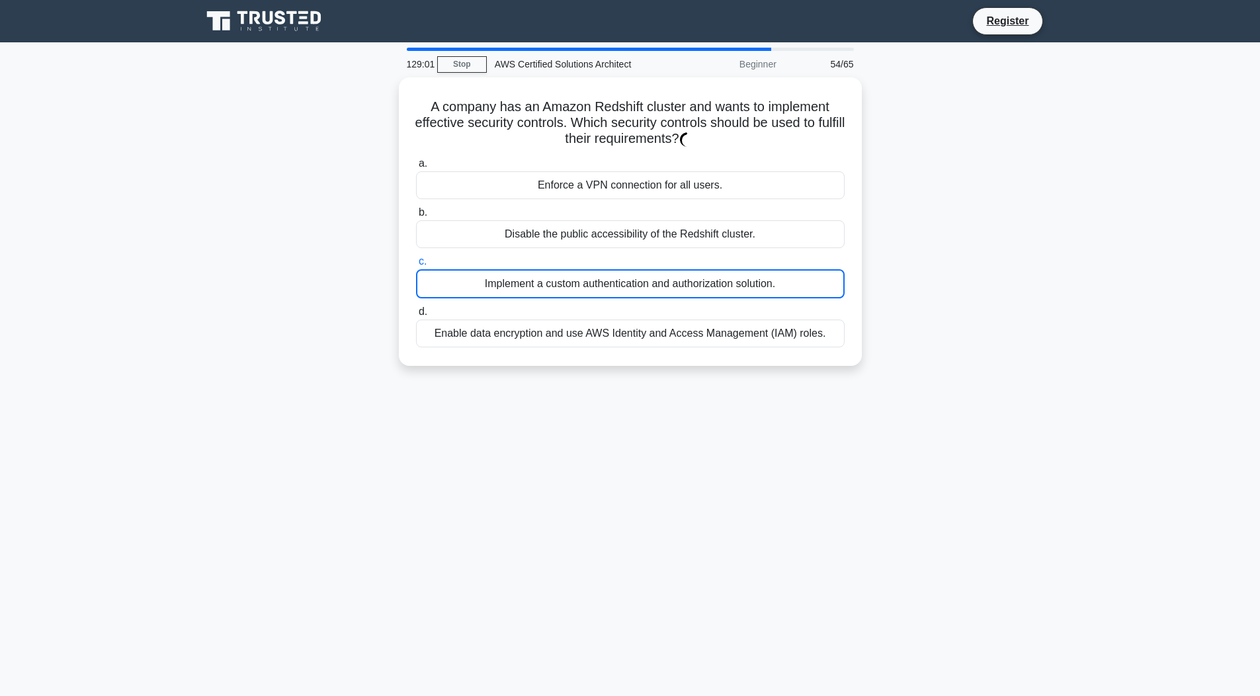
click at [676, 253] on label "c. Implement a custom authentication and authorization solution." at bounding box center [630, 275] width 428 height 45
click at [416, 257] on input "c. Implement a custom authentication and authorization solution." at bounding box center [416, 261] width 0 height 9
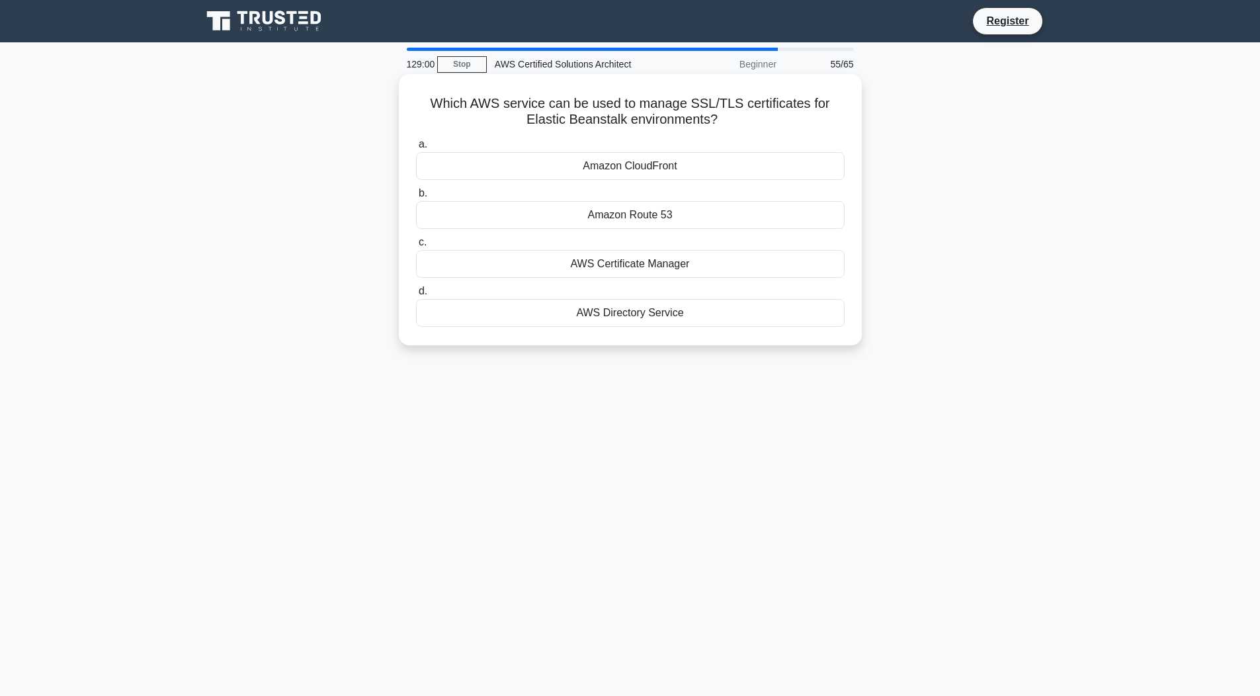
click at [685, 188] on label "b. Amazon Route 53" at bounding box center [630, 207] width 428 height 44
click at [416, 189] on input "b. Amazon Route 53" at bounding box center [416, 193] width 0 height 9
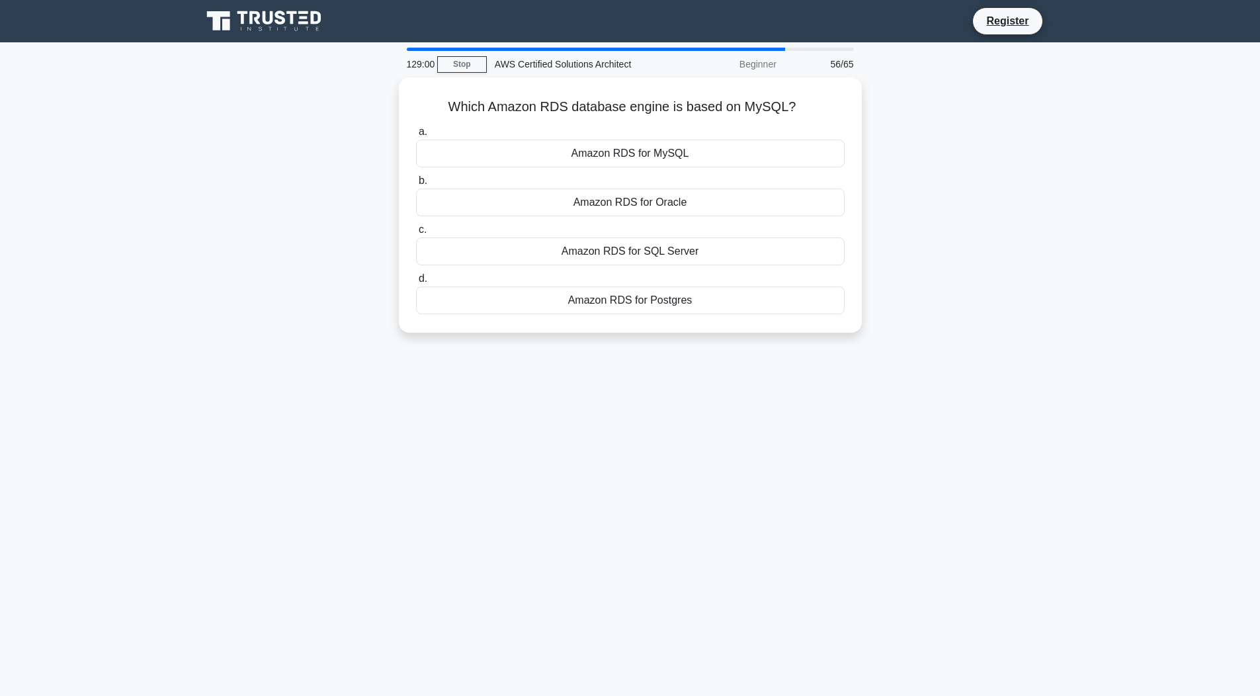
click at [696, 156] on div "Amazon RDS for MySQL" at bounding box center [630, 154] width 428 height 28
click at [416, 136] on input "a. Amazon RDS for MySQL" at bounding box center [416, 132] width 0 height 9
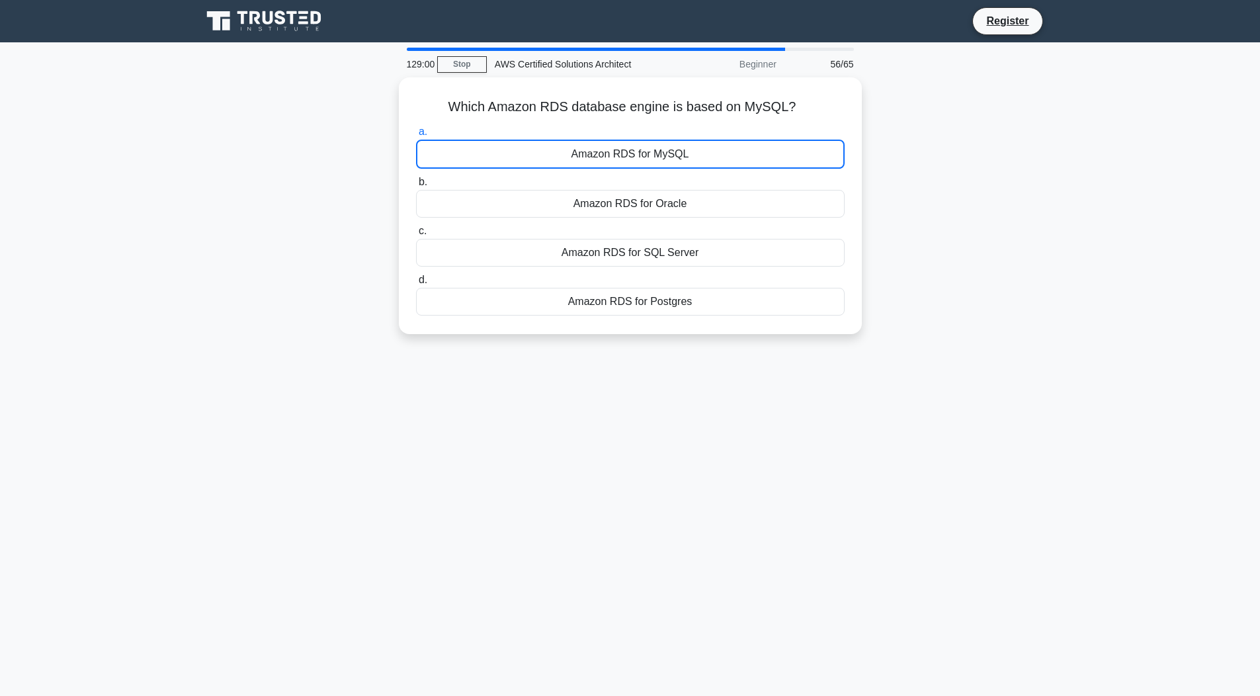
click at [696, 156] on div "Amazon RDS for MySQL" at bounding box center [630, 154] width 428 height 29
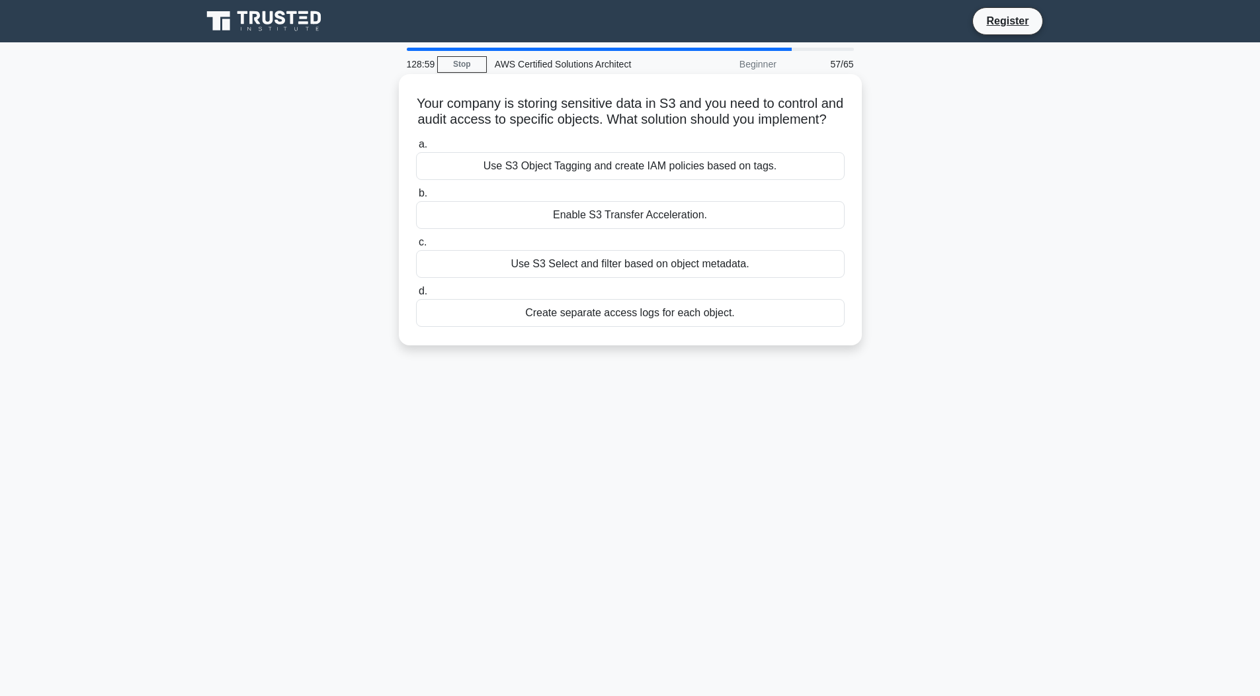
drag, startPoint x: 696, startPoint y: 156, endPoint x: 674, endPoint y: 195, distance: 44.4
click at [674, 195] on div "a. Use S3 Object Tagging and create IAM policies based on tags. b. Enable S3 Tr…" at bounding box center [630, 232] width 444 height 196
click at [674, 195] on label "b. Enable S3 Transfer Acceleration." at bounding box center [630, 207] width 428 height 44
click at [416, 195] on input "b. Enable S3 Transfer Acceleration." at bounding box center [416, 193] width 0 height 9
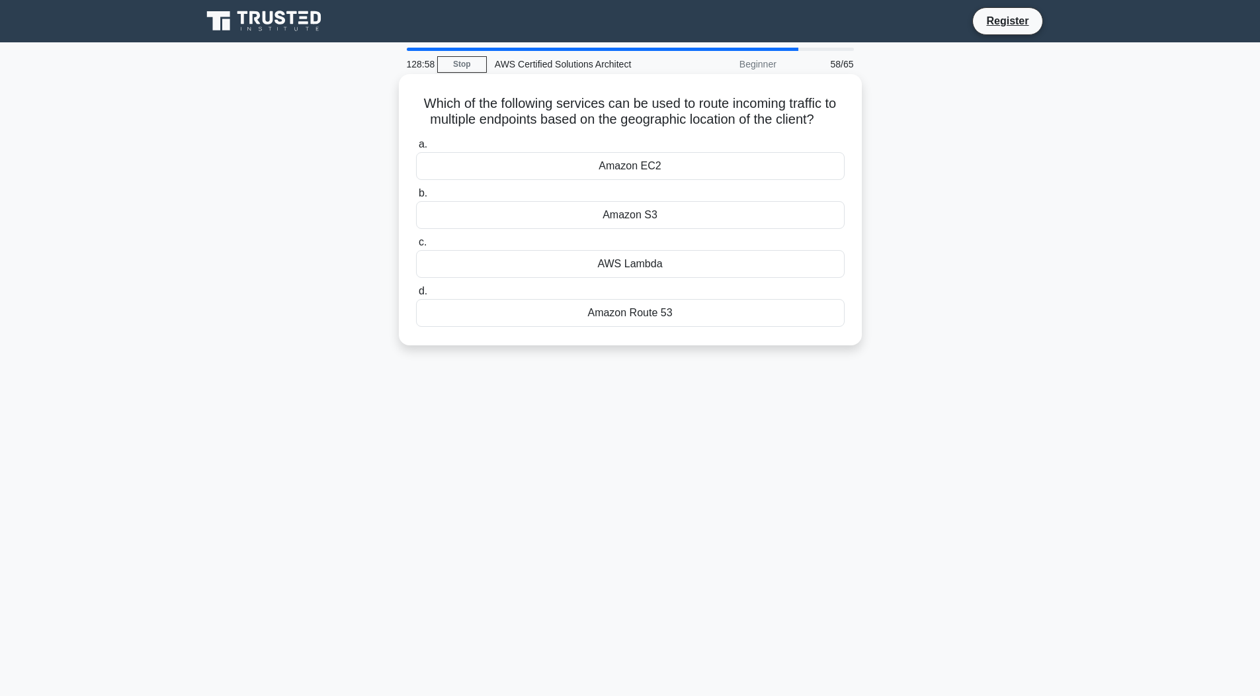
click at [673, 210] on div "Amazon S3" at bounding box center [630, 215] width 428 height 28
click at [416, 198] on input "b. Amazon S3" at bounding box center [416, 193] width 0 height 9
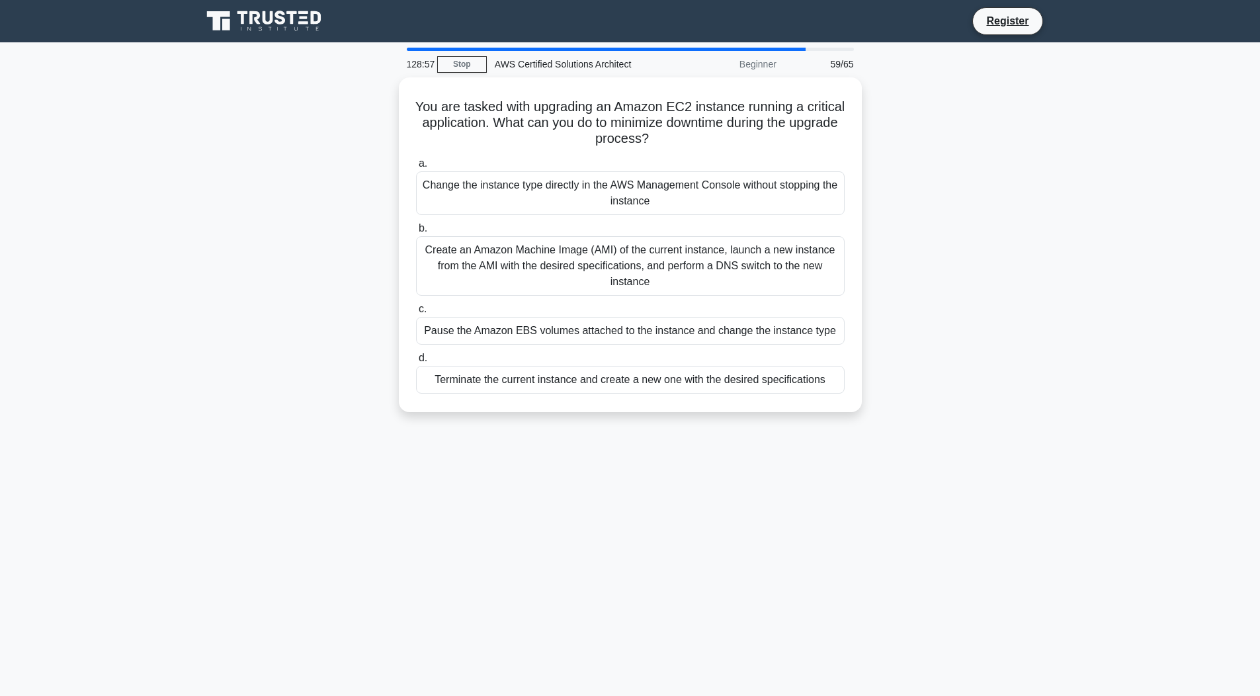
click at [673, 210] on div "Change the instance type directly in the AWS Management Console without stoppin…" at bounding box center [630, 193] width 428 height 44
click at [416, 168] on input "a. Change the instance type directly in the AWS Management Console without stop…" at bounding box center [416, 163] width 0 height 9
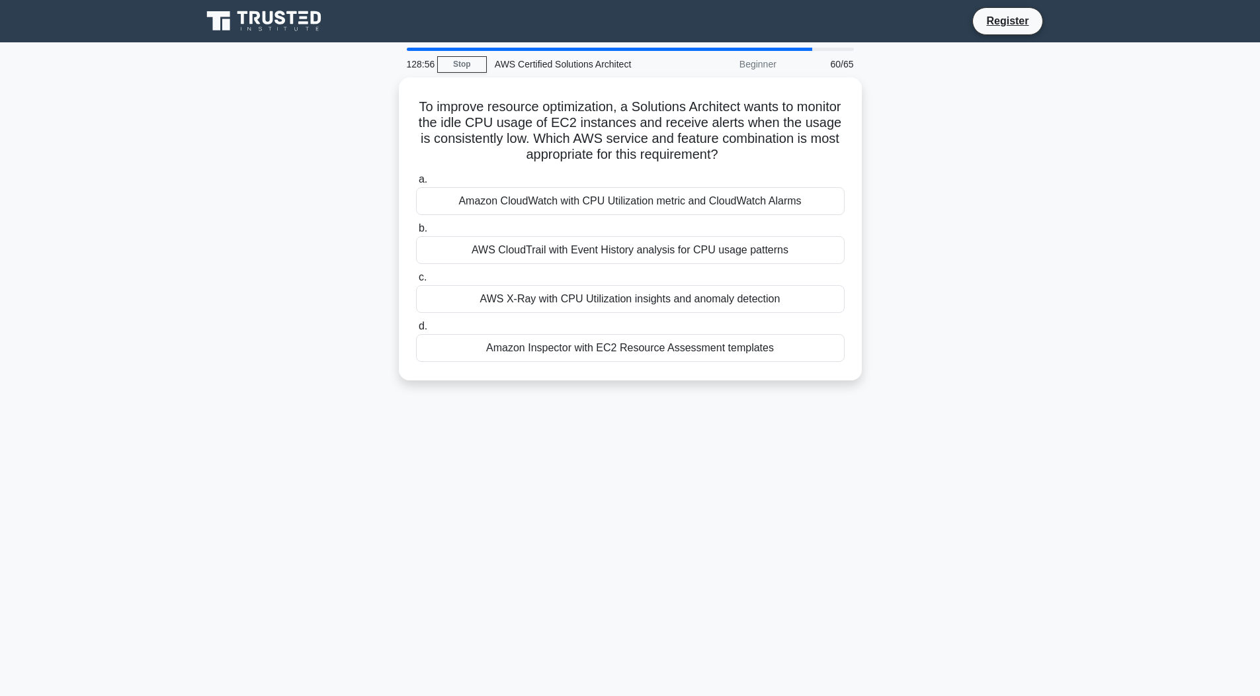
click at [673, 210] on div "Amazon CloudWatch with CPU Utilization metric and CloudWatch Alarms" at bounding box center [630, 201] width 428 height 28
click at [416, 184] on input "a. Amazon CloudWatch with CPU Utilization metric and CloudWatch Alarms" at bounding box center [416, 179] width 0 height 9
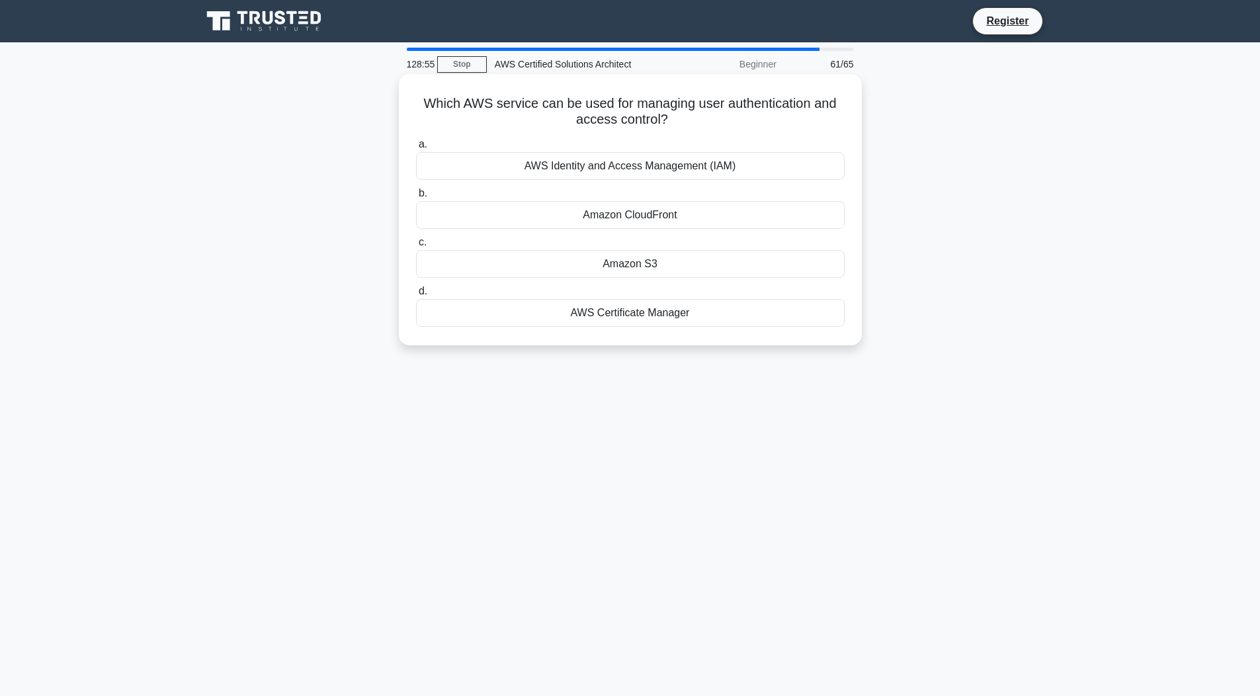
click at [673, 214] on div "Amazon CloudFront" at bounding box center [630, 215] width 428 height 28
click at [416, 198] on input "b. Amazon CloudFront" at bounding box center [416, 193] width 0 height 9
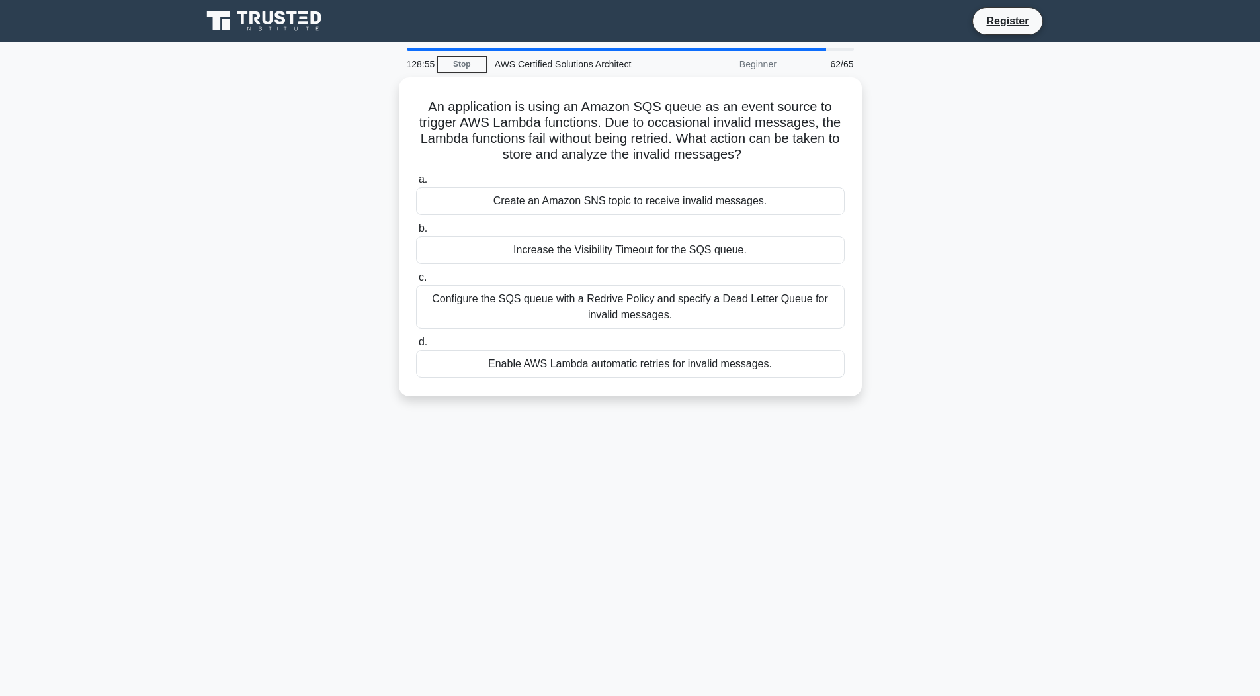
click at [673, 214] on div "a. Create an Amazon SNS topic to receive invalid messages. b. Increase the Visi…" at bounding box center [630, 275] width 444 height 212
click at [692, 196] on div "Create an Amazon SNS topic to receive invalid messages." at bounding box center [630, 198] width 428 height 28
click at [416, 180] on input "a. Create an Amazon SNS topic to receive invalid messages." at bounding box center [416, 176] width 0 height 9
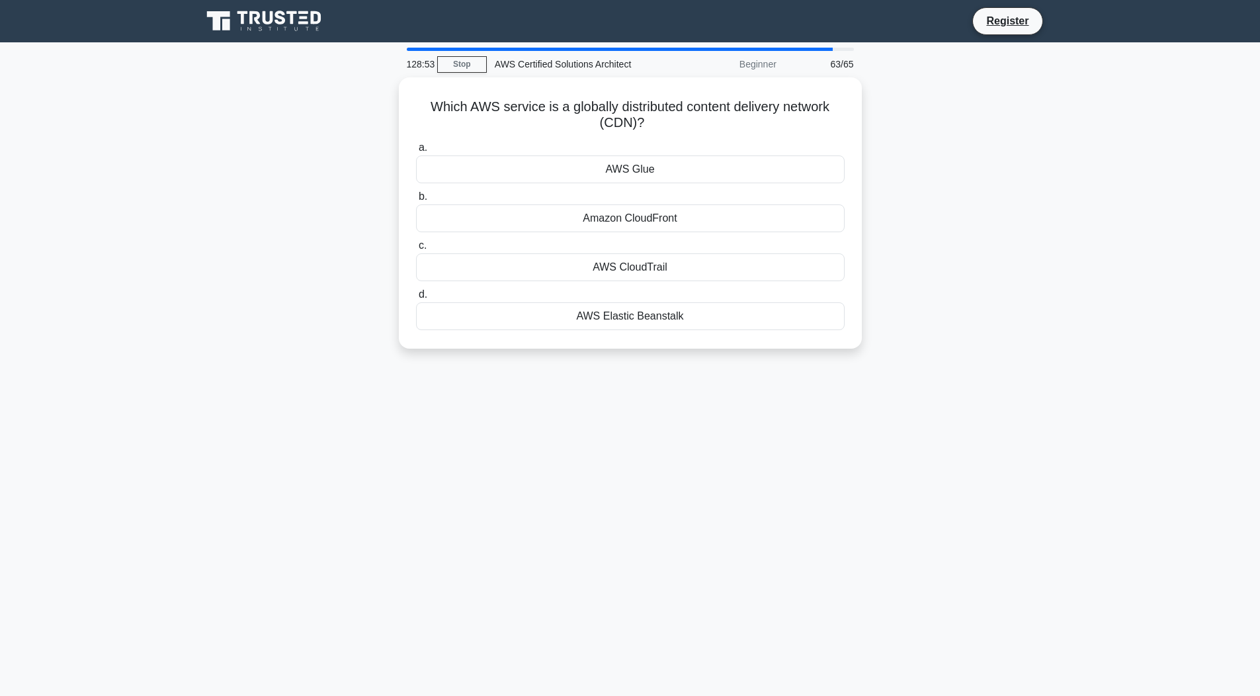
click at [692, 196] on label "b. Amazon CloudFront" at bounding box center [630, 210] width 428 height 44
click at [416, 196] on input "b. Amazon CloudFront" at bounding box center [416, 196] width 0 height 9
click at [692, 196] on label "b. AWS CodePipeline" at bounding box center [630, 210] width 428 height 44
click at [416, 196] on input "b. AWS CodePipeline" at bounding box center [416, 196] width 0 height 9
click at [677, 218] on div "Amazon DynamoDB" at bounding box center [630, 215] width 428 height 28
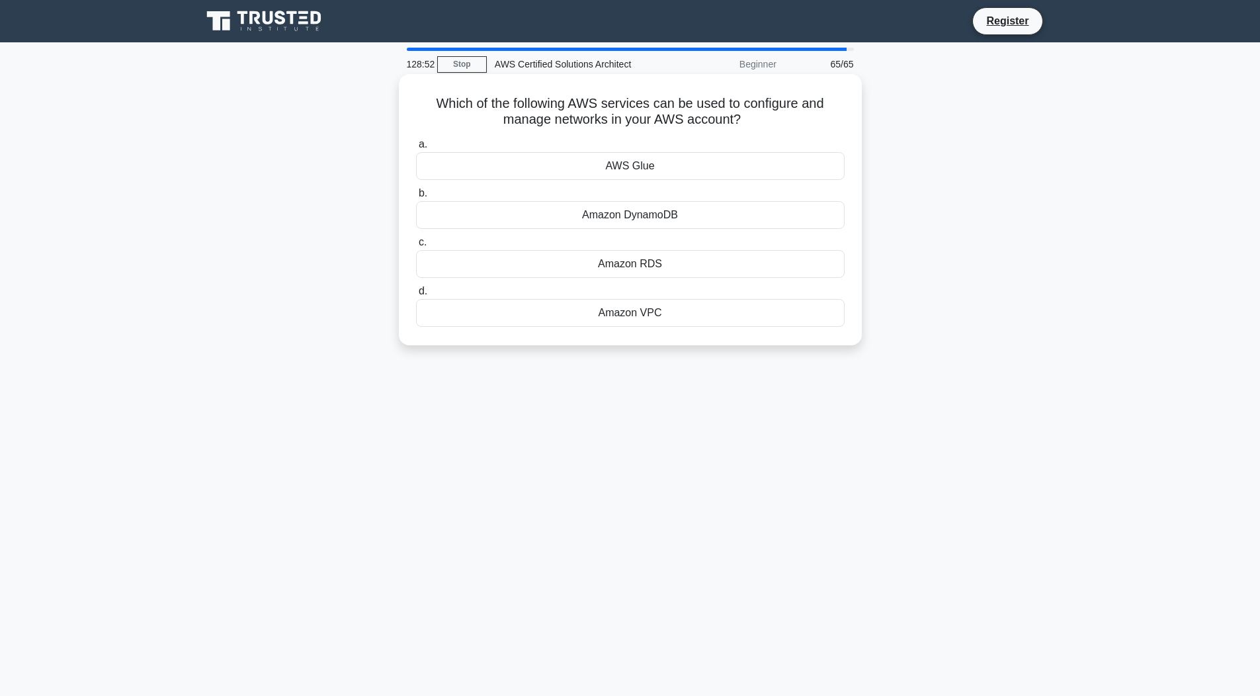
click at [416, 198] on input "b. Amazon DynamoDB" at bounding box center [416, 193] width 0 height 9
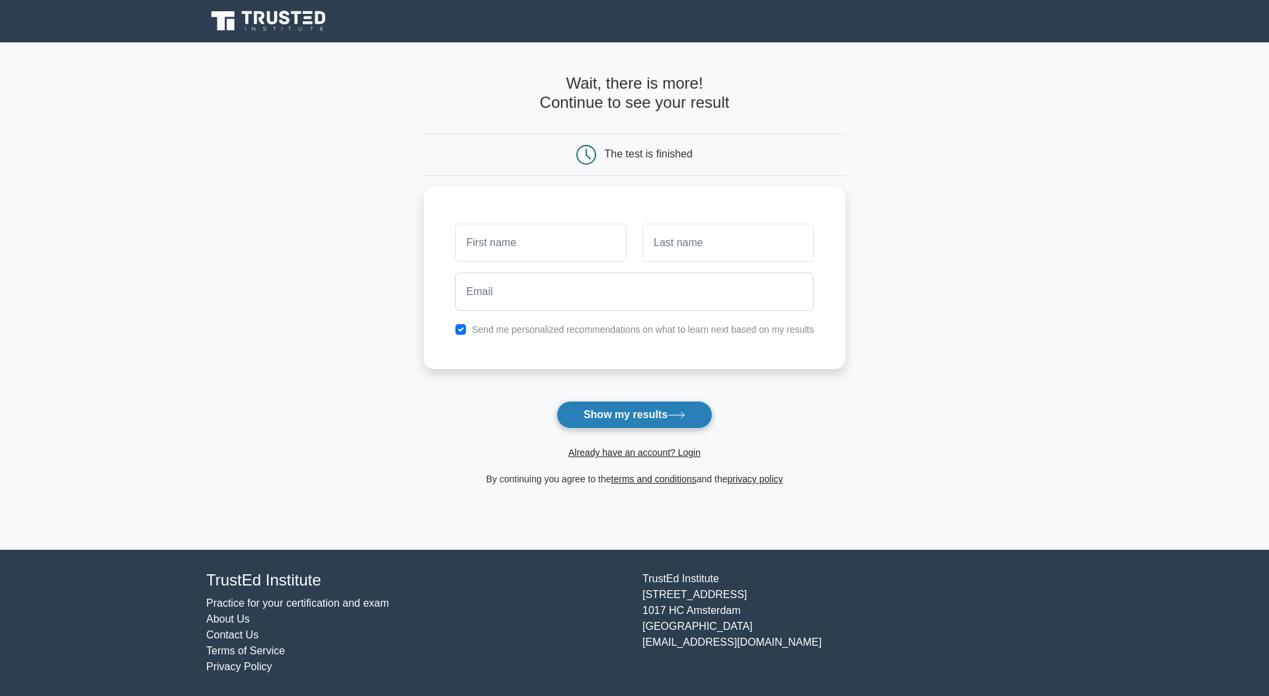
click at [645, 413] on button "Show my results" at bounding box center [635, 415] width 156 height 28
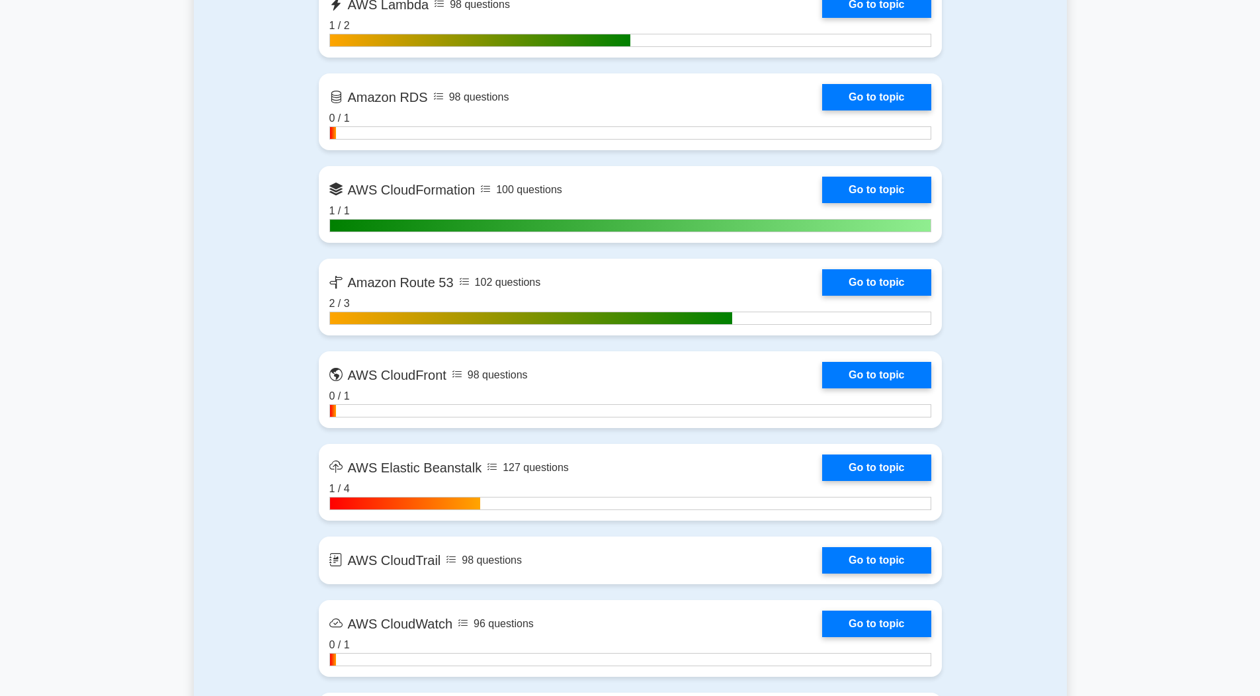
scroll to position [1144, 0]
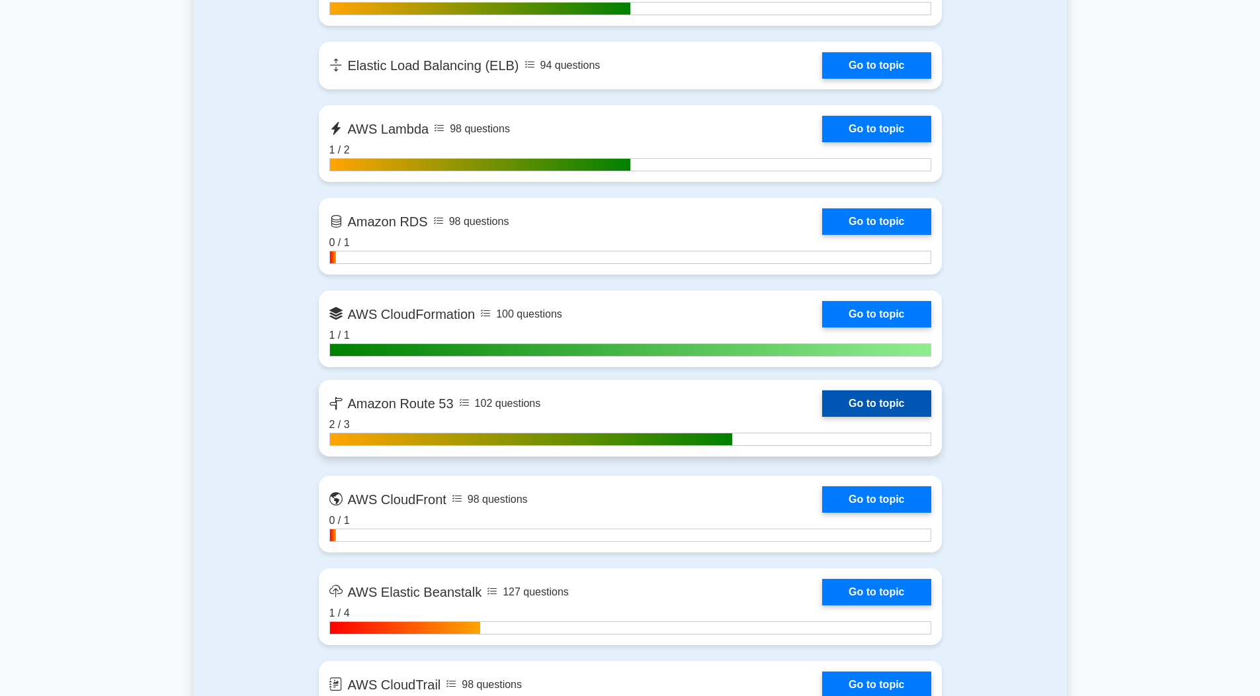
click at [880, 413] on link "Go to topic" at bounding box center [876, 403] width 108 height 26
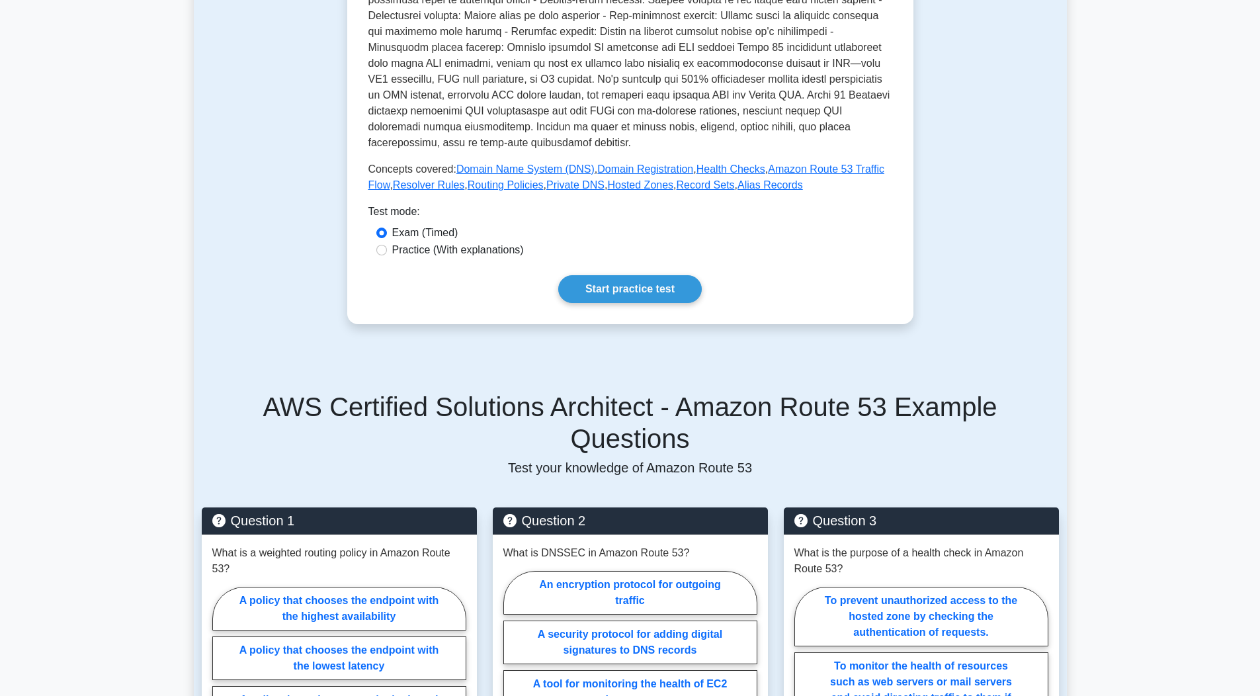
scroll to position [411, 0]
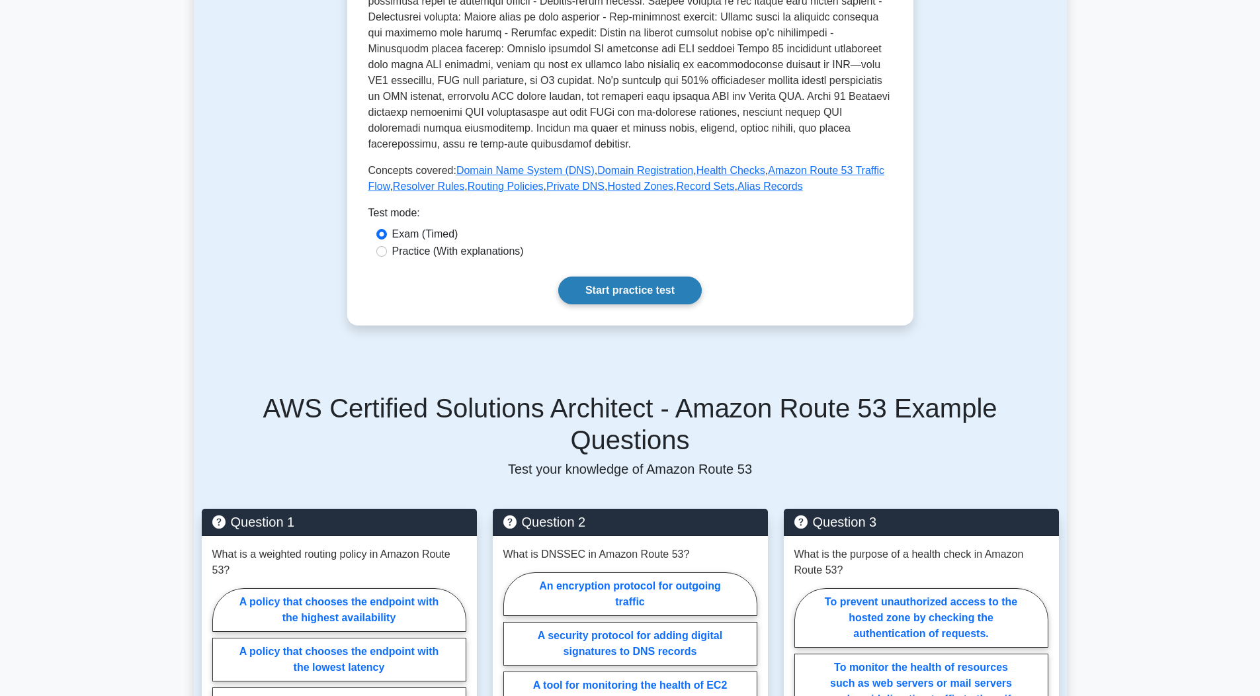
click at [625, 281] on link "Start practice test" at bounding box center [629, 290] width 143 height 28
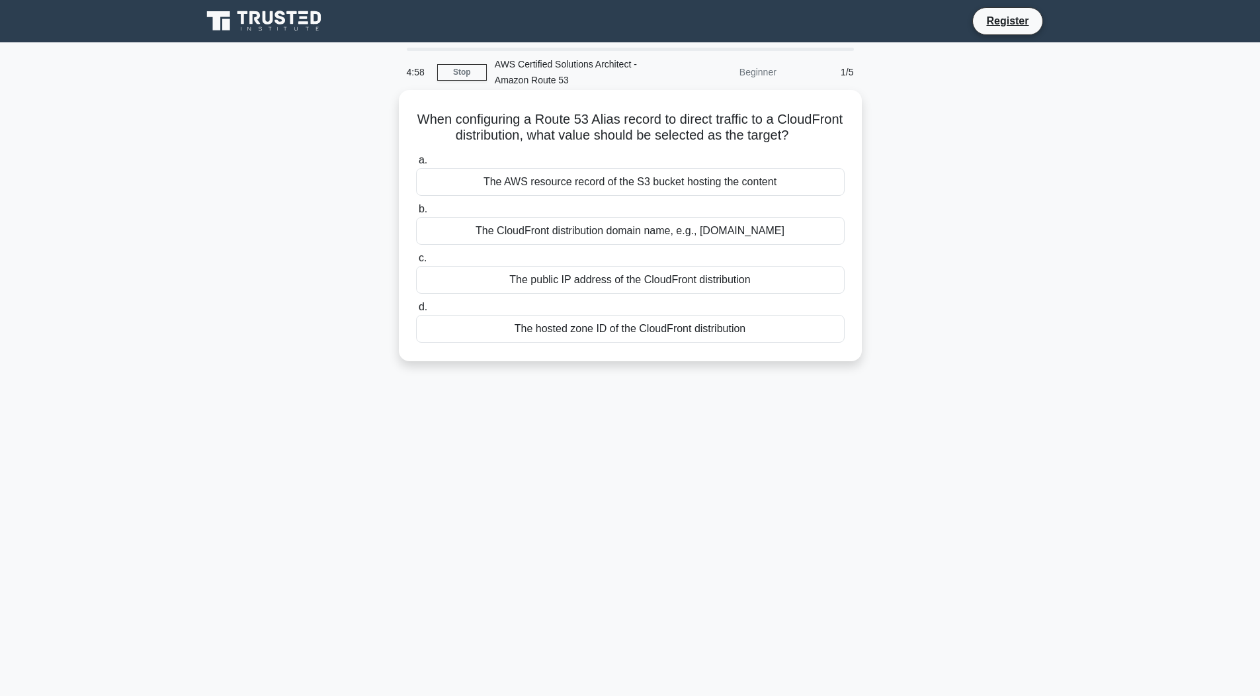
click at [627, 237] on div "The CloudFront distribution domain name, e.g., [DOMAIN_NAME]" at bounding box center [630, 231] width 428 height 28
click at [416, 214] on input "b. The CloudFront distribution domain name, e.g., [DOMAIN_NAME]" at bounding box center [416, 209] width 0 height 9
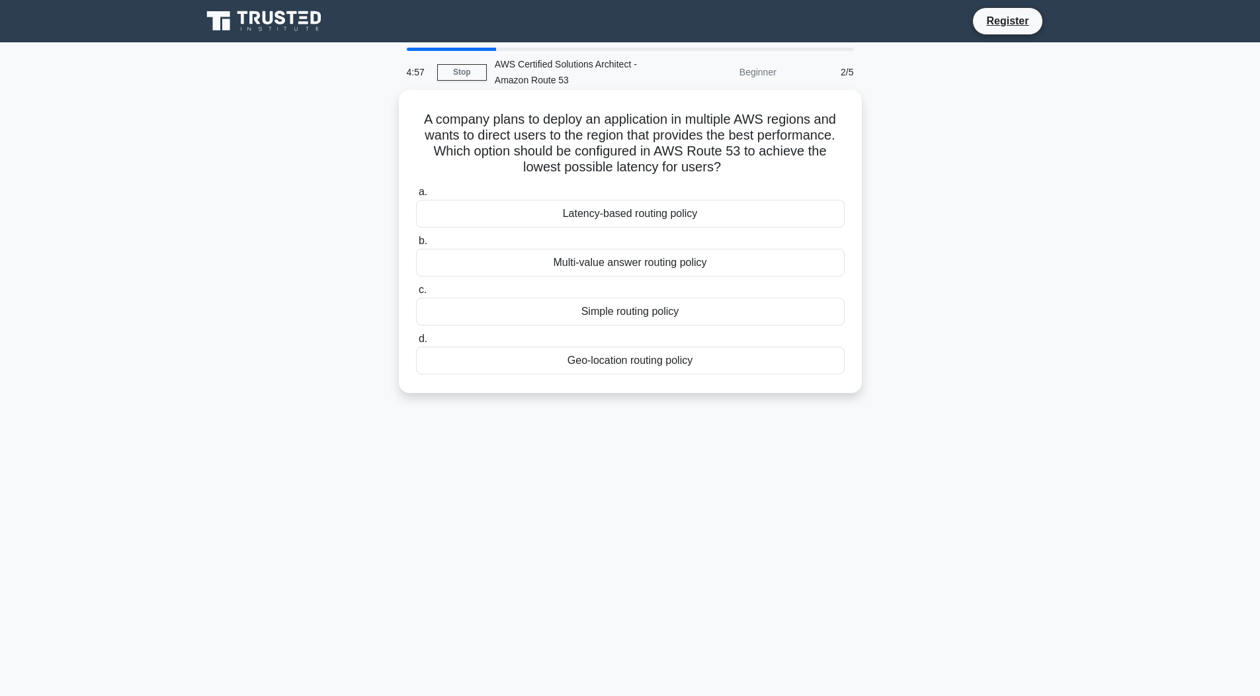
click at [621, 271] on div "Multi-value answer routing policy" at bounding box center [630, 263] width 428 height 28
click at [416, 245] on input "b. Multi-value answer routing policy" at bounding box center [416, 241] width 0 height 9
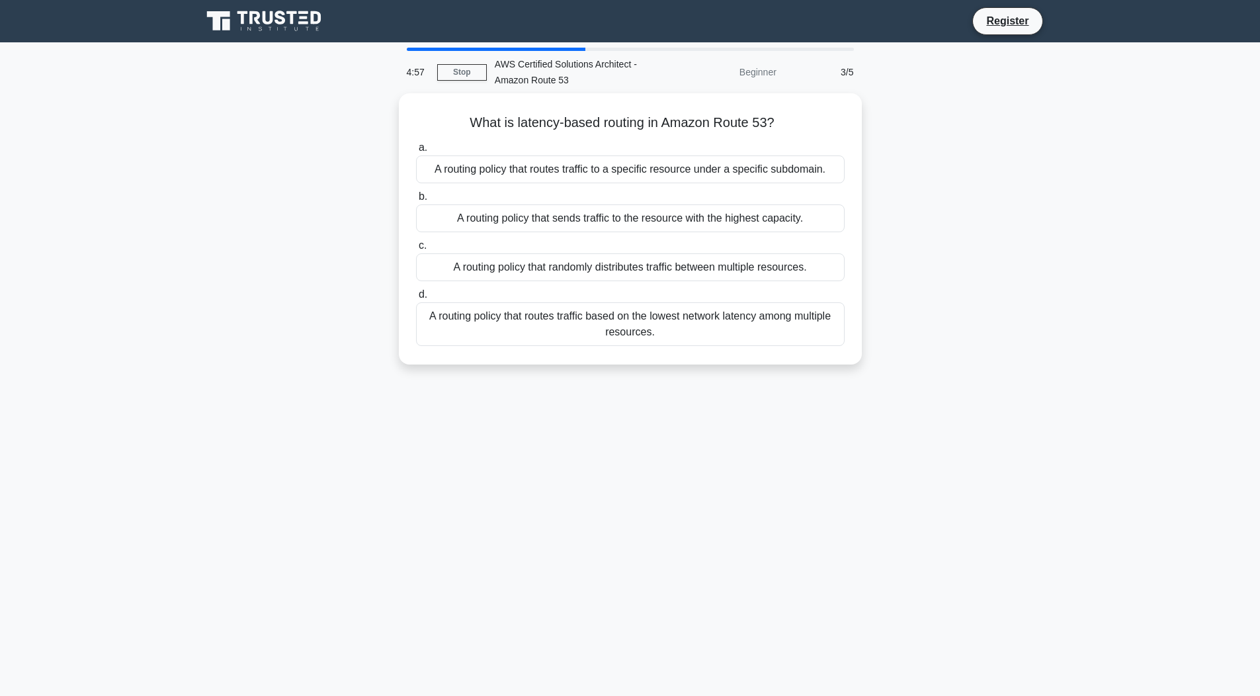
click at [621, 271] on div "A routing policy that randomly distributes traffic between multiple resources." at bounding box center [630, 267] width 428 height 28
click at [416, 250] on input "c. A routing policy that randomly distributes traffic between multiple resource…" at bounding box center [416, 245] width 0 height 9
click at [621, 271] on div "A routing policy that randomly distributes traffic between multiple resources." at bounding box center [630, 267] width 428 height 29
click at [416, 250] on input "c. A routing policy that randomly distributes traffic between multiple resource…" at bounding box center [416, 245] width 0 height 9
click at [621, 271] on div "A routing policy that randomly distributes traffic between multiple resources." at bounding box center [630, 267] width 428 height 29
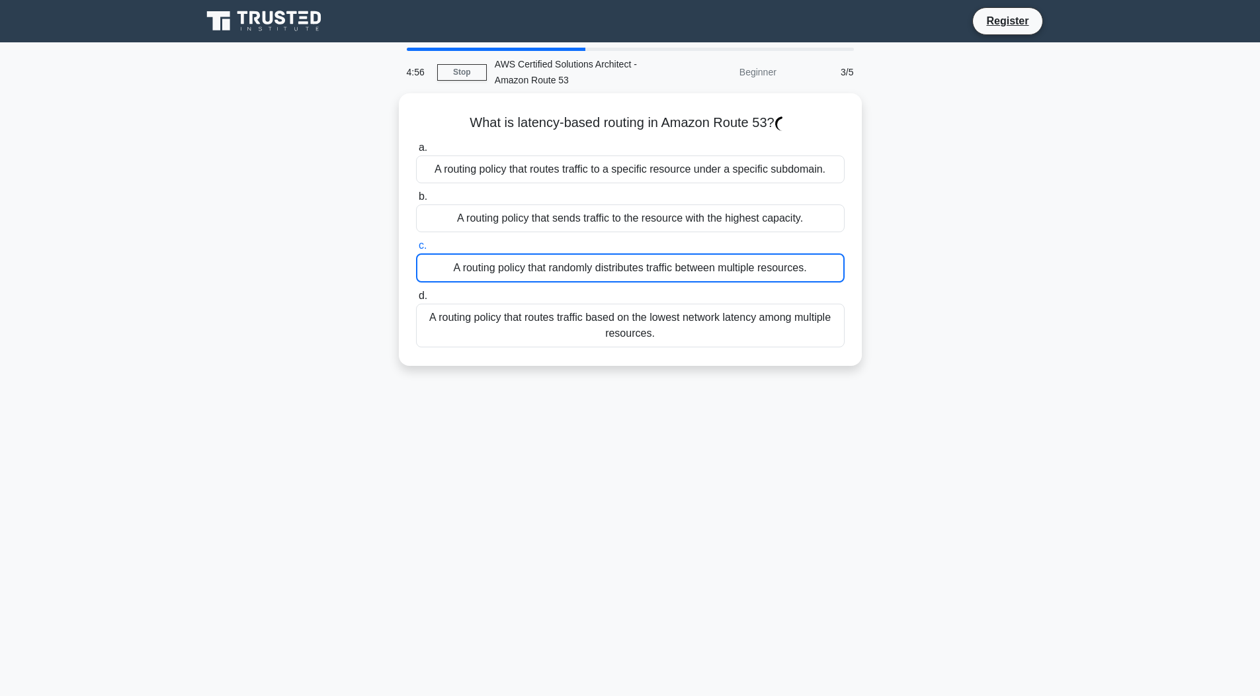
click at [416, 250] on input "c. A routing policy that randomly distributes traffic between multiple resource…" at bounding box center [416, 245] width 0 height 9
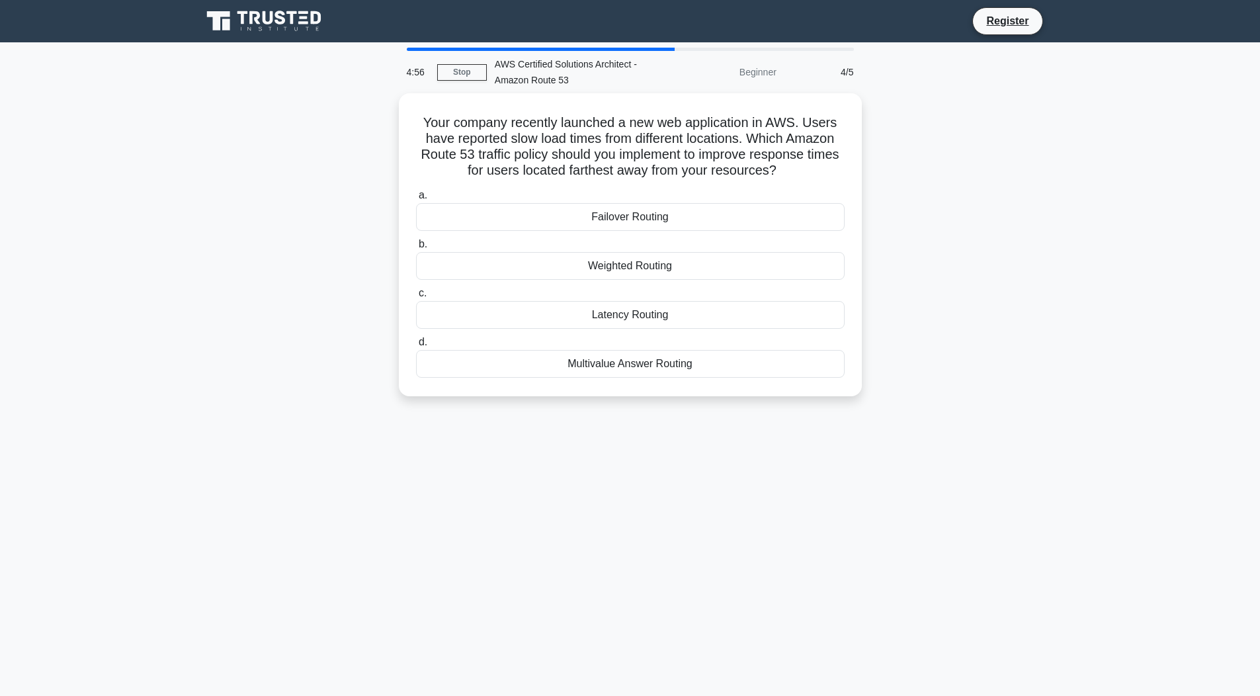
click at [621, 271] on div "Weighted Routing" at bounding box center [630, 266] width 428 height 28
click at [416, 249] on input "b. Weighted Routing" at bounding box center [416, 244] width 0 height 9
click at [621, 271] on div "Weighted Routing" at bounding box center [630, 266] width 428 height 29
click at [416, 249] on input "b. Weighted Routing" at bounding box center [416, 244] width 0 height 9
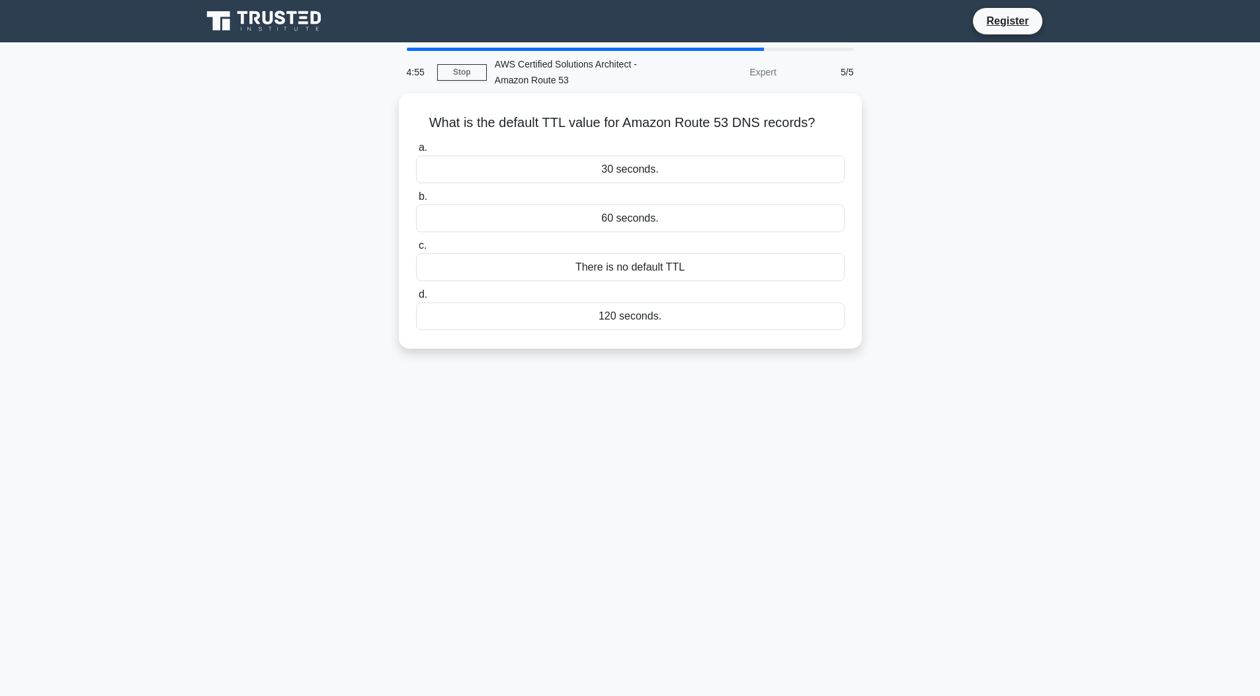
click at [621, 271] on div "There is no default TTL" at bounding box center [630, 267] width 428 height 28
click at [416, 250] on input "c. There is no default TTL" at bounding box center [416, 245] width 0 height 9
click at [621, 271] on div "There is no default TTL" at bounding box center [630, 267] width 428 height 29
click at [416, 250] on input "c. There is no default TTL" at bounding box center [416, 245] width 0 height 9
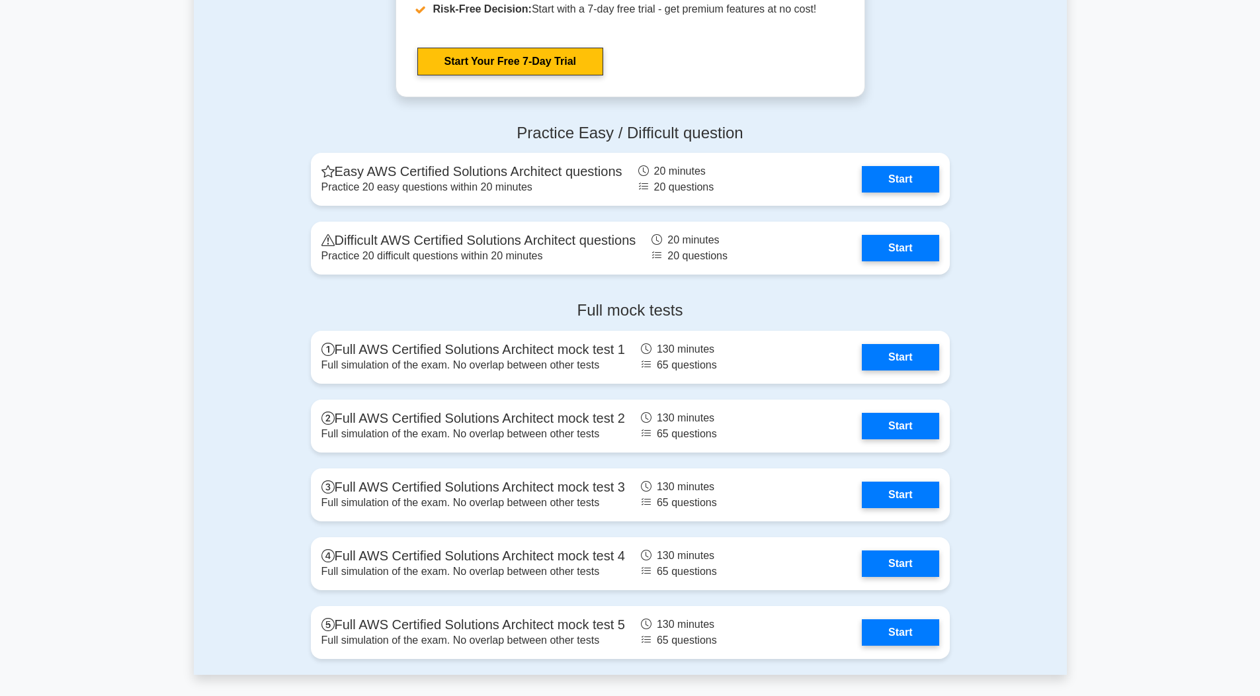
scroll to position [3384, 0]
